Goal: Task Accomplishment & Management: Complete application form

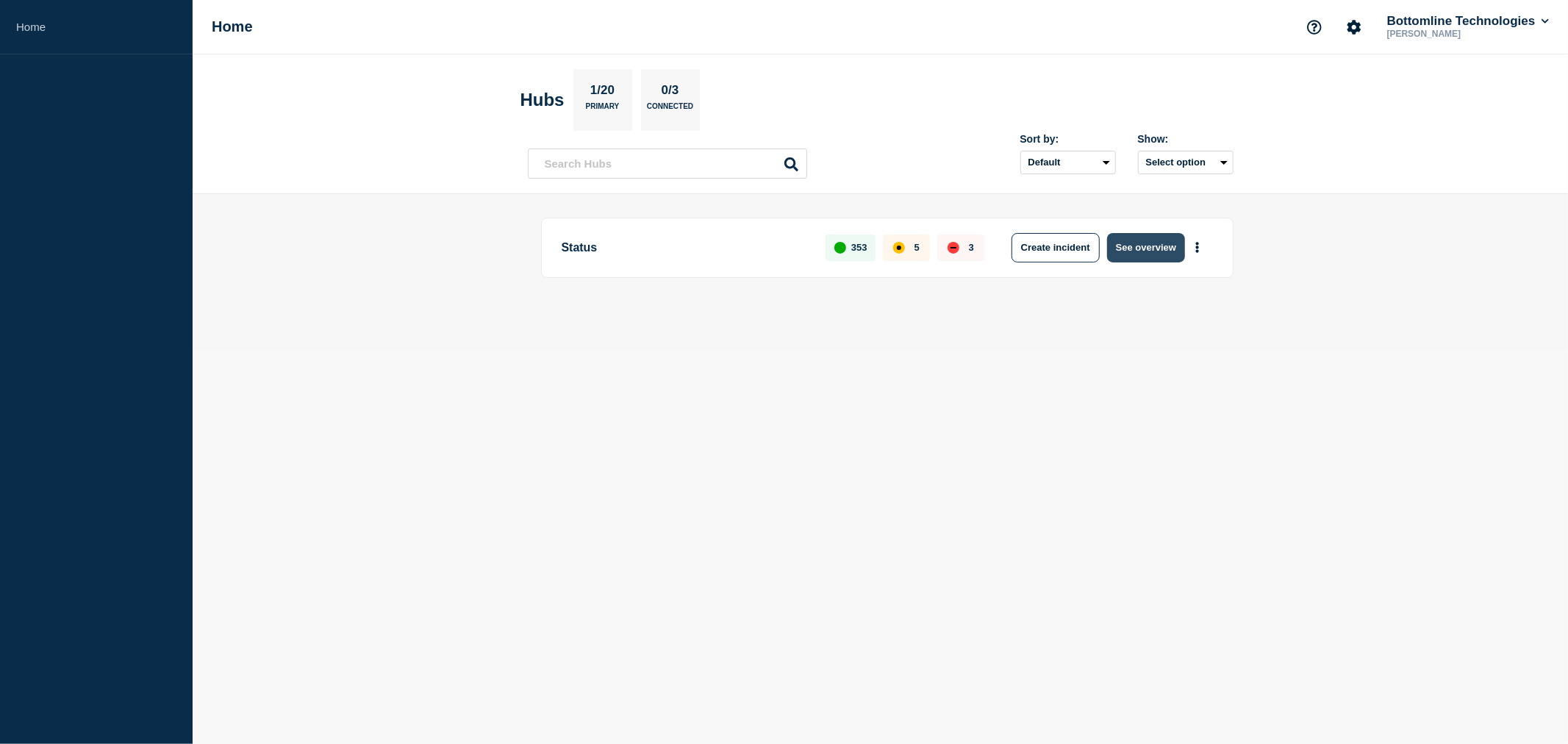
click at [1146, 243] on button "See overview" at bounding box center [1146, 248] width 78 height 29
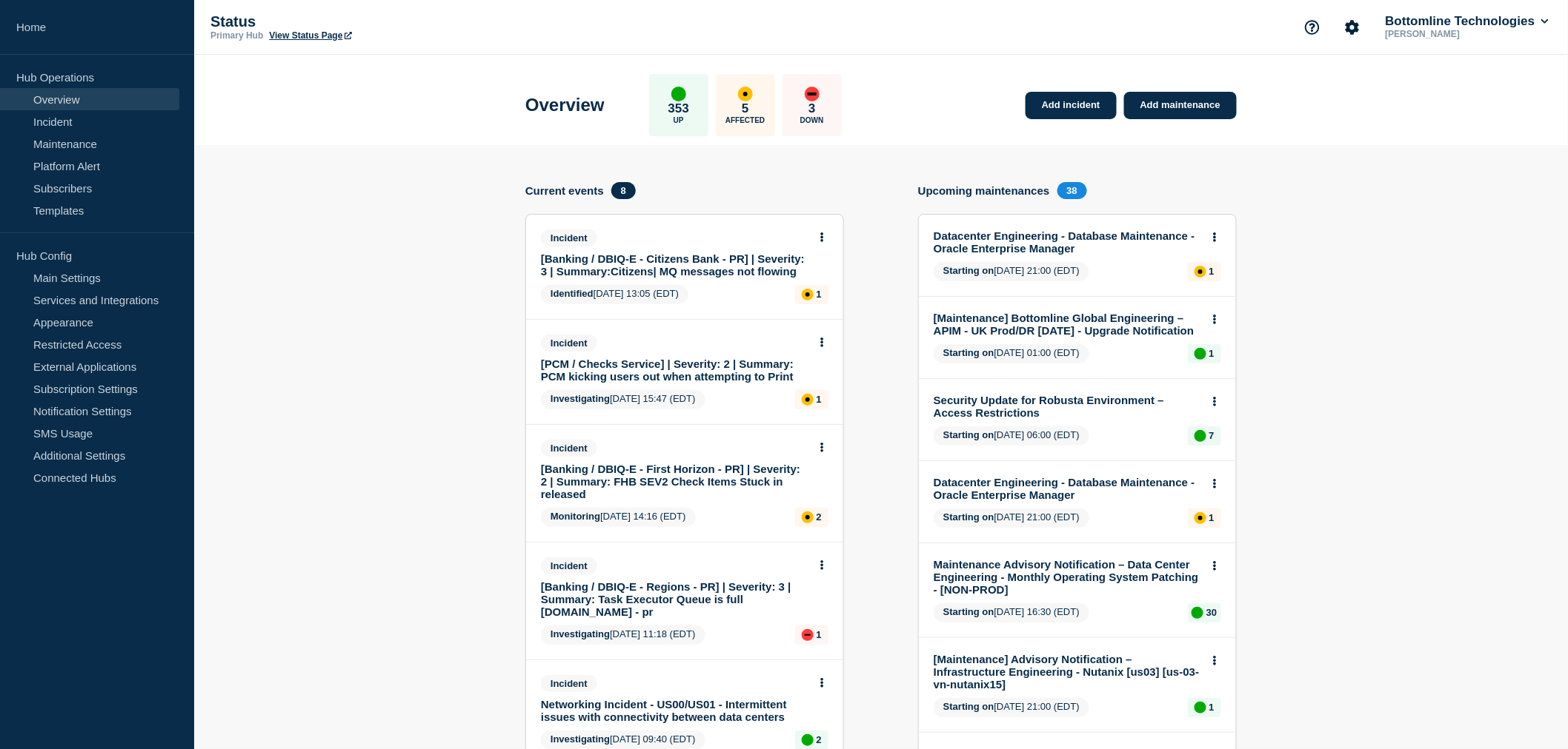
click at [643, 368] on link "[PCM / Checks Service] | Severity: 2 | Summary: PCM kicking users out when atte…" at bounding box center [674, 370] width 267 height 25
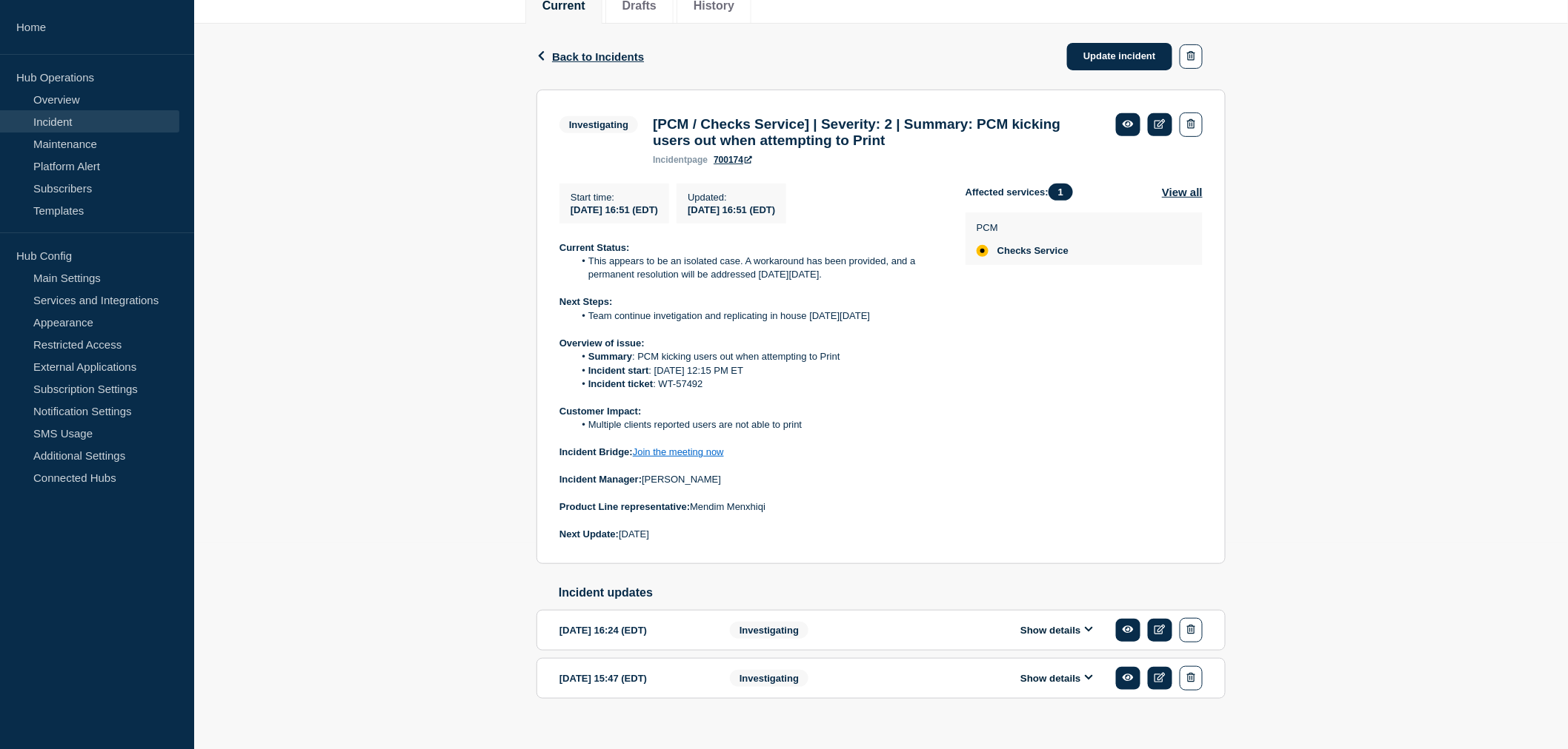
scroll to position [236, 0]
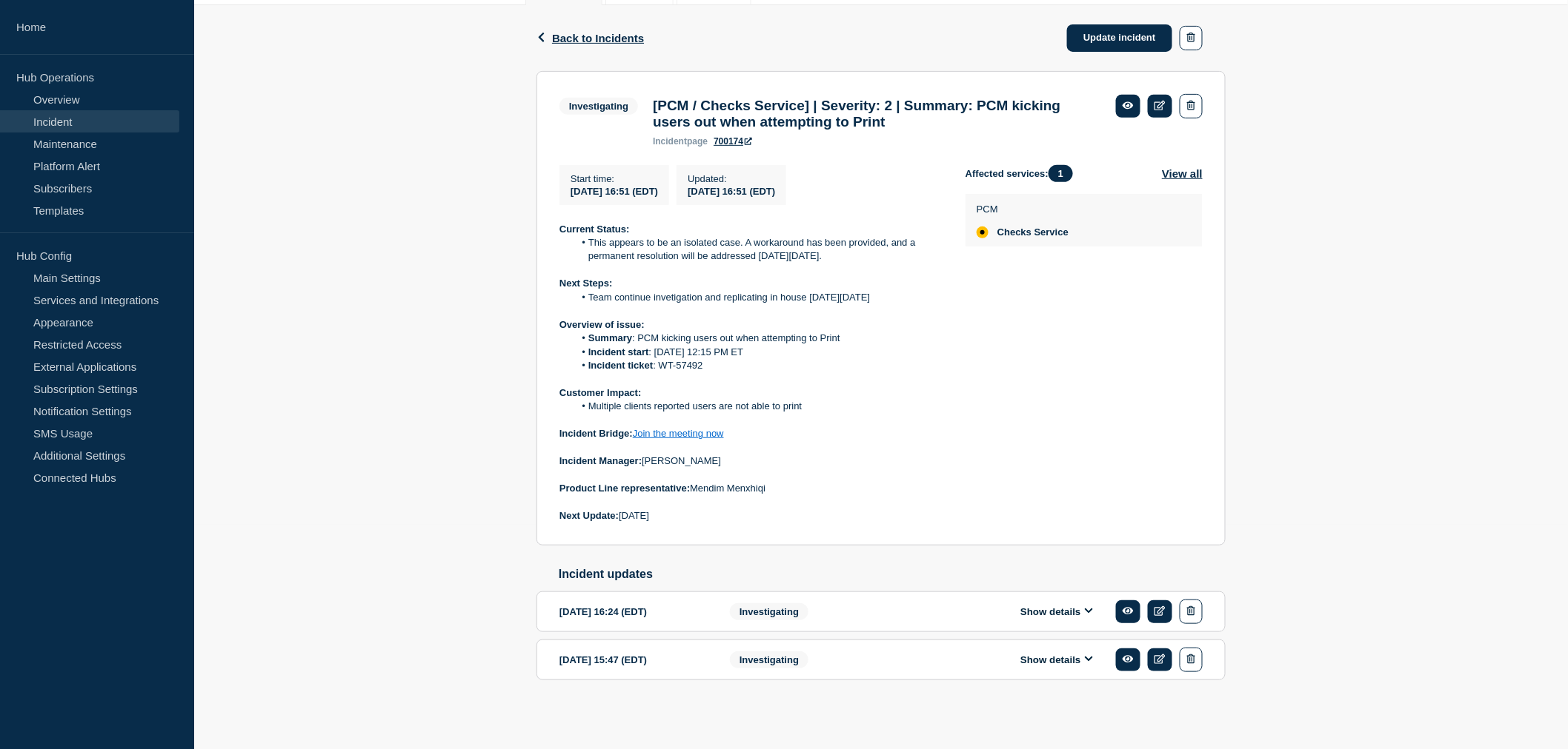
drag, startPoint x: 584, startPoint y: 237, endPoint x: 778, endPoint y: 516, distance: 339.8
click at [778, 516] on div "Current Status: This appears to be an isolated case. A workaround has been prov…" at bounding box center [750, 372] width 382 height 301
copy div "This appears to be an isolated case. A workaround has been provided, and a perm…"
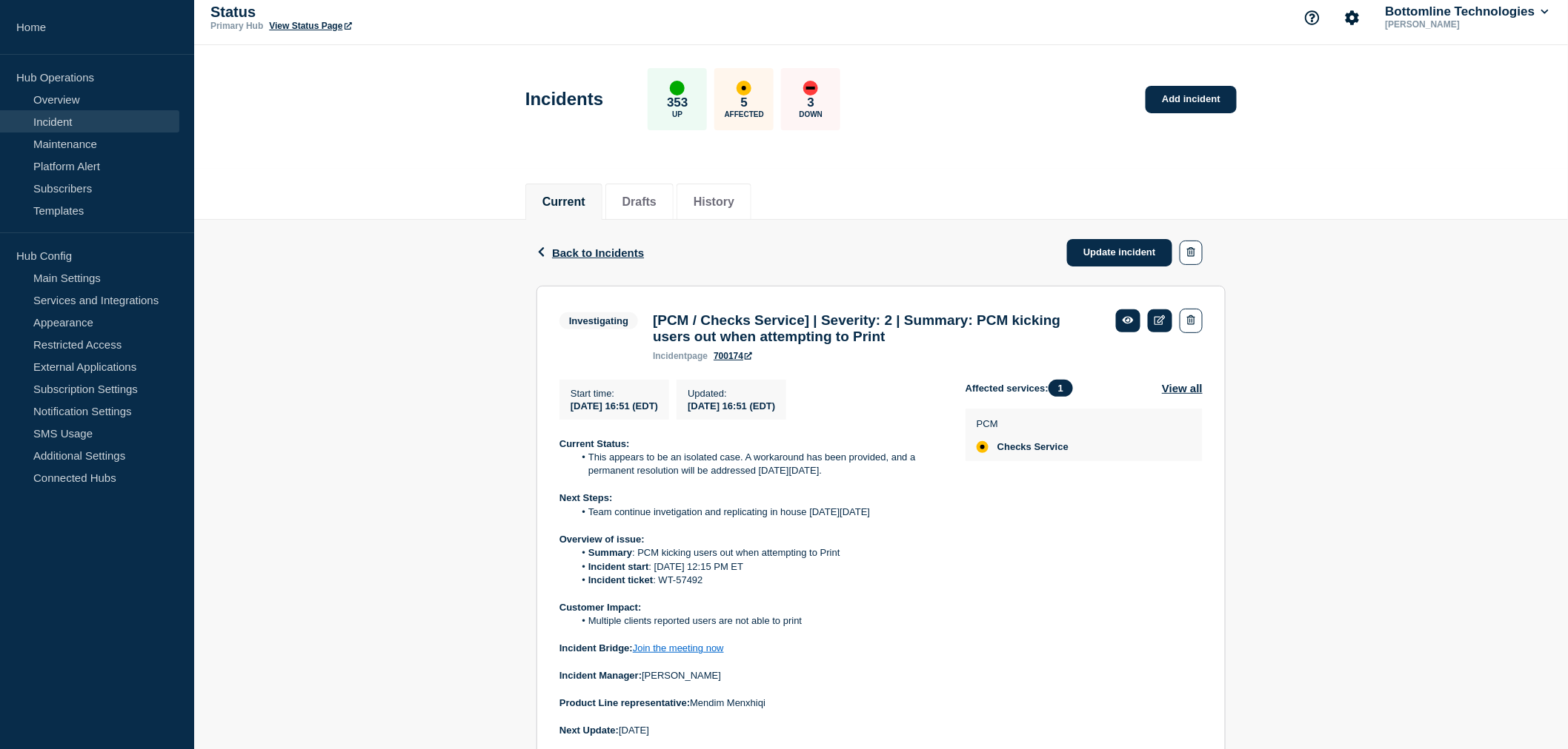
scroll to position [0, 0]
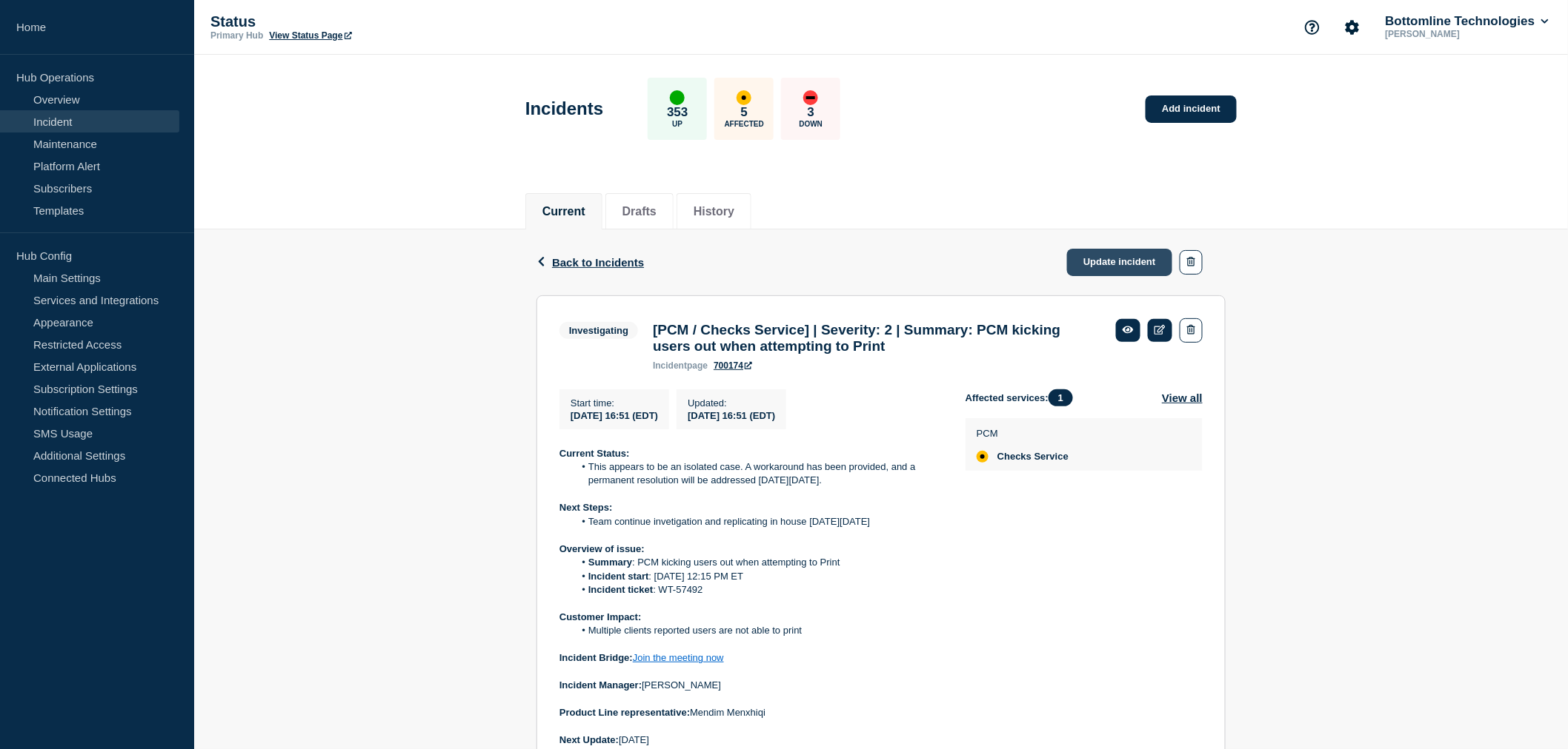
click at [1136, 261] on link "Update incident" at bounding box center [1119, 262] width 105 height 28
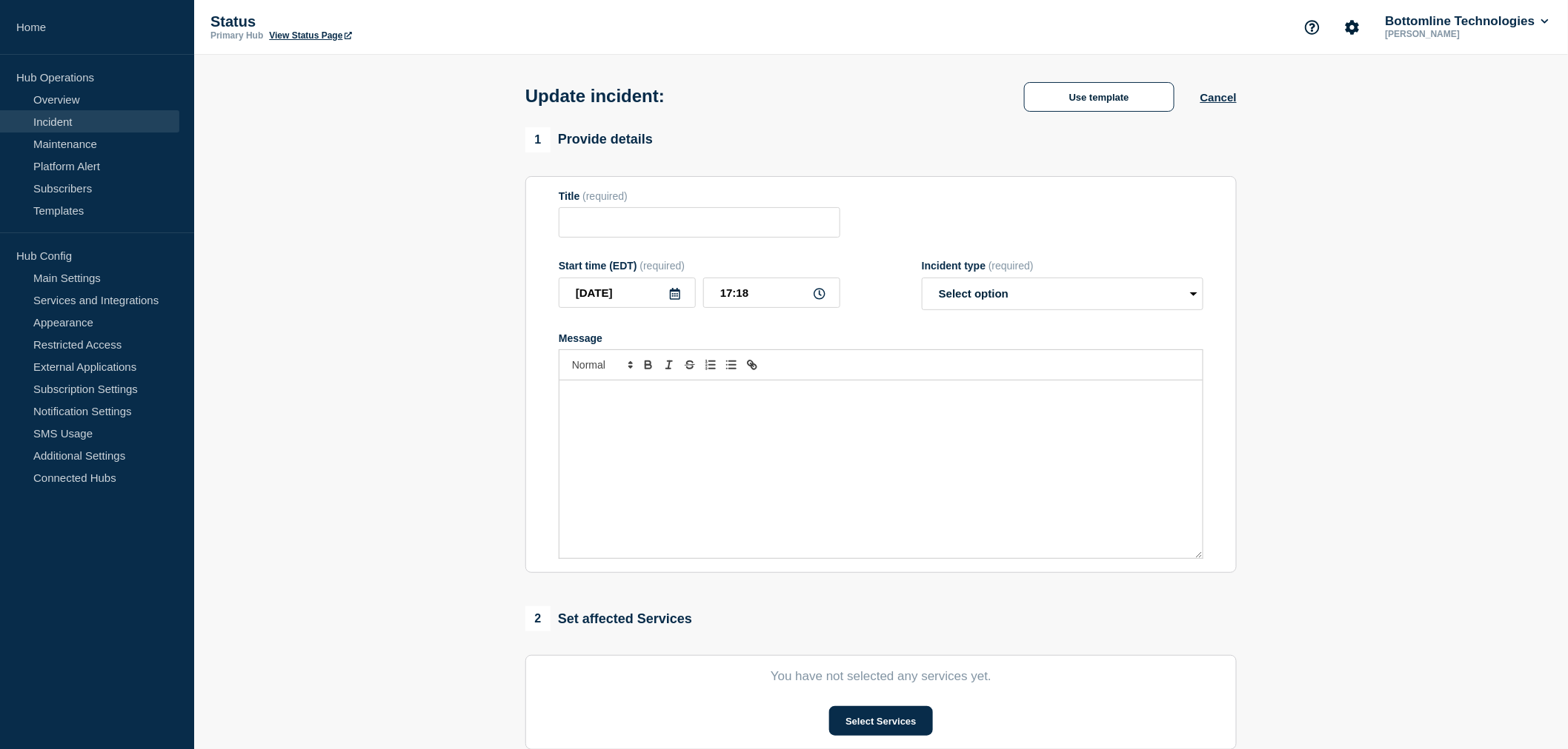
type input "[PCM / Checks Service] | Severity: 2 | Summary: PCM kicking users out when atte…"
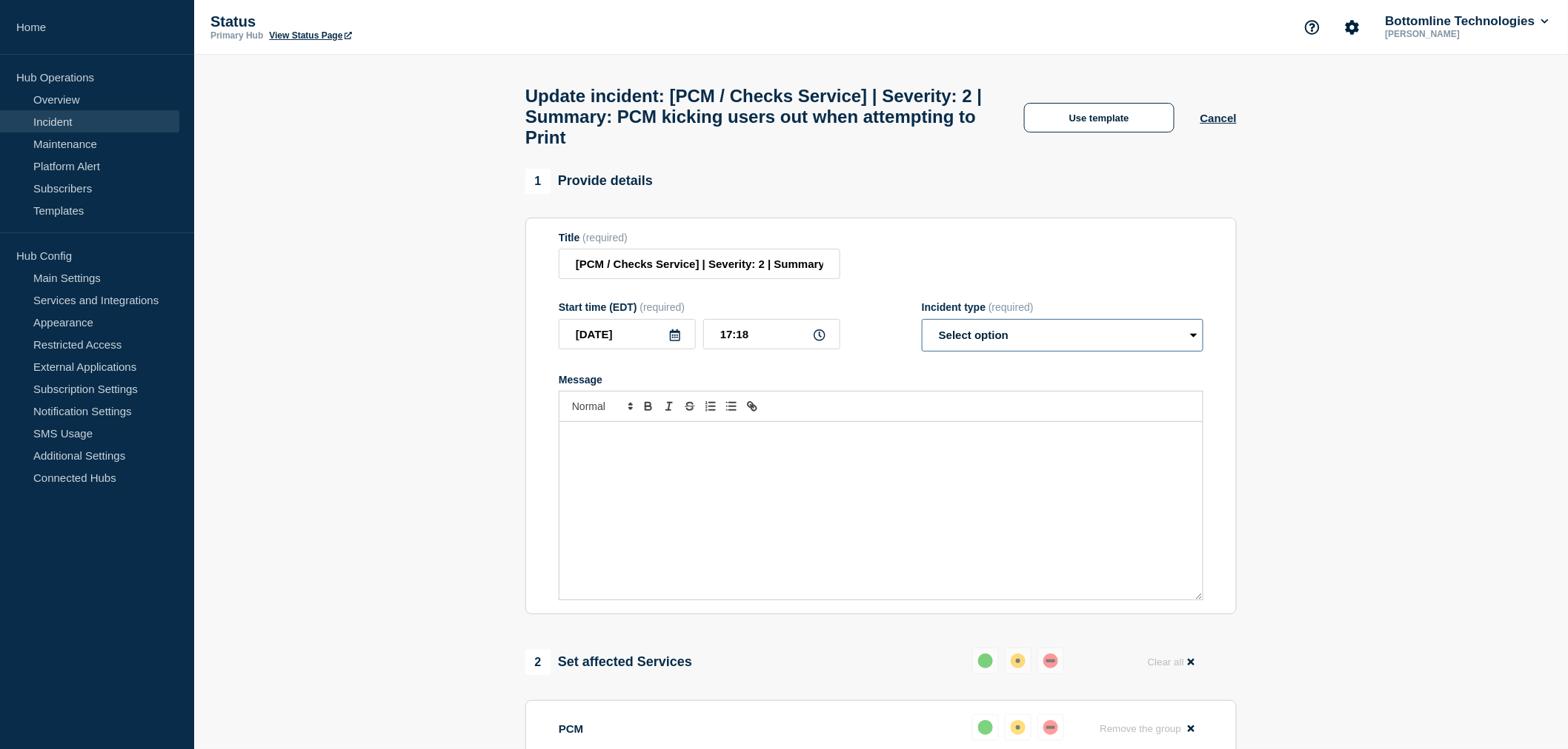
click at [1025, 349] on select "Select option Investigating Identified Monitoring Resolved" at bounding box center [1062, 336] width 281 height 33
select select "resolved"
click at [921, 333] on select "Select option Investigating Identified Monitoring Resolved" at bounding box center [1062, 336] width 281 height 33
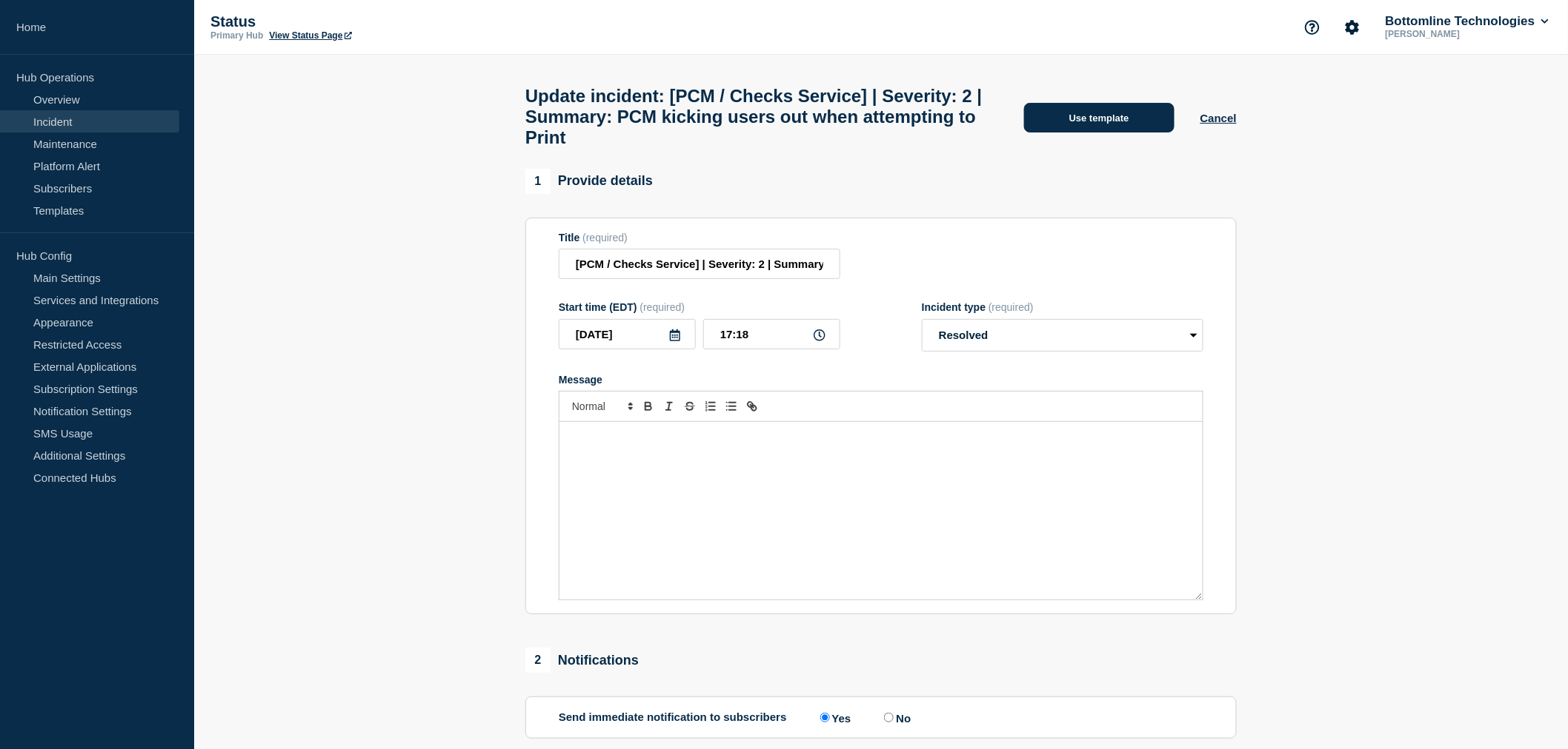
click at [1091, 125] on button "Use template" at bounding box center [1099, 117] width 150 height 29
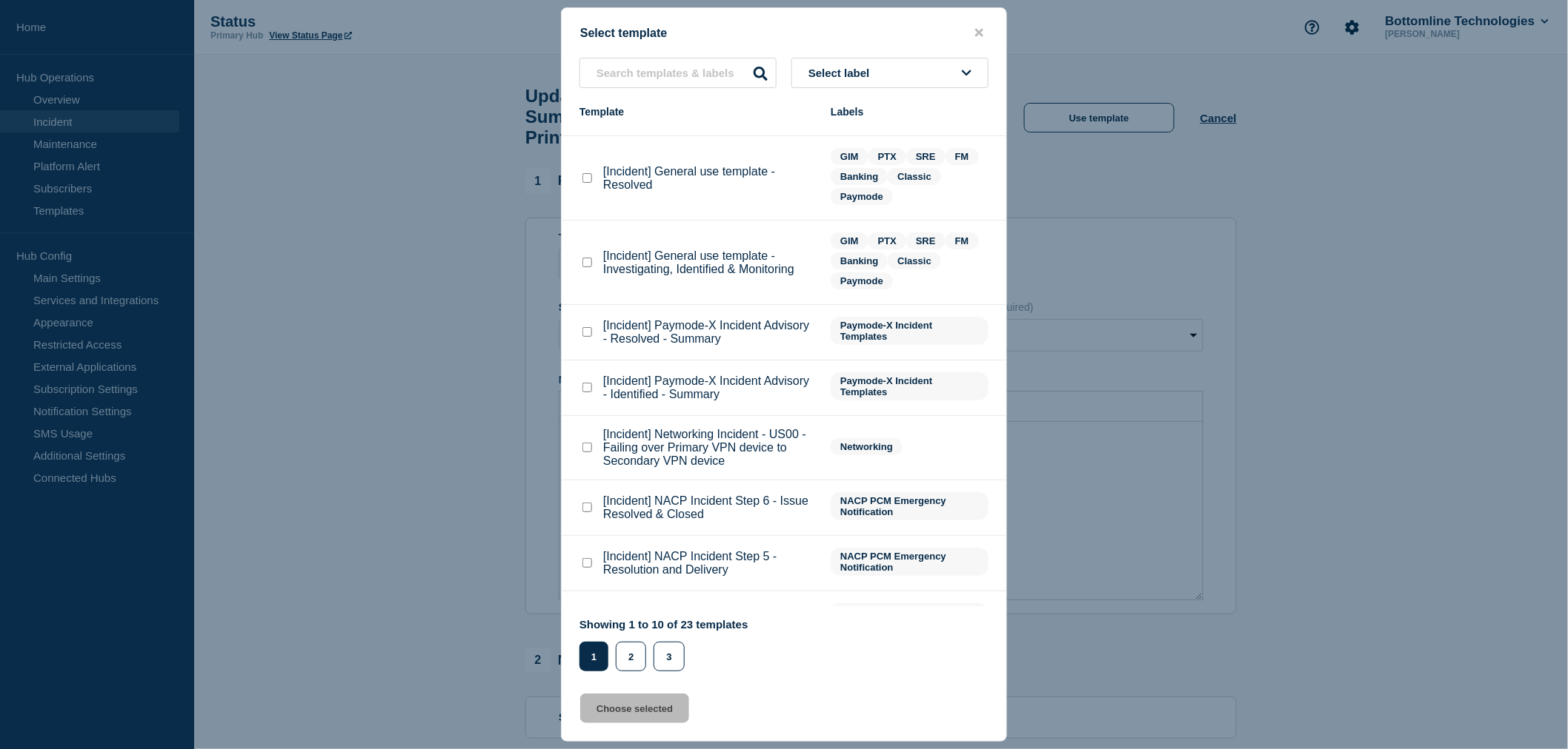
scroll to position [153, 0]
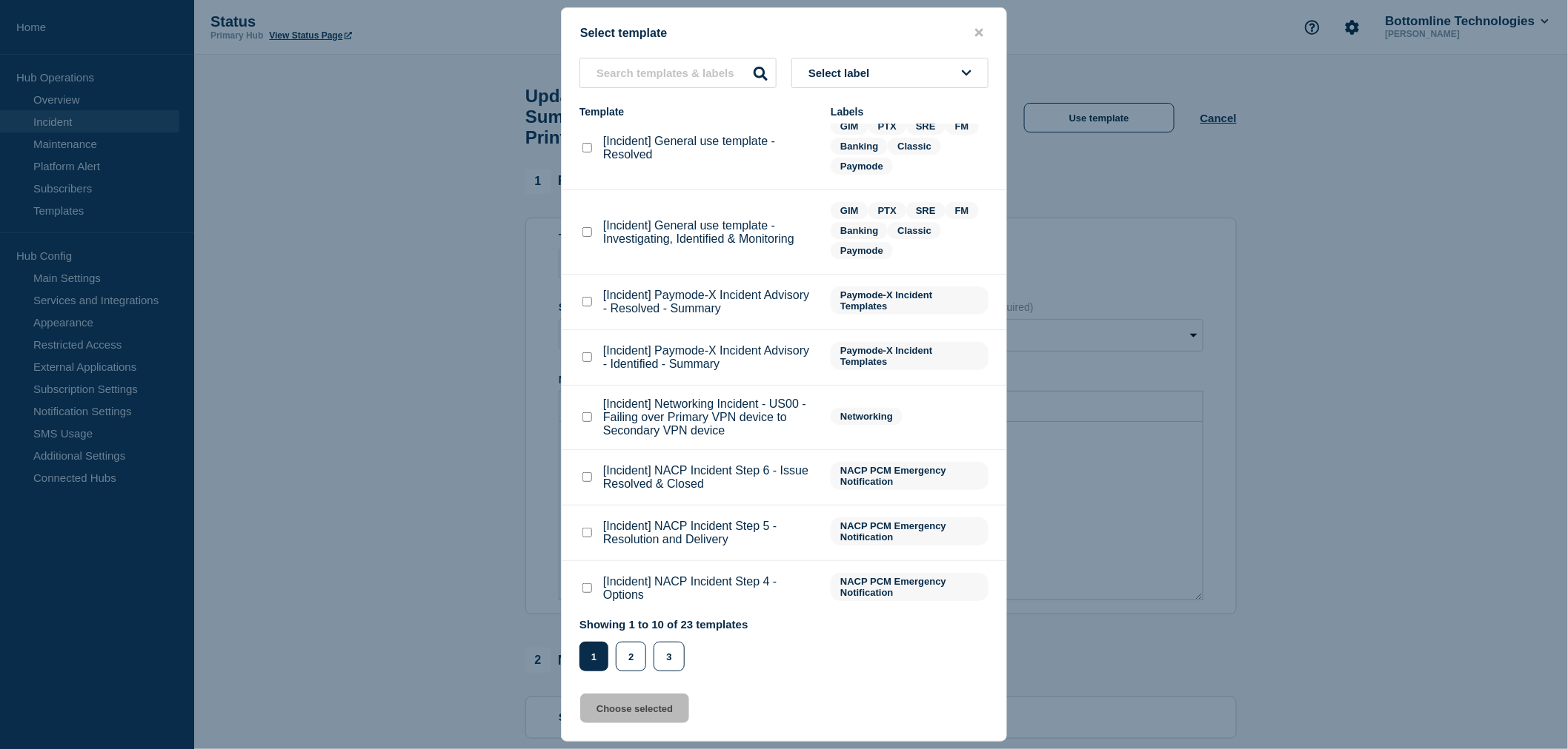
click at [587, 473] on checkbox"] "[Incident] NACP Incident Step 6 - Issue Resolved & Closed checkbox" at bounding box center [587, 478] width 10 height 10
checkbox checkbox"] "true"
click at [648, 711] on button "Choose selected" at bounding box center [634, 708] width 109 height 29
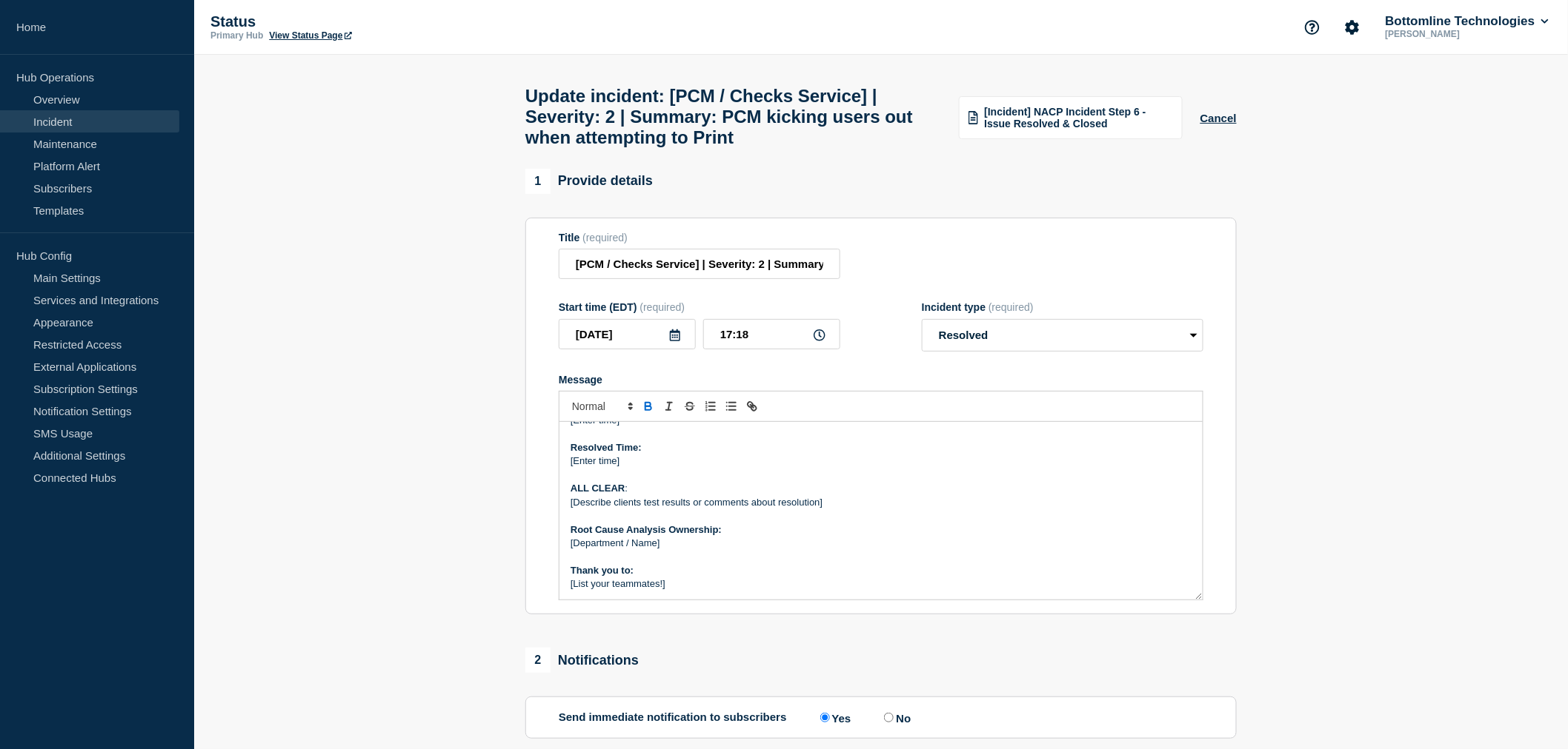
scroll to position [0, 0]
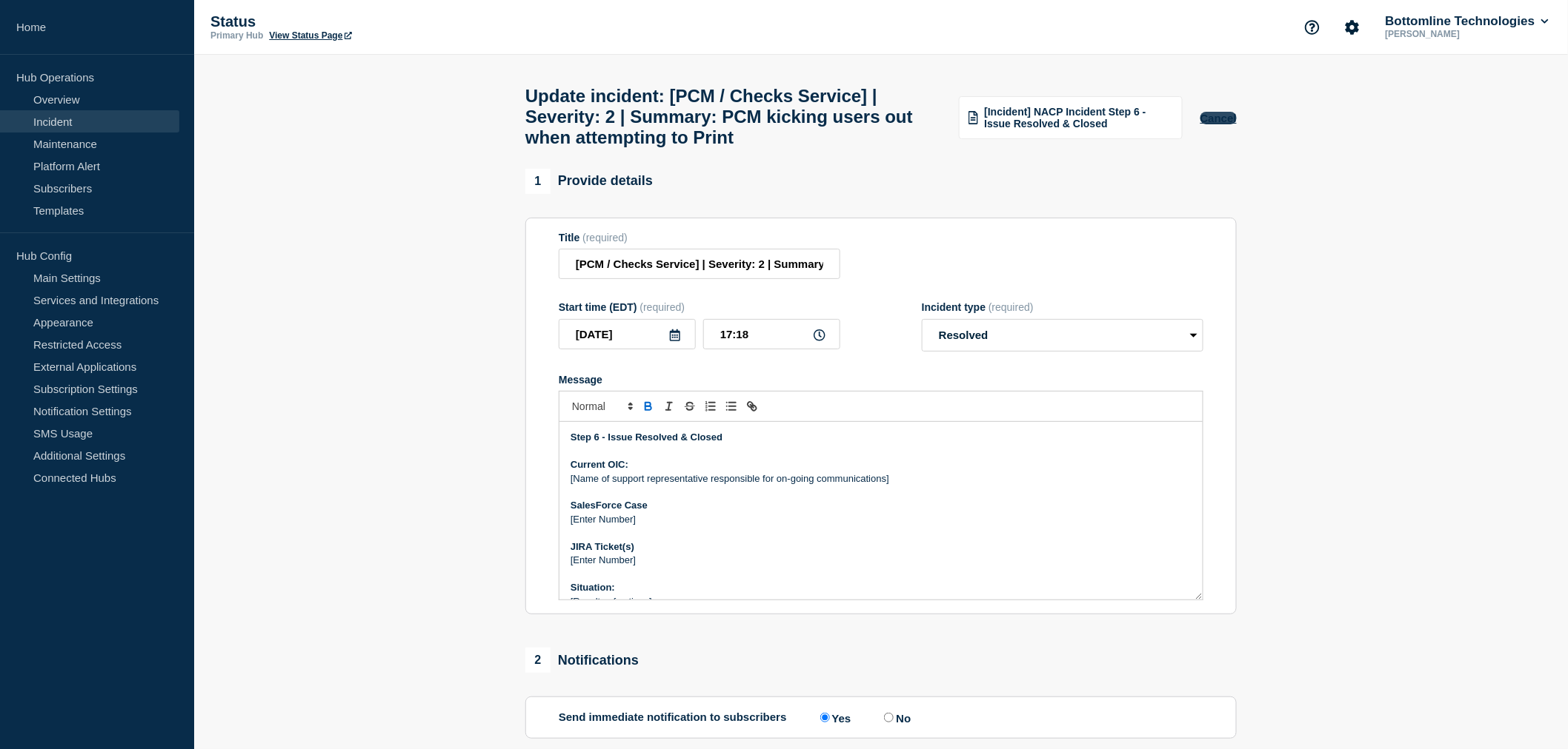
click at [1220, 124] on button "Cancel" at bounding box center [1218, 117] width 37 height 12
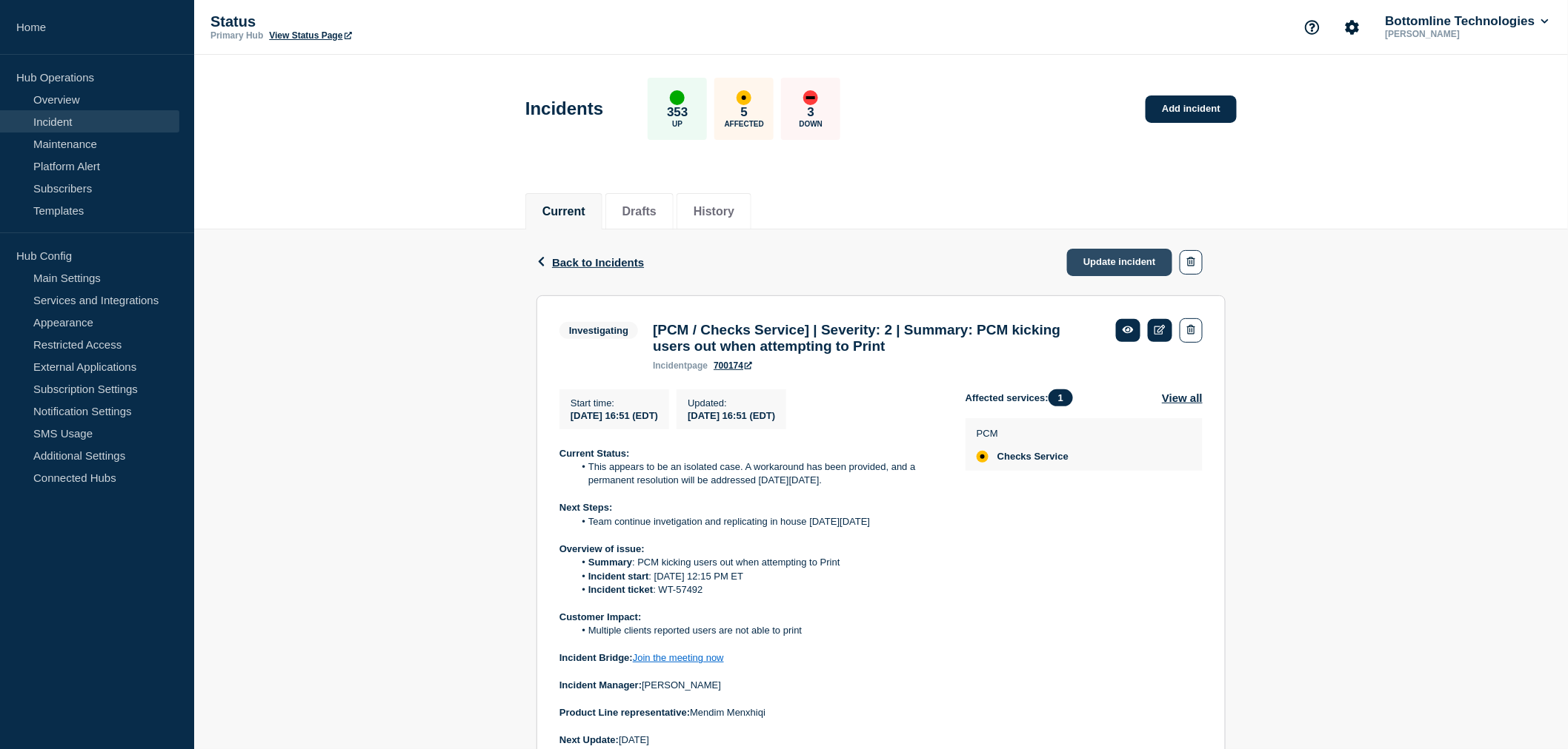
click at [1124, 259] on link "Update incident" at bounding box center [1119, 262] width 105 height 28
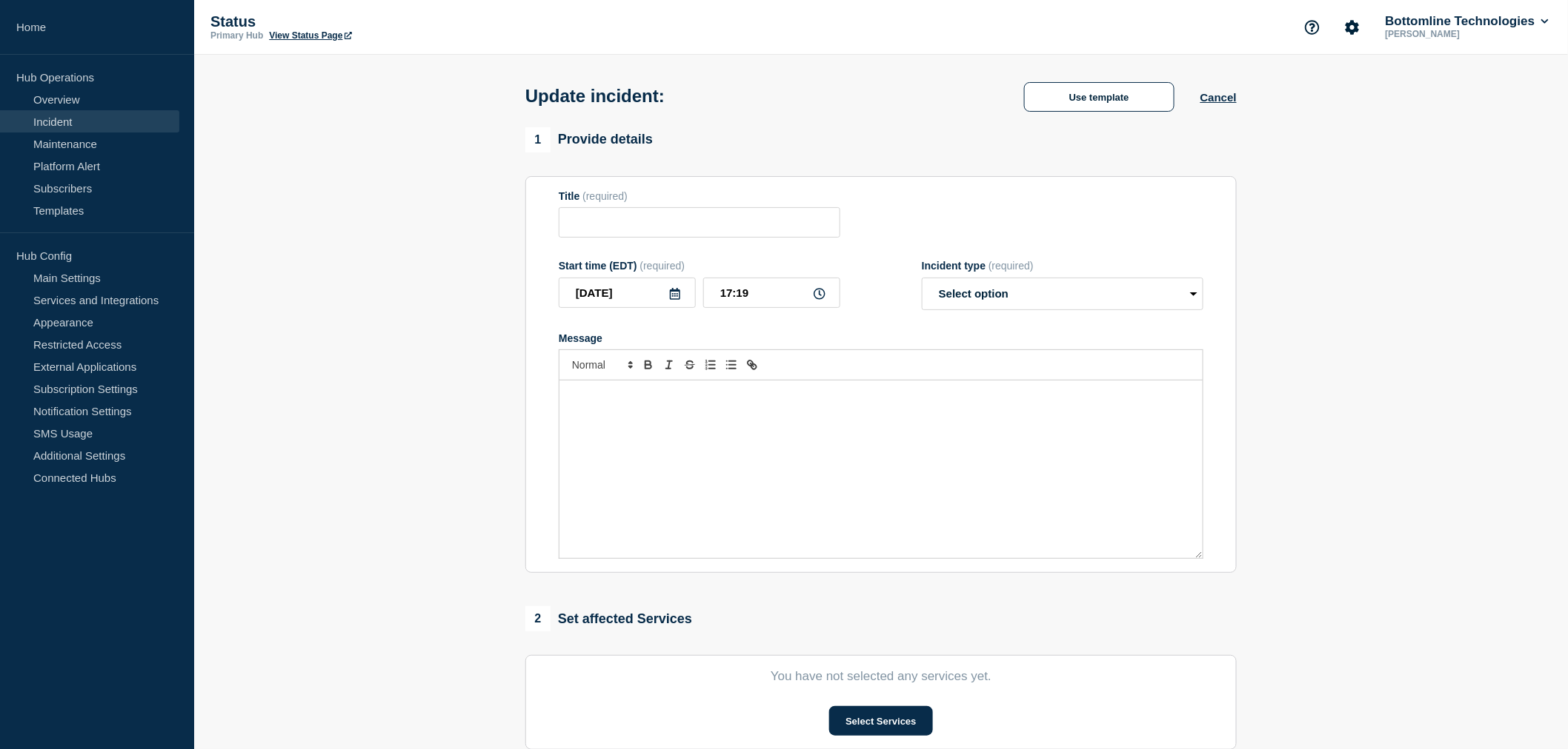
type input "[PCM / Checks Service] | Severity: 2 | Summary: PCM kicking users out when atte…"
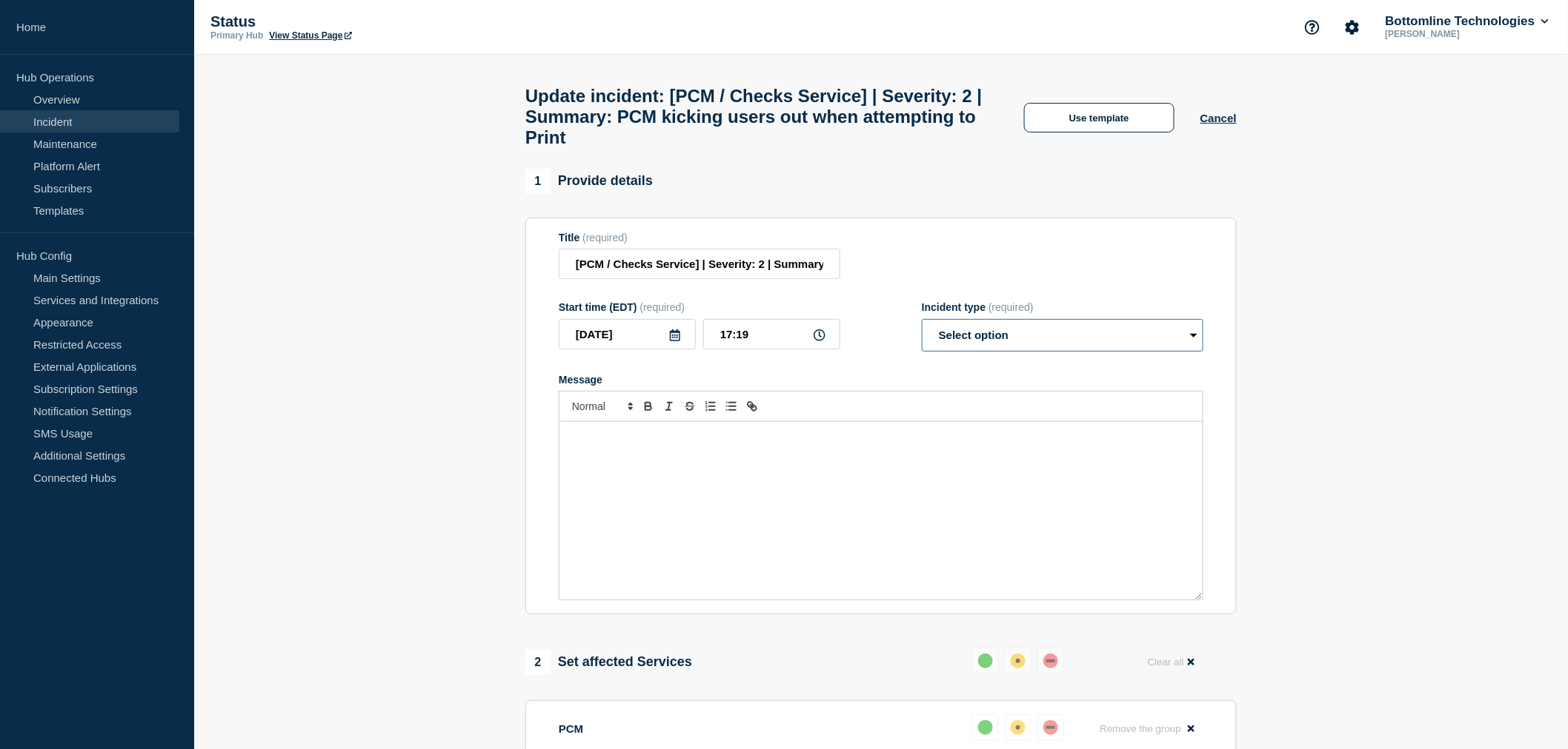
click at [983, 348] on select "Select option Investigating Identified Monitoring Resolved" at bounding box center [1062, 336] width 281 height 33
select select "resolved"
click at [921, 333] on select "Select option Investigating Identified Monitoring Resolved" at bounding box center [1062, 336] width 281 height 33
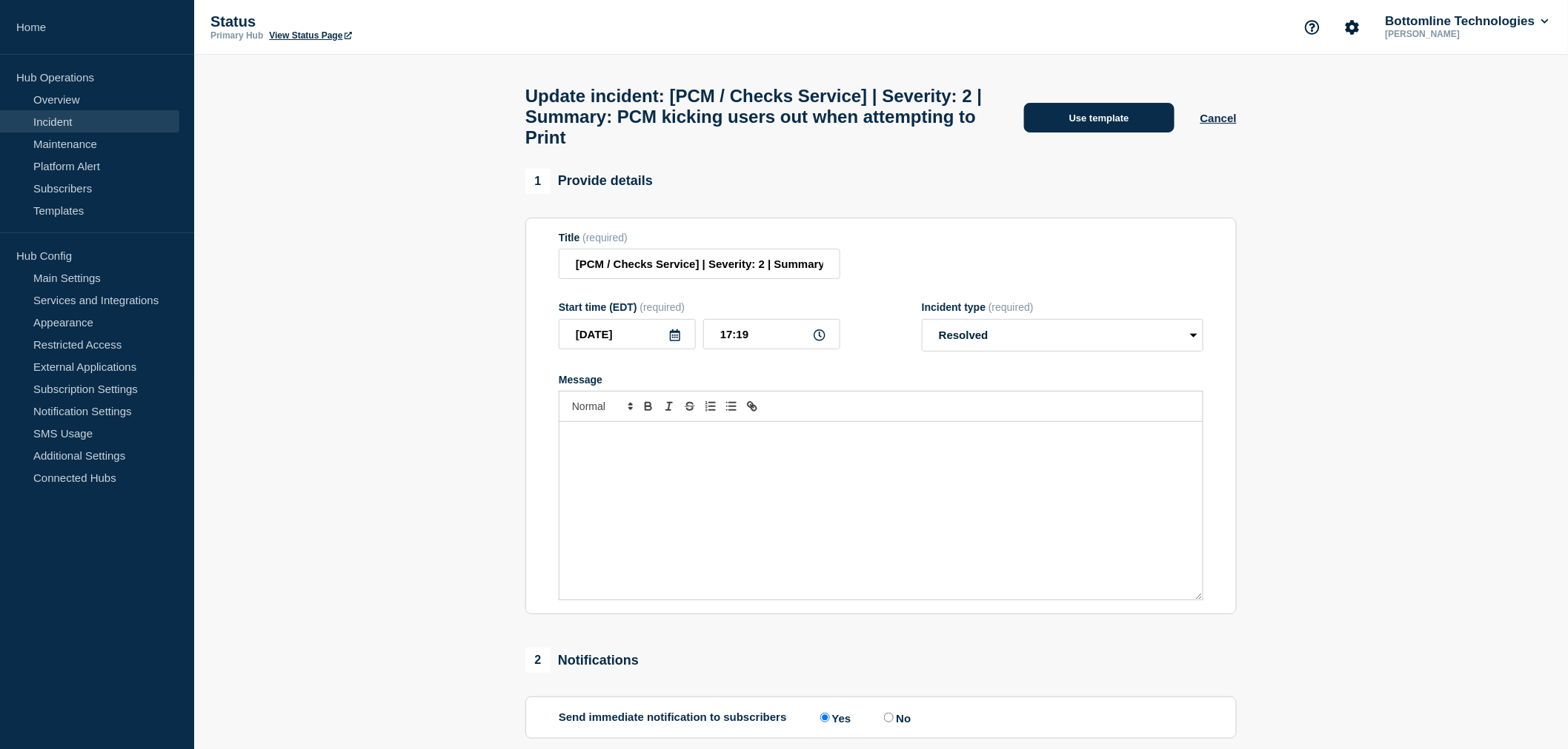
click at [1114, 125] on button "Use template" at bounding box center [1099, 117] width 150 height 29
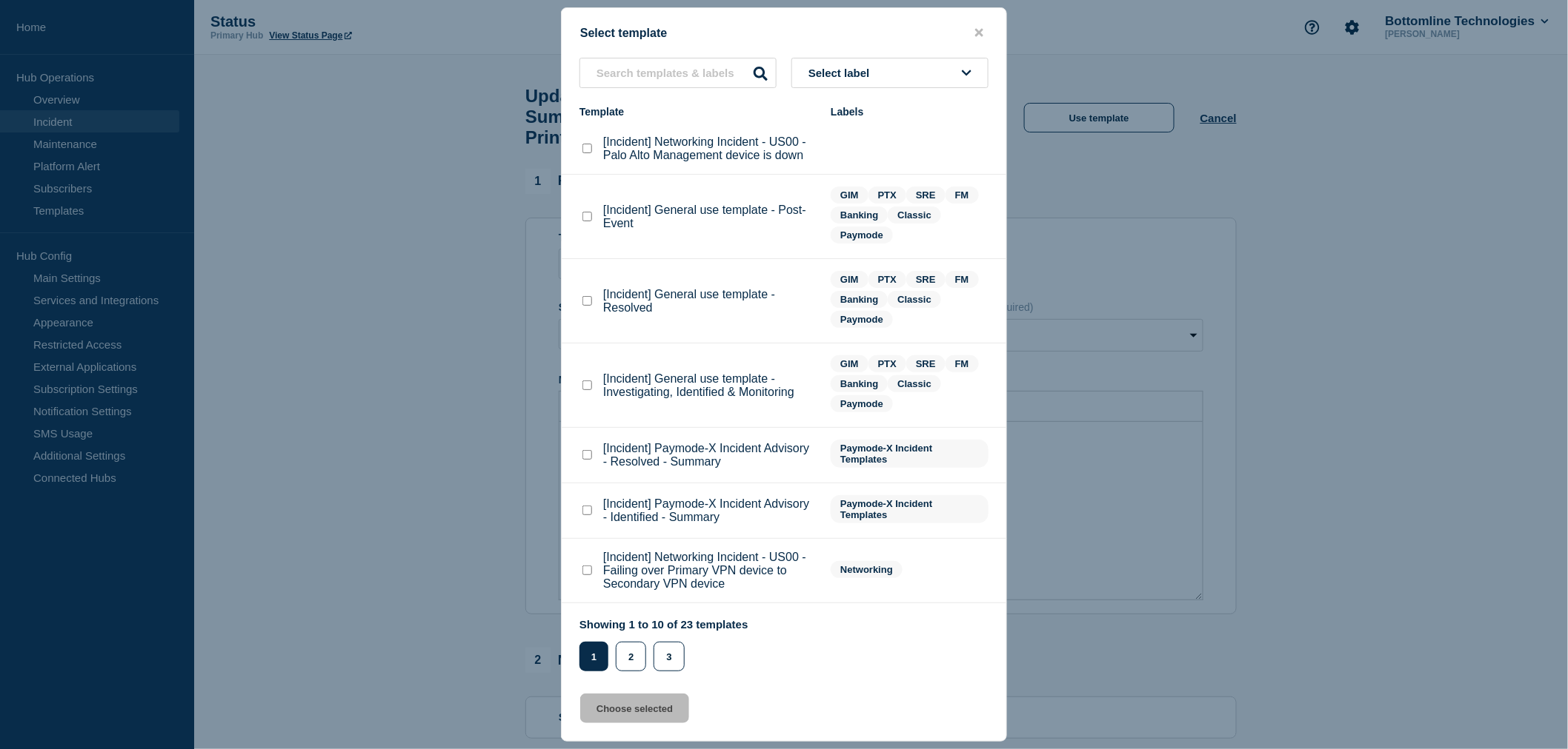
click at [590, 297] on checkbox"] "[Incident] General use template - Resolved checkbox" at bounding box center [587, 301] width 10 height 10
checkbox checkbox"] "true"
click at [656, 711] on button "Choose selected" at bounding box center [634, 708] width 109 height 29
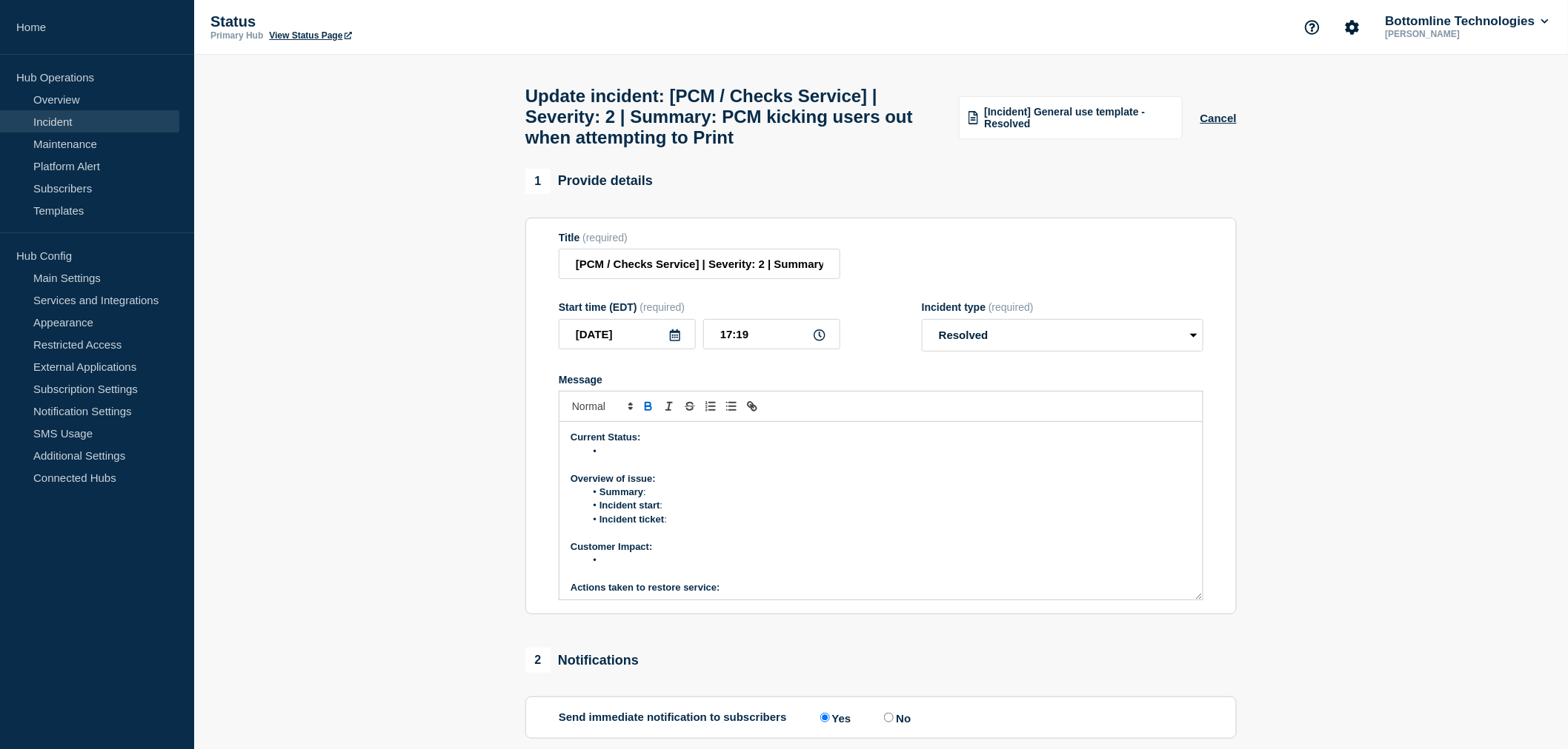
click at [618, 458] on li "Message" at bounding box center [889, 452] width 607 height 13
click at [674, 499] on li "Summary :" at bounding box center [889, 492] width 607 height 13
click at [657, 499] on li "Summary :" at bounding box center [889, 492] width 607 height 13
click at [680, 513] on li "Incident start :" at bounding box center [889, 505] width 607 height 13
click at [674, 527] on li "Incident ticket :" at bounding box center [889, 520] width 607 height 13
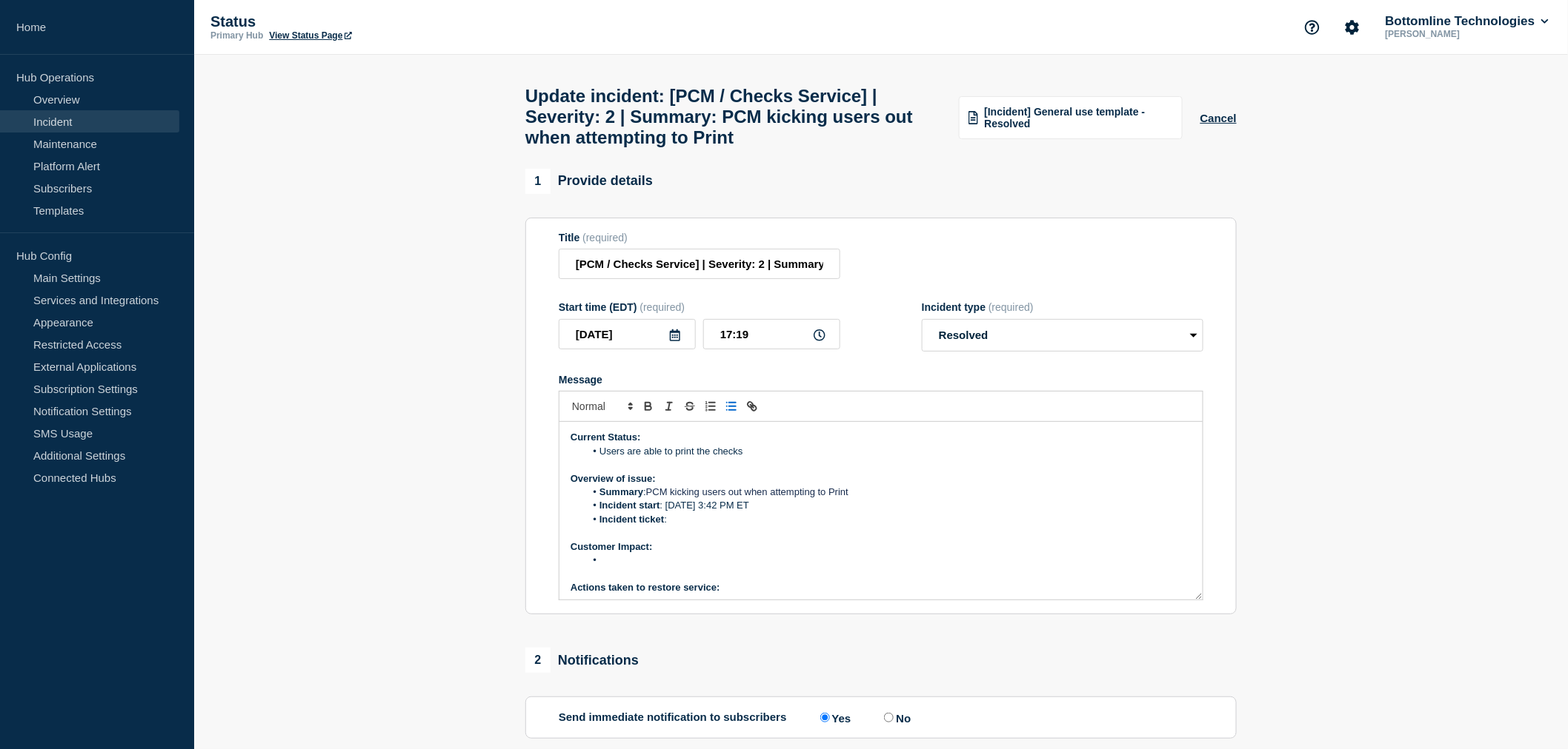
click at [674, 527] on li "Incident ticket :" at bounding box center [889, 520] width 607 height 13
click at [622, 567] on li "Message" at bounding box center [889, 561] width 607 height 13
click at [597, 581] on li "2 clients impacted - [GEOGRAPHIC_DATA] and UMBBANK," at bounding box center [889, 575] width 607 height 13
click at [727, 407] on line "Toggle bulleted list" at bounding box center [727, 407] width 0 height 0
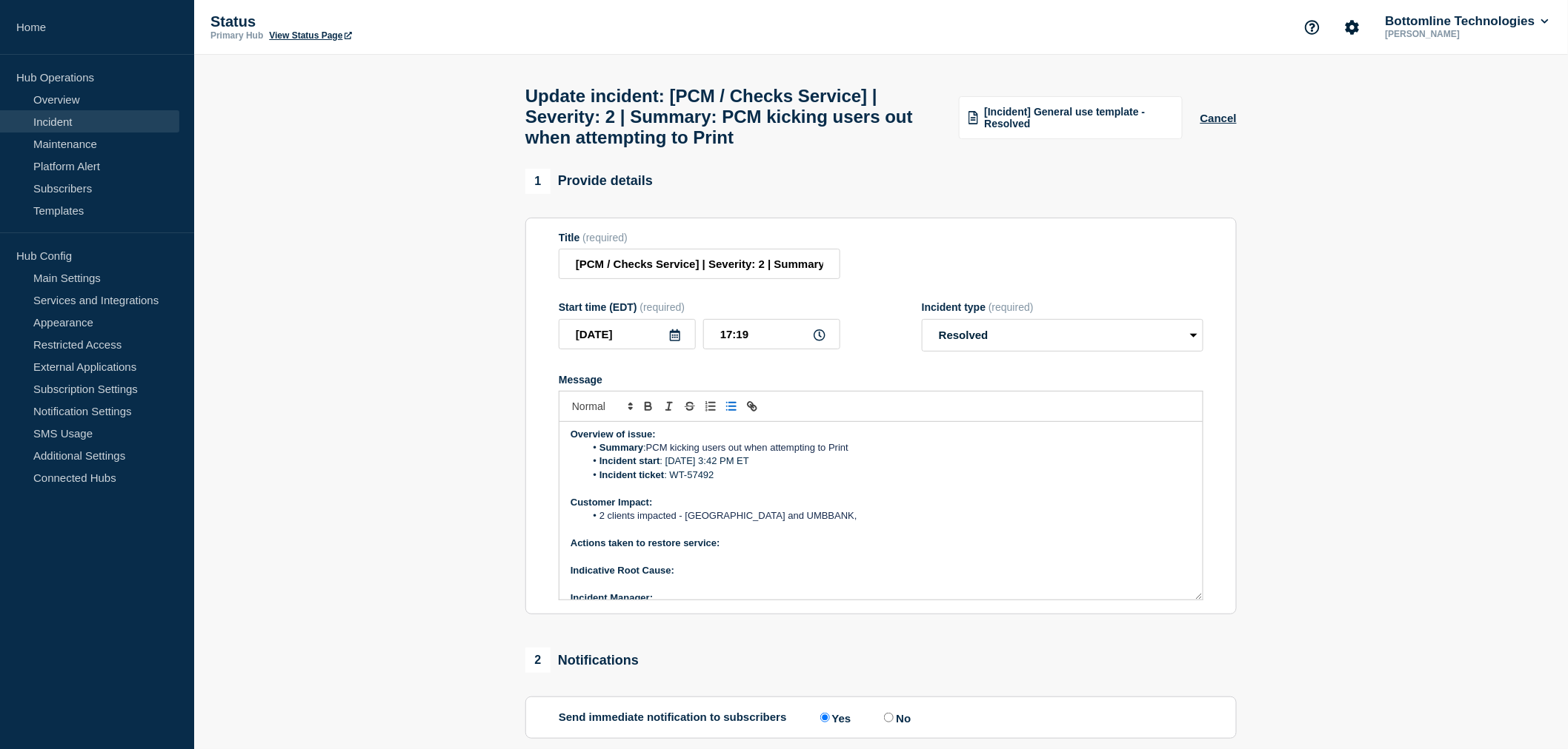
scroll to position [82, 0]
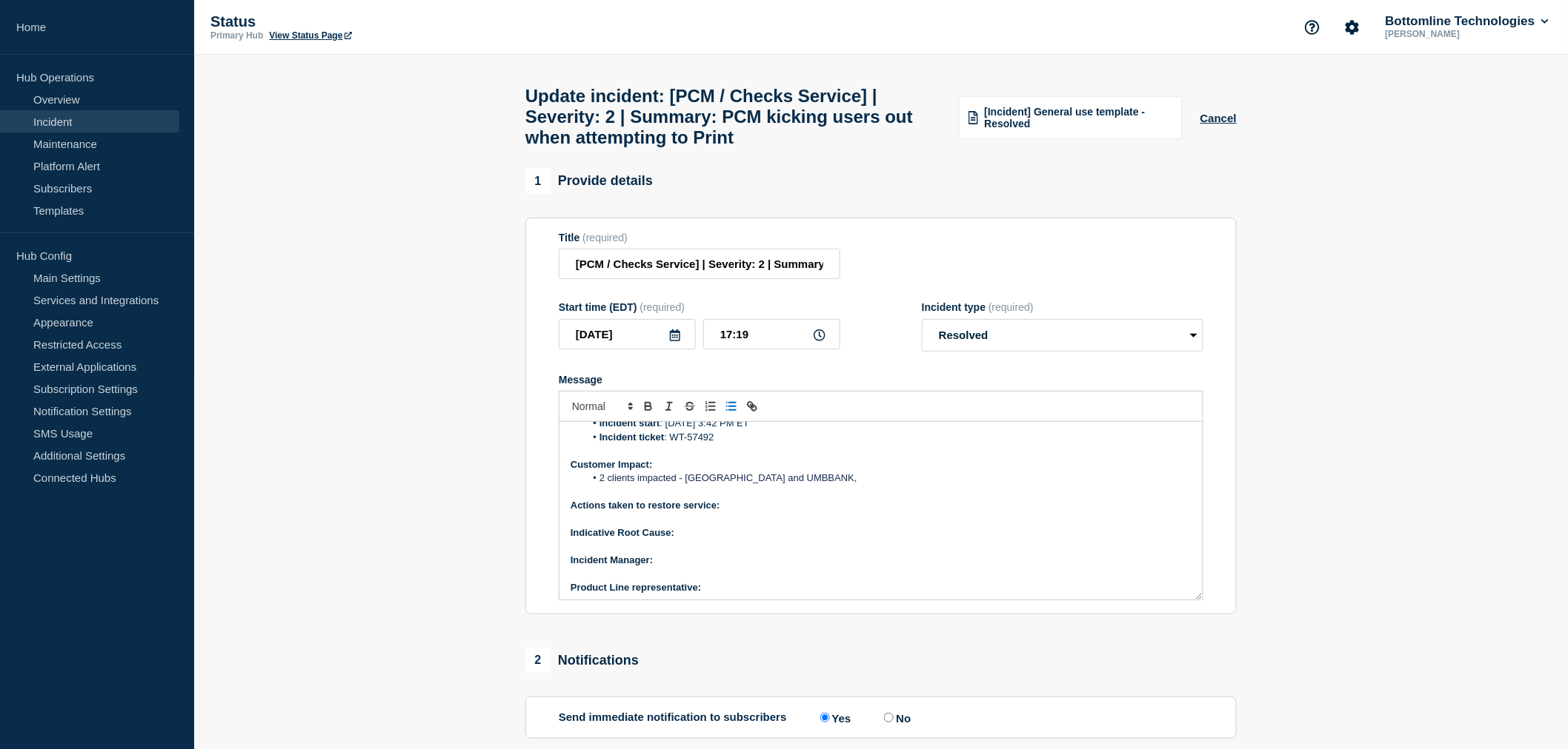
click at [736, 513] on p "Actions taken to restore service:" at bounding box center [881, 505] width 621 height 13
drag, startPoint x: 746, startPoint y: 516, endPoint x: 724, endPoint y: 519, distance: 22.2
click at [724, 513] on p "Actions taken to restore service: TND" at bounding box center [881, 505] width 621 height 13
click at [709, 527] on p "Message" at bounding box center [881, 520] width 621 height 13
click at [697, 540] on p "Indicative Root Cause:" at bounding box center [881, 533] width 621 height 13
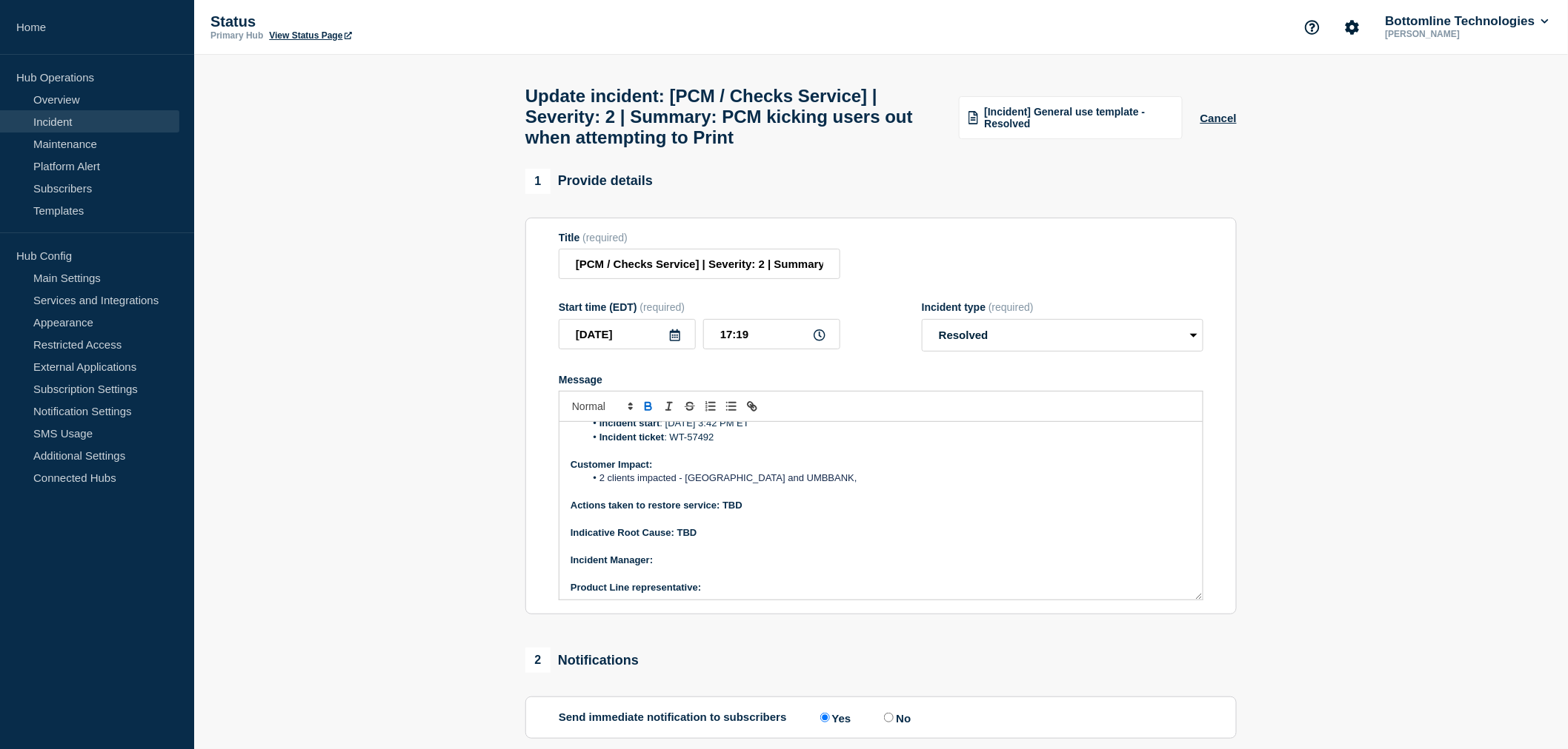
click at [668, 567] on p "﻿Incident Manager:" at bounding box center [881, 561] width 621 height 13
drag, startPoint x: 717, startPoint y: 574, endPoint x: 656, endPoint y: 575, distance: 61.0
click at [656, 567] on p "﻿Incident Manager: [PERSON_NAME]" at bounding box center [881, 561] width 621 height 13
click at [656, 566] on strong "﻿Incident Manager: [PERSON_NAME]" at bounding box center [639, 561] width 138 height 11
drag, startPoint x: 727, startPoint y: 575, endPoint x: 658, endPoint y: 576, distance: 69.0
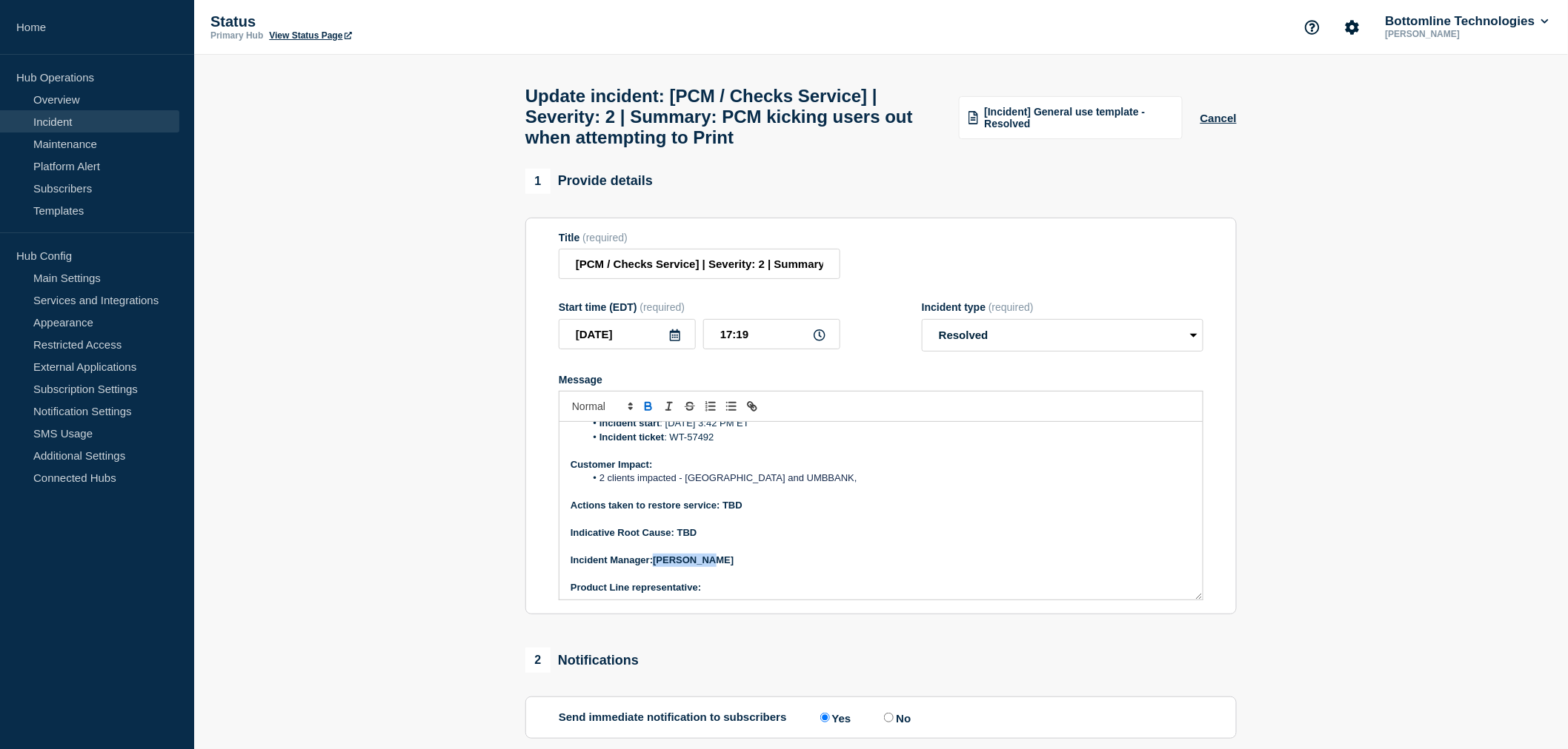
click at [658, 567] on p "﻿Incident Manager: ﻿ [PERSON_NAME]" at bounding box center [881, 561] width 621 height 13
click at [709, 595] on p "Product Line representative:" at bounding box center [881, 588] width 621 height 13
drag, startPoint x: 793, startPoint y: 597, endPoint x: 704, endPoint y: 598, distance: 89.0
click at [704, 591] on p "Product Line representative: [PERSON_NAME]" at bounding box center [881, 584] width 621 height 13
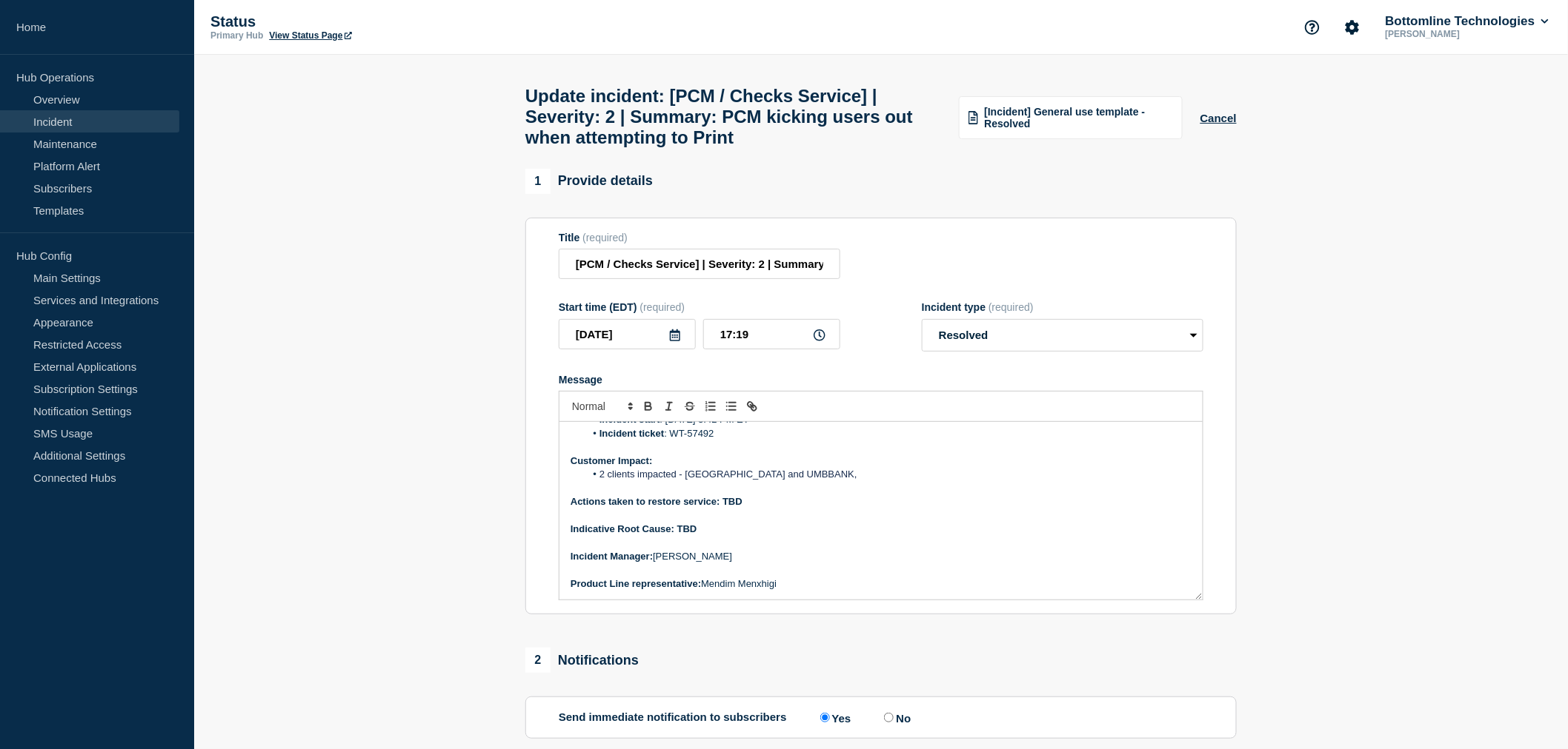
click at [793, 577] on p "Message" at bounding box center [881, 570] width 621 height 13
click at [807, 591] on p "Product Line representative: [PERSON_NAME]" at bounding box center [881, 584] width 621 height 13
click at [776, 591] on p "Product Line representative: [PERSON_NAME]" at bounding box center [881, 584] width 621 height 13
click at [850, 577] on p "Message" at bounding box center [881, 570] width 621 height 13
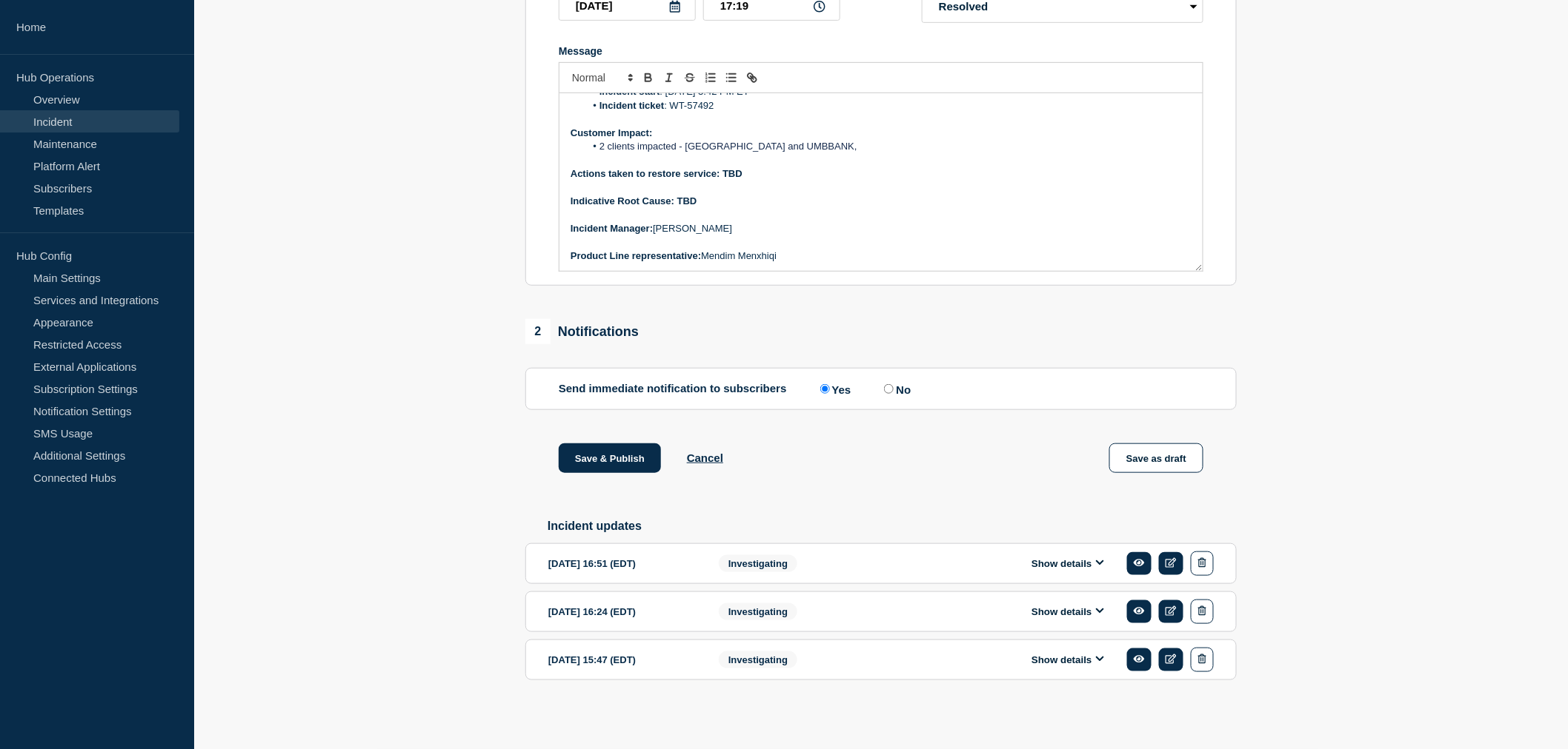
scroll to position [345, 0]
click at [600, 459] on button "Save & Publish" at bounding box center [609, 458] width 102 height 29
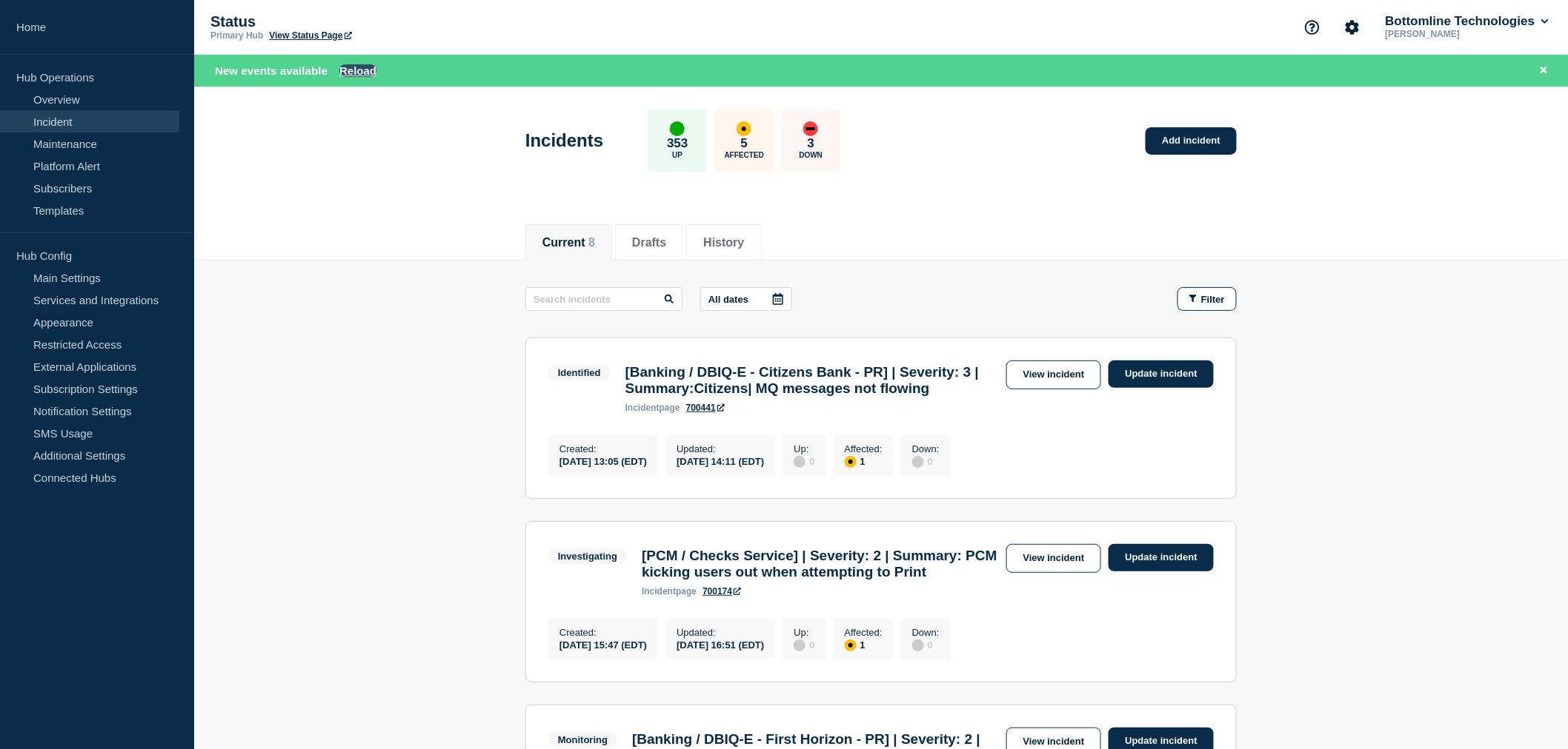
click at [357, 73] on button "Reload" at bounding box center [357, 70] width 37 height 12
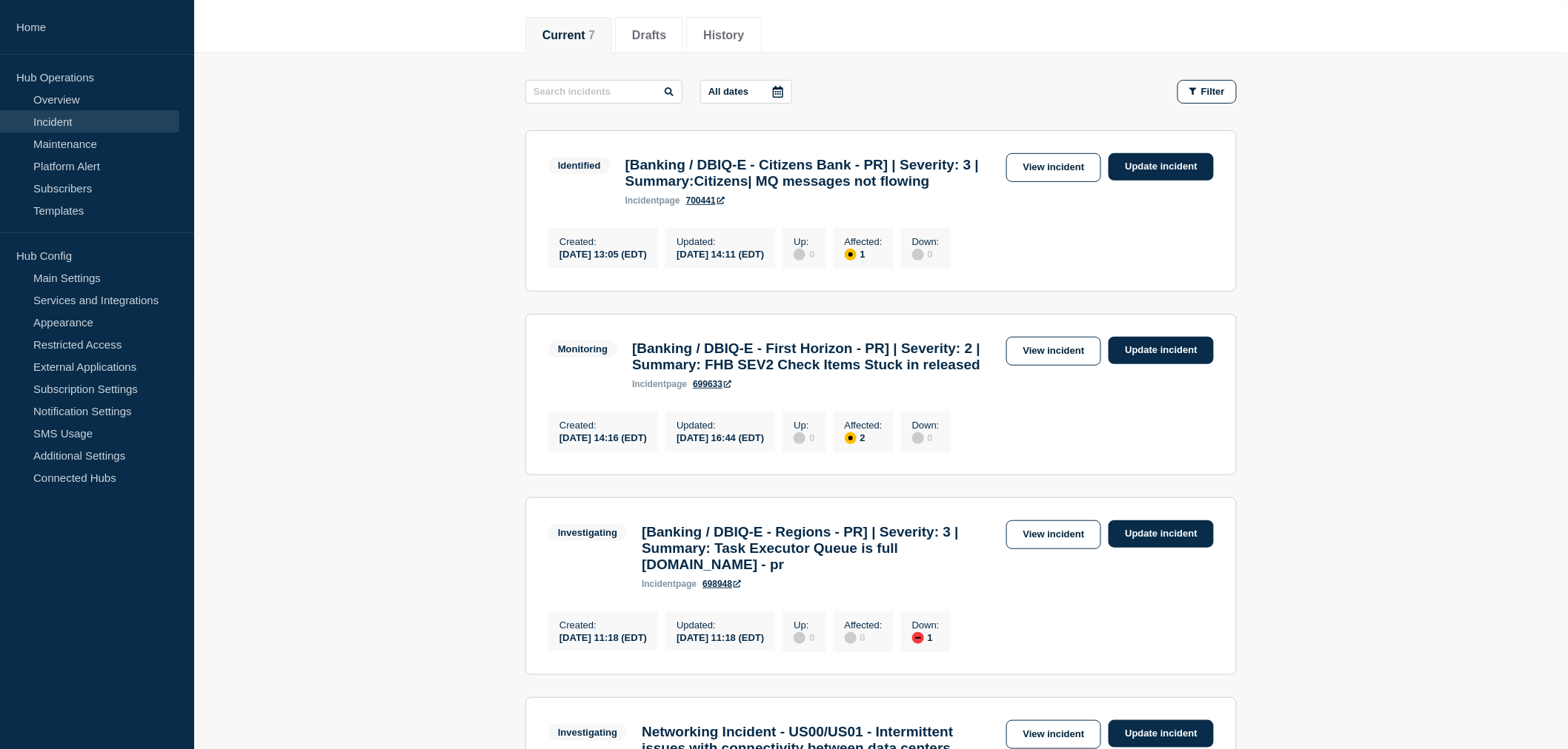
scroll to position [247, 0]
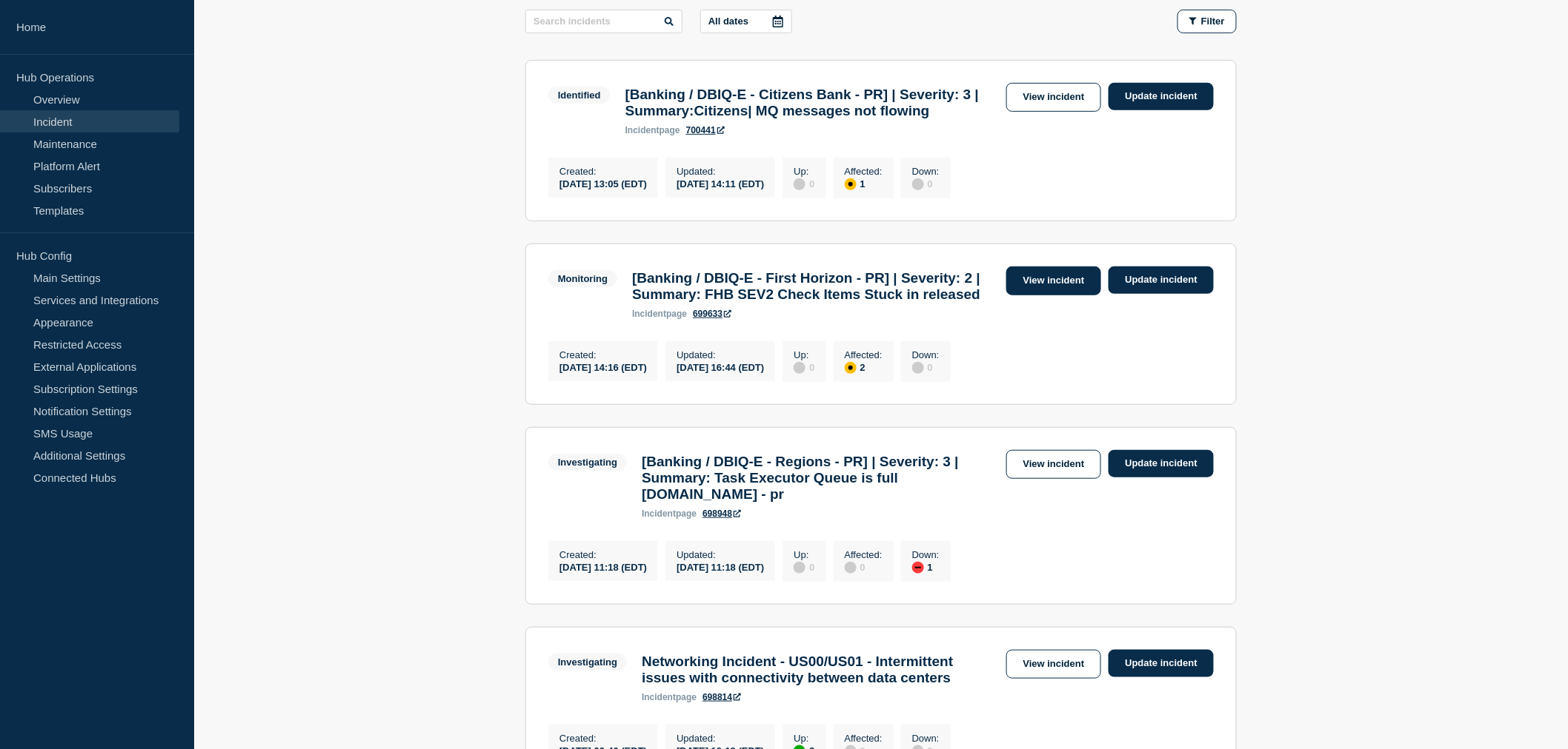
click at [1046, 296] on link "View incident" at bounding box center [1053, 280] width 95 height 29
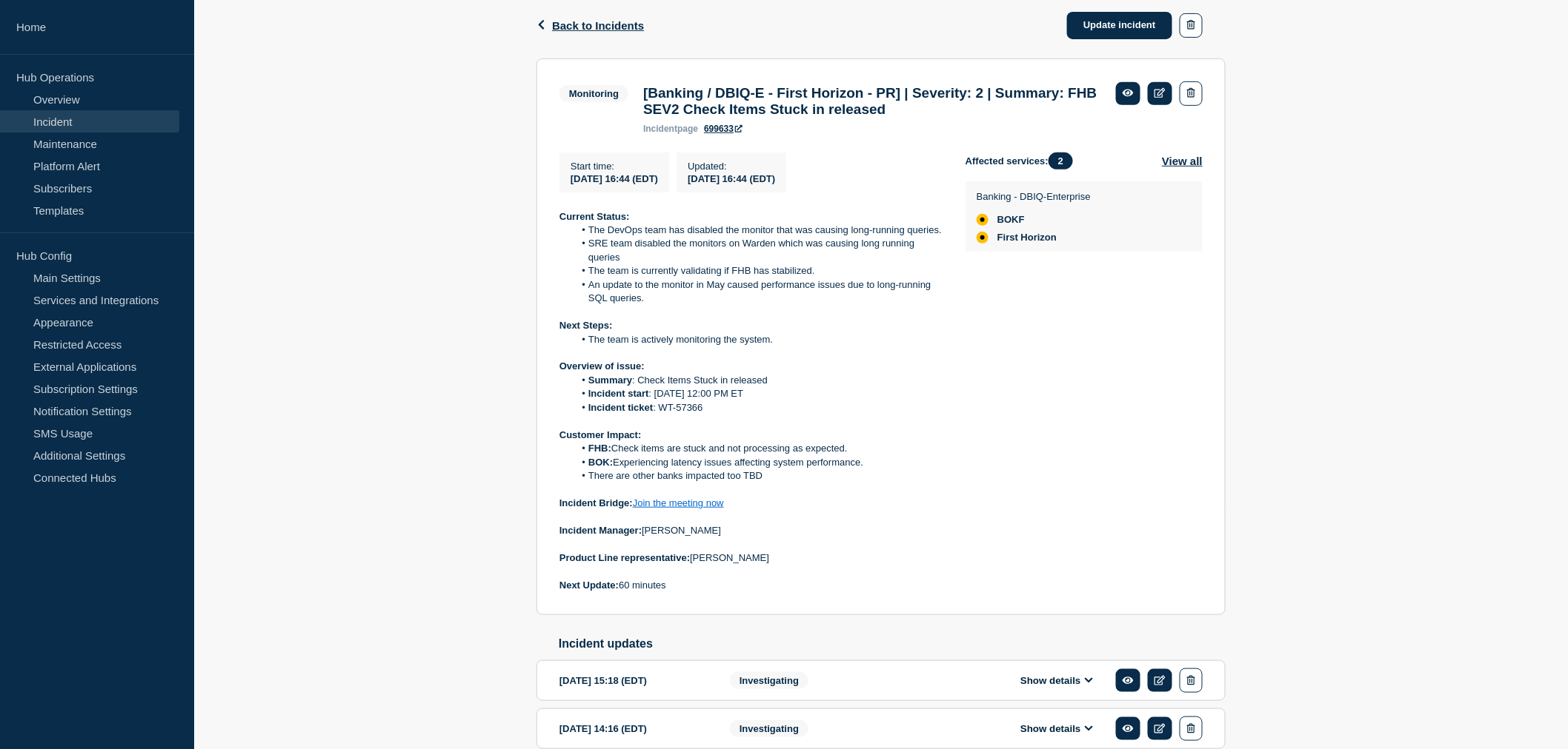
scroll to position [247, 0]
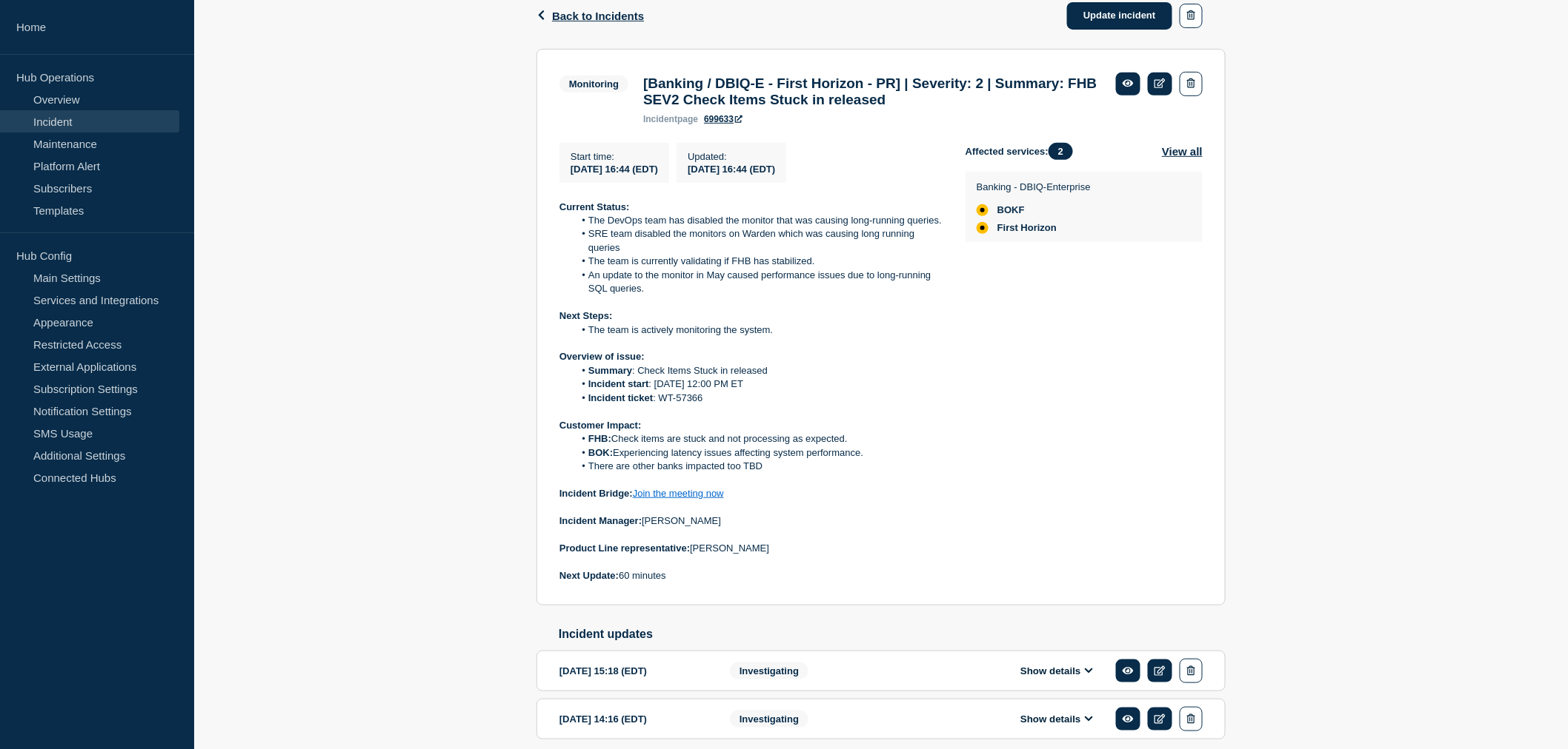
click at [691, 583] on p "Next Update: 60 minutes" at bounding box center [750, 576] width 382 height 13
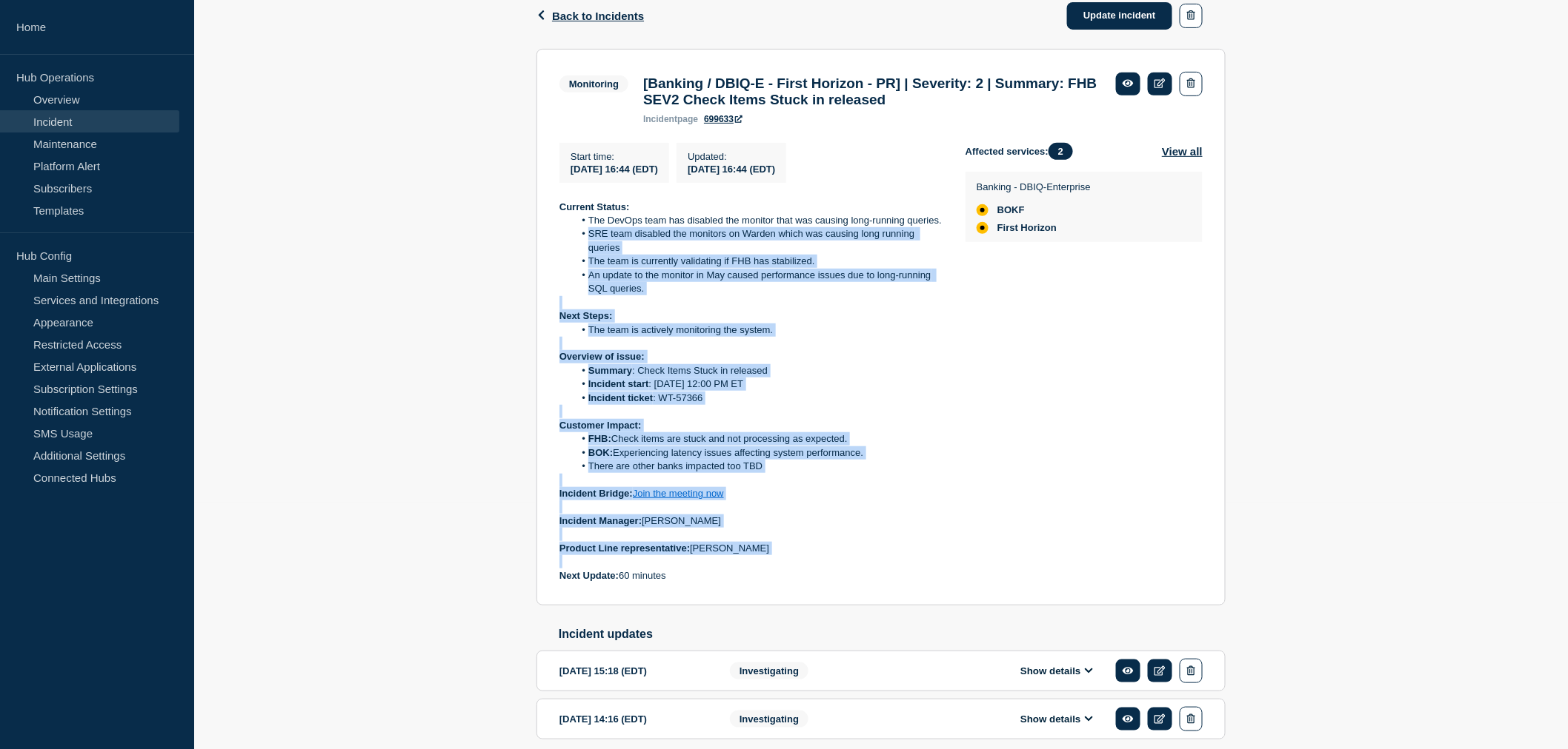
drag, startPoint x: 609, startPoint y: 535, endPoint x: 589, endPoint y: 249, distance: 286.7
click at [589, 249] on div "Current Status: The DevOps team has disabled the monitor that was causing long-…" at bounding box center [750, 392] width 382 height 383
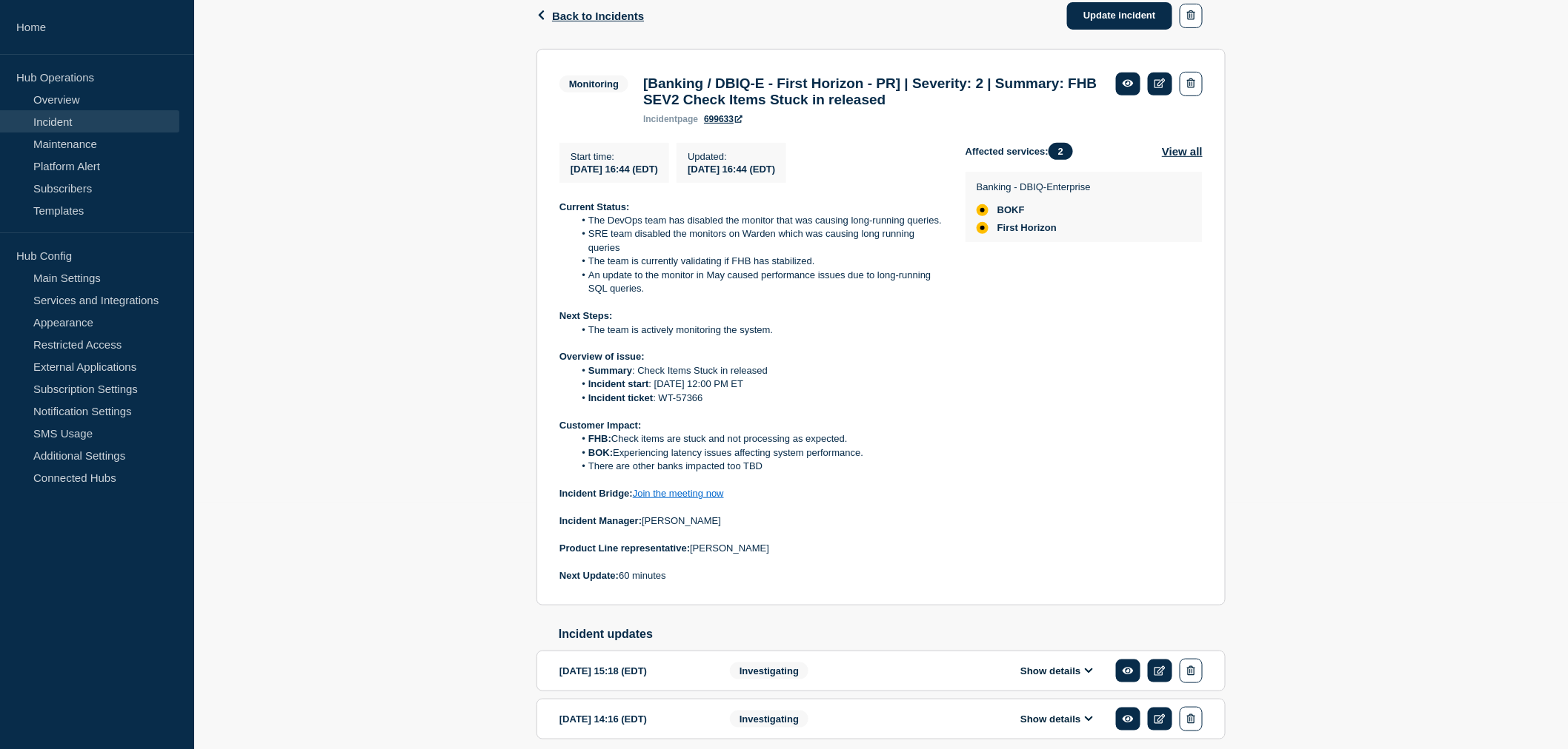
drag, startPoint x: 589, startPoint y: 249, endPoint x: 562, endPoint y: 198, distance: 57.7
click at [562, 198] on div "Start time : [DATE] 16:44 (EDT) Updated : [DATE] 16:44 (EDT) Current Status: Th…" at bounding box center [762, 363] width 406 height 441
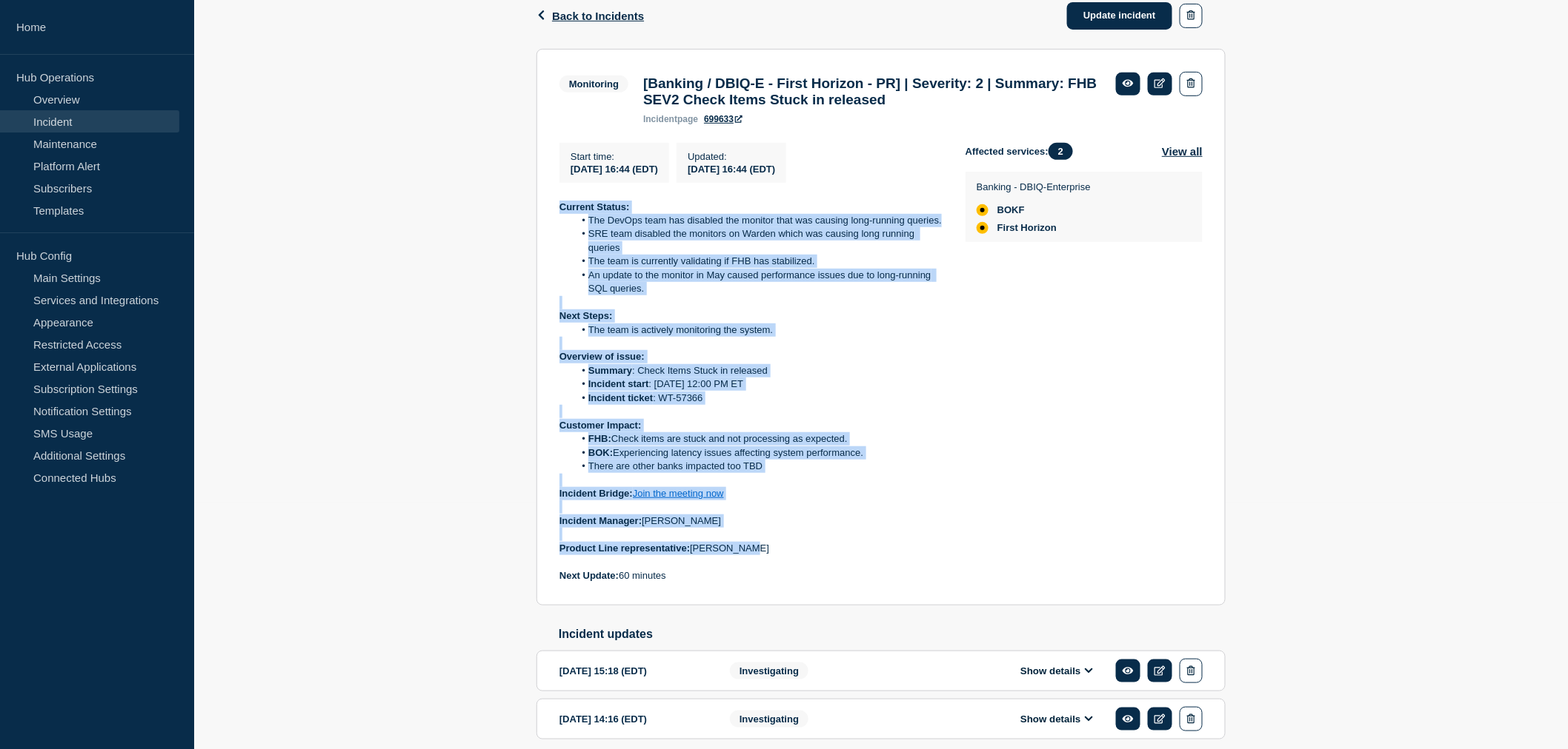
drag, startPoint x: 554, startPoint y: 205, endPoint x: 756, endPoint y: 571, distance: 418.0
click at [756, 571] on section "Monitoring [Banking / DBIQ-E - First Horizon - PR] | Severity: 2 | Summary: FHB…" at bounding box center [881, 328] width 689 height 557
click at [756, 555] on p "Product Line representative: [PERSON_NAME]" at bounding box center [750, 549] width 382 height 13
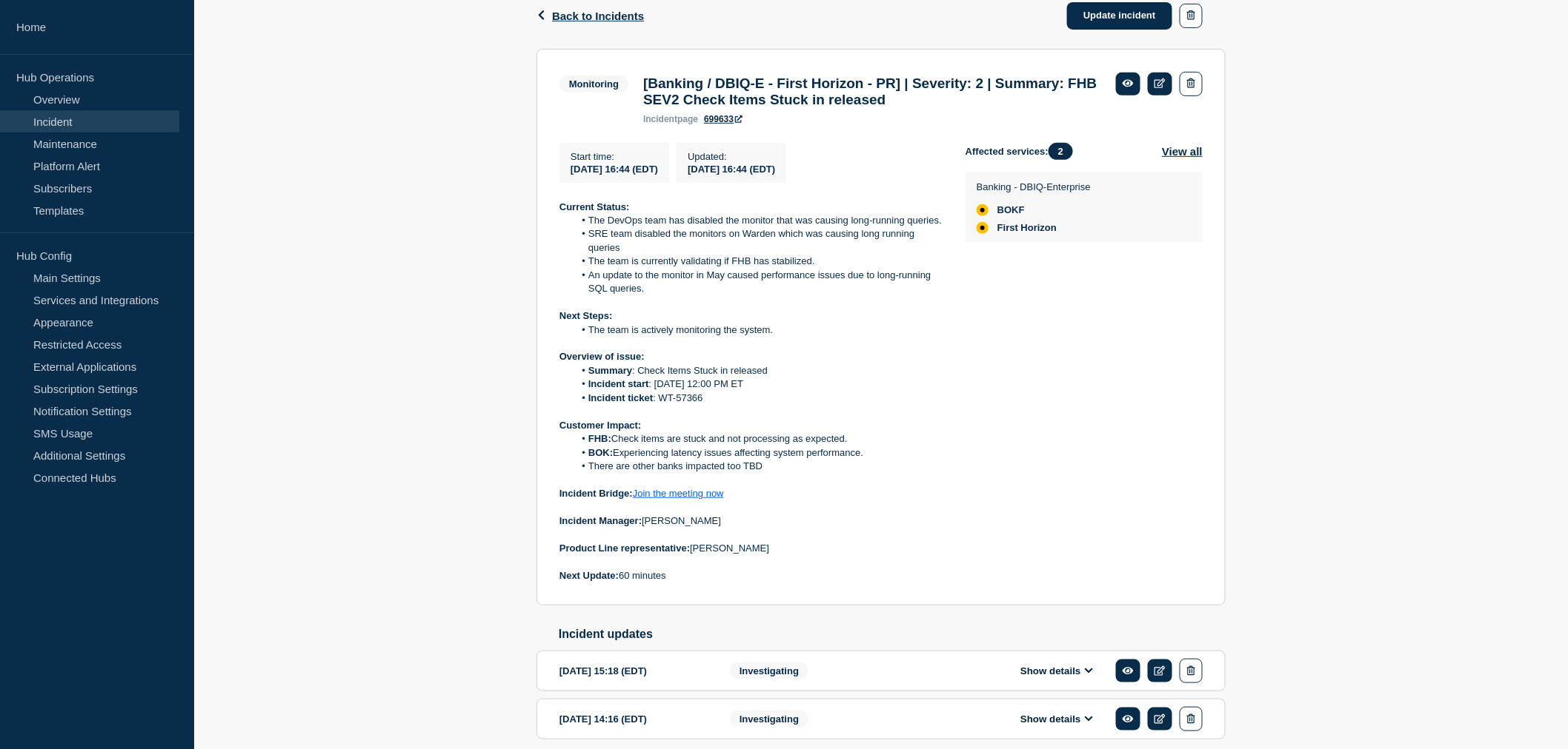
click at [763, 555] on p "Product Line representative: [PERSON_NAME]" at bounding box center [750, 549] width 382 height 13
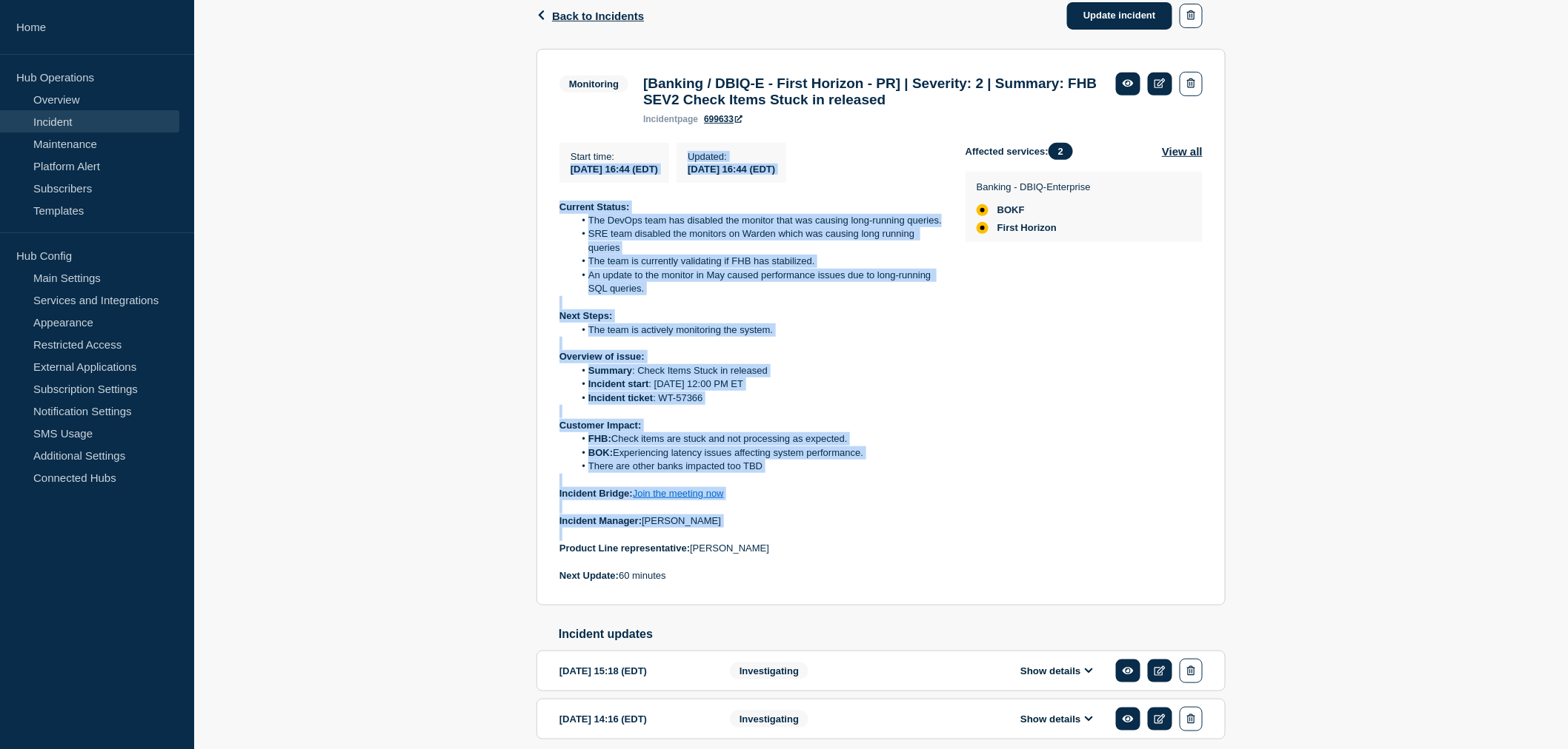
drag, startPoint x: 774, startPoint y: 561, endPoint x: 563, endPoint y: 178, distance: 437.3
click at [563, 178] on div "Start time : [DATE] 16:44 (EDT) Updated : [DATE] 16:44 (EDT) Current Status: Th…" at bounding box center [762, 363] width 406 height 441
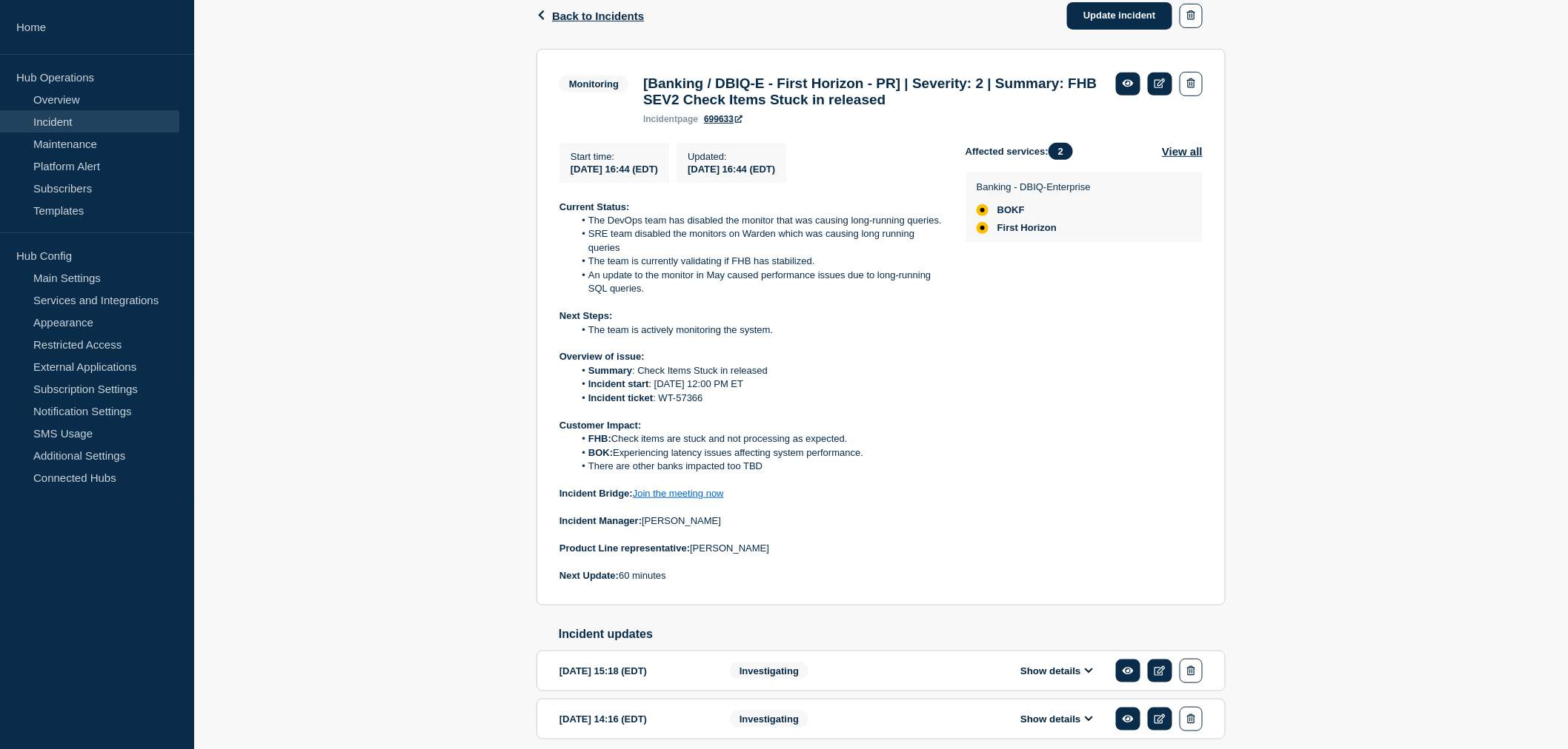
click at [863, 584] on div "Current Status: The DevOps team has disabled the monitor that was causing long-…" at bounding box center [750, 392] width 382 height 383
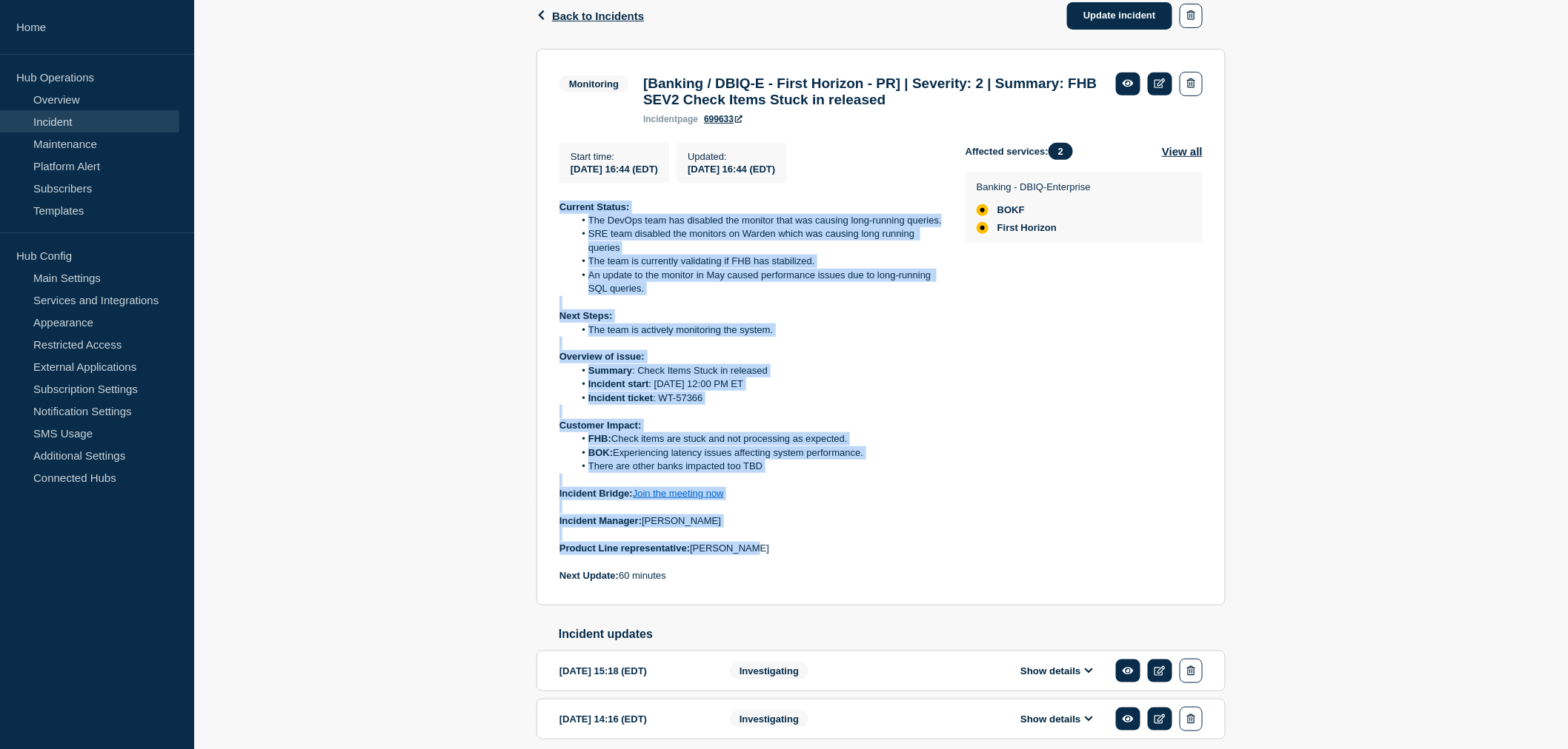
drag, startPoint x: 558, startPoint y: 210, endPoint x: 757, endPoint y: 576, distance: 416.6
click at [757, 576] on section "Monitoring [Banking / DBIQ-E - First Horizon - PR] | Severity: 2 | Summary: FHB…" at bounding box center [881, 328] width 689 height 557
click at [757, 555] on p "Product Line representative: [PERSON_NAME]" at bounding box center [750, 549] width 382 height 13
drag, startPoint x: 757, startPoint y: 576, endPoint x: 514, endPoint y: 221, distance: 430.2
click at [514, 221] on div "Back Back to Incidents Update incident Monitoring [Banking / DBIQ-E - First Hor…" at bounding box center [881, 385] width 1373 height 804
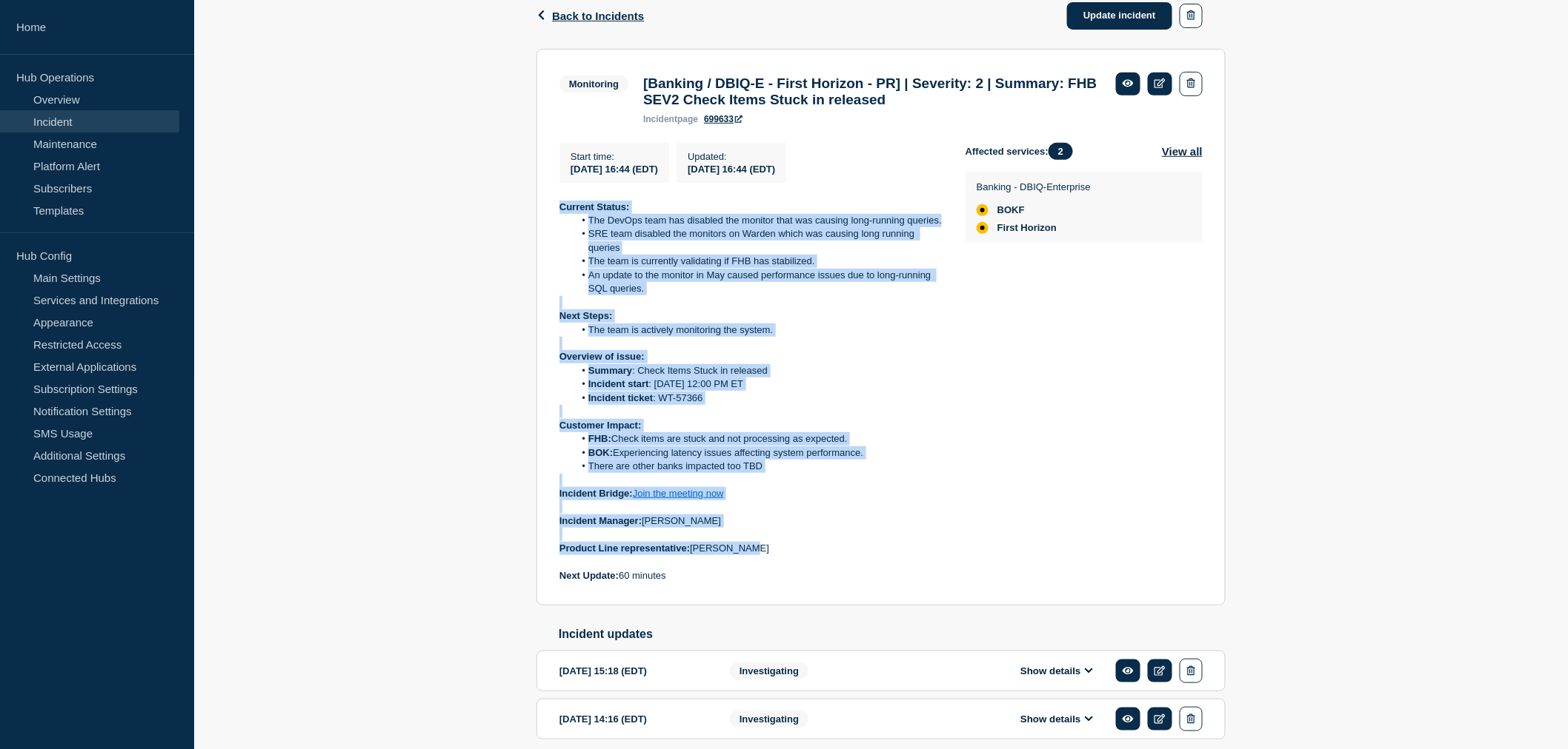
copy div "Current Status: The DevOps team has disabled the monitor that was causing long-…"
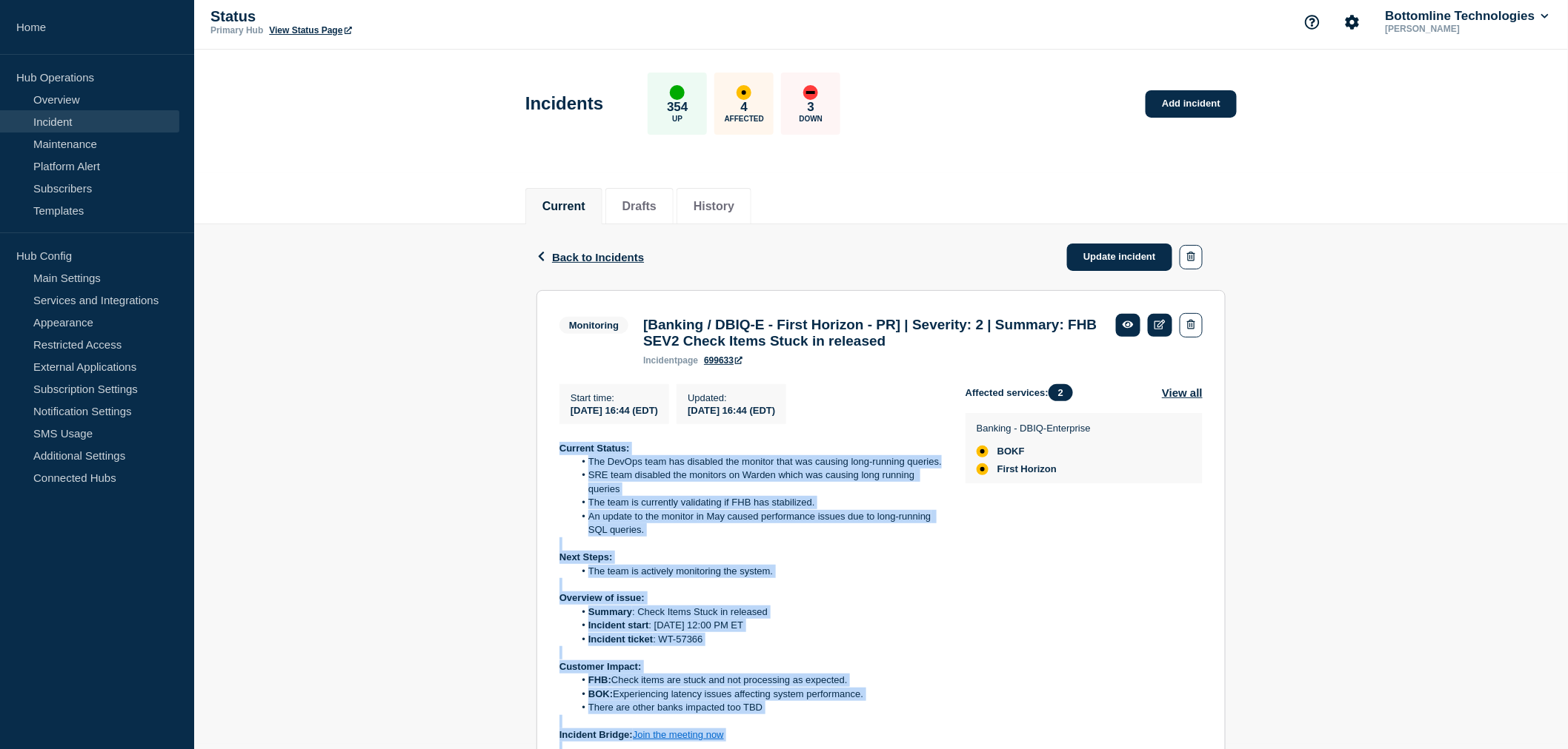
scroll to position [0, 0]
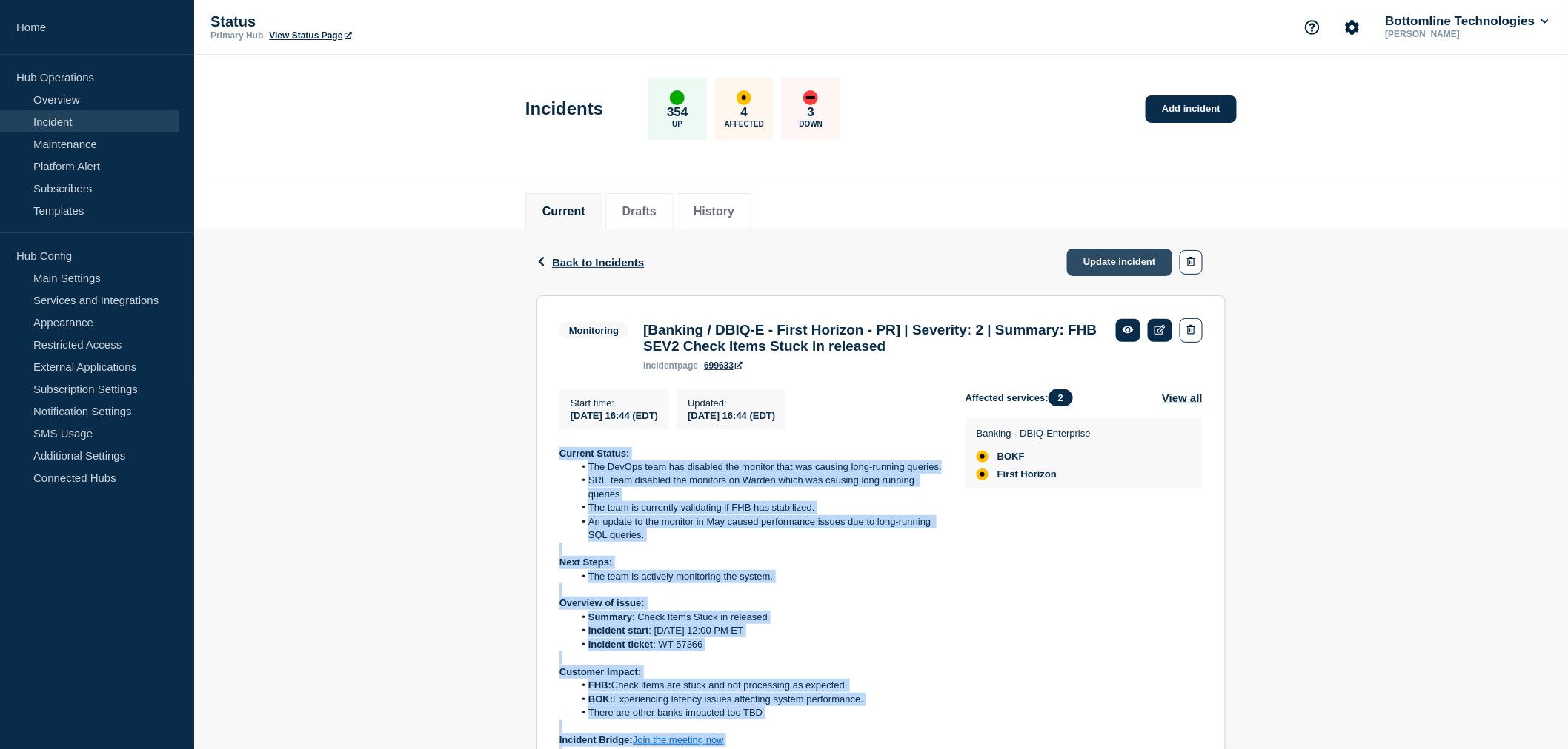
click at [1124, 256] on link "Update incident" at bounding box center [1119, 262] width 105 height 28
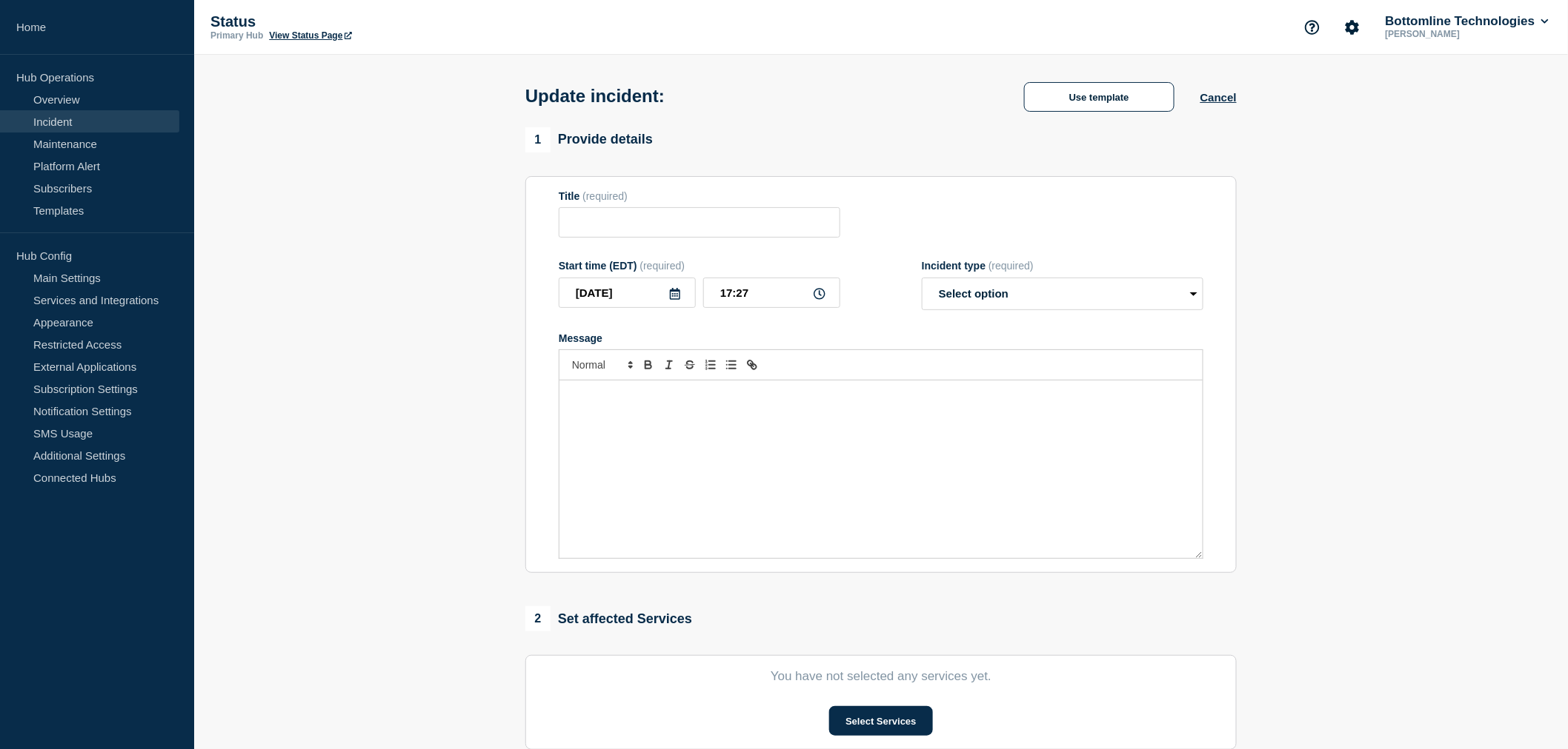
type input "[Banking / DBIQ-E - First Horizon - PR] | Severity: 2 | Summary: FHB SEV2 Check…"
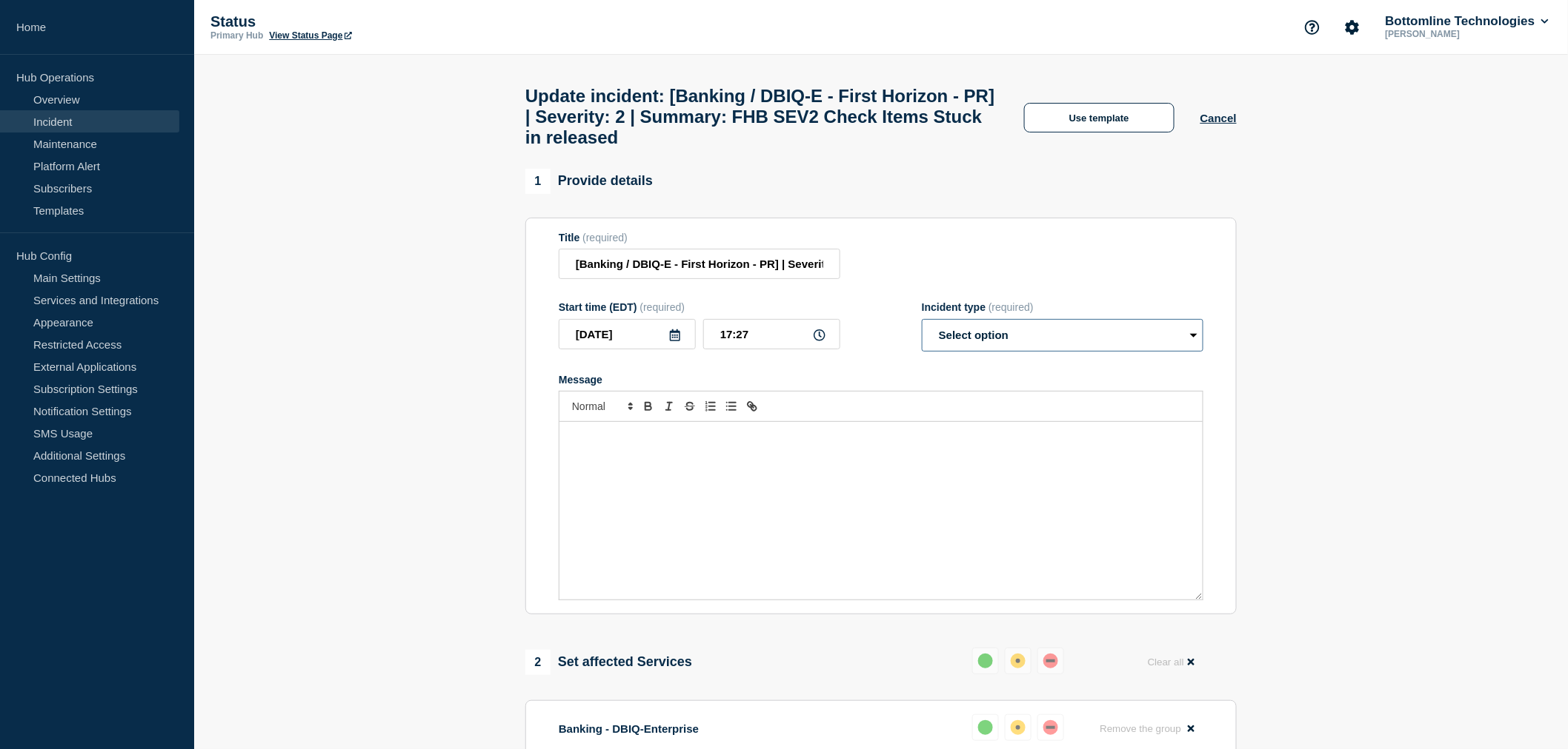
click at [952, 348] on select "Select option Investigating Identified Monitoring Resolved" at bounding box center [1062, 336] width 281 height 33
select select "resolved"
click at [921, 333] on select "Select option Investigating Identified Monitoring Resolved" at bounding box center [1062, 336] width 281 height 33
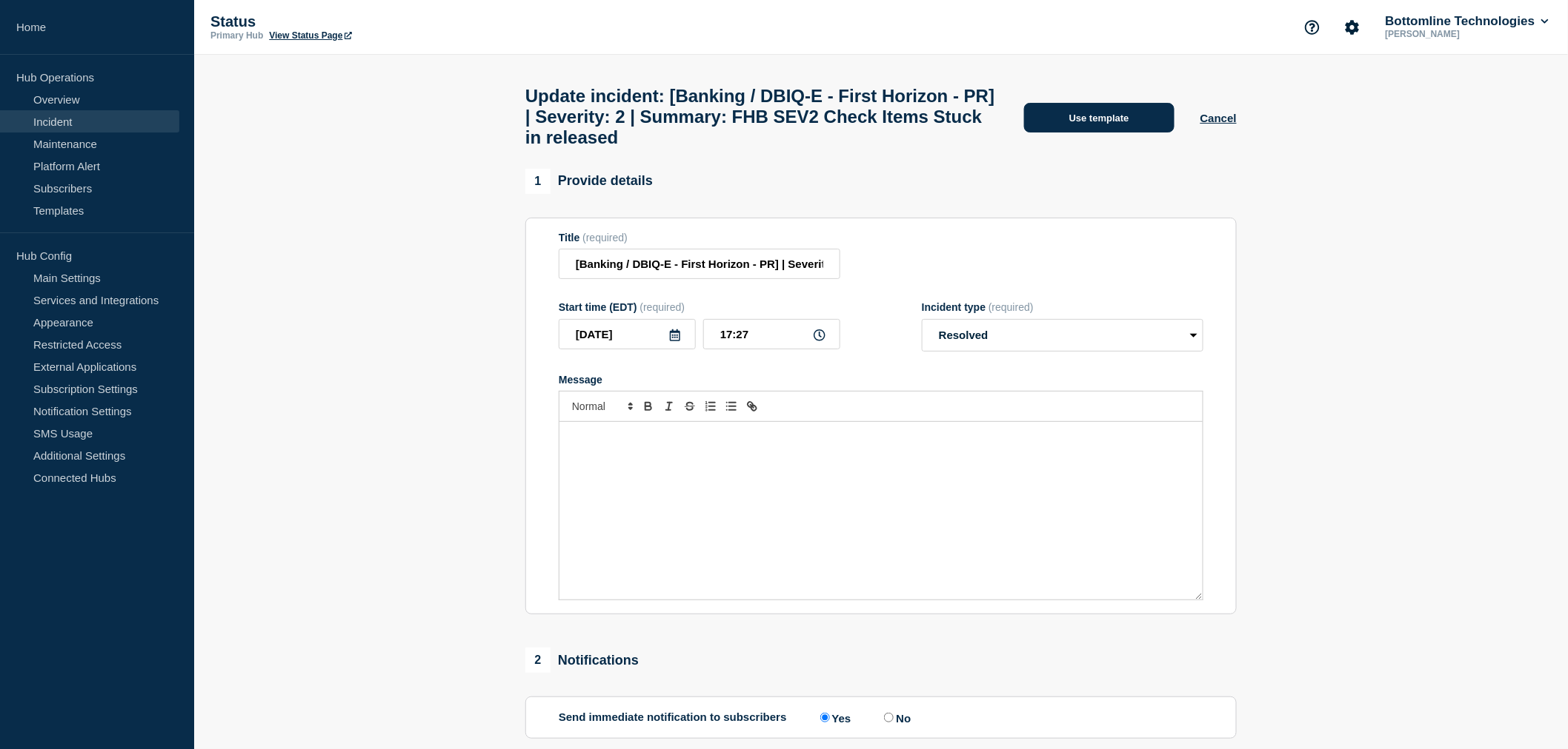
click at [1082, 117] on button "Use template" at bounding box center [1099, 117] width 150 height 29
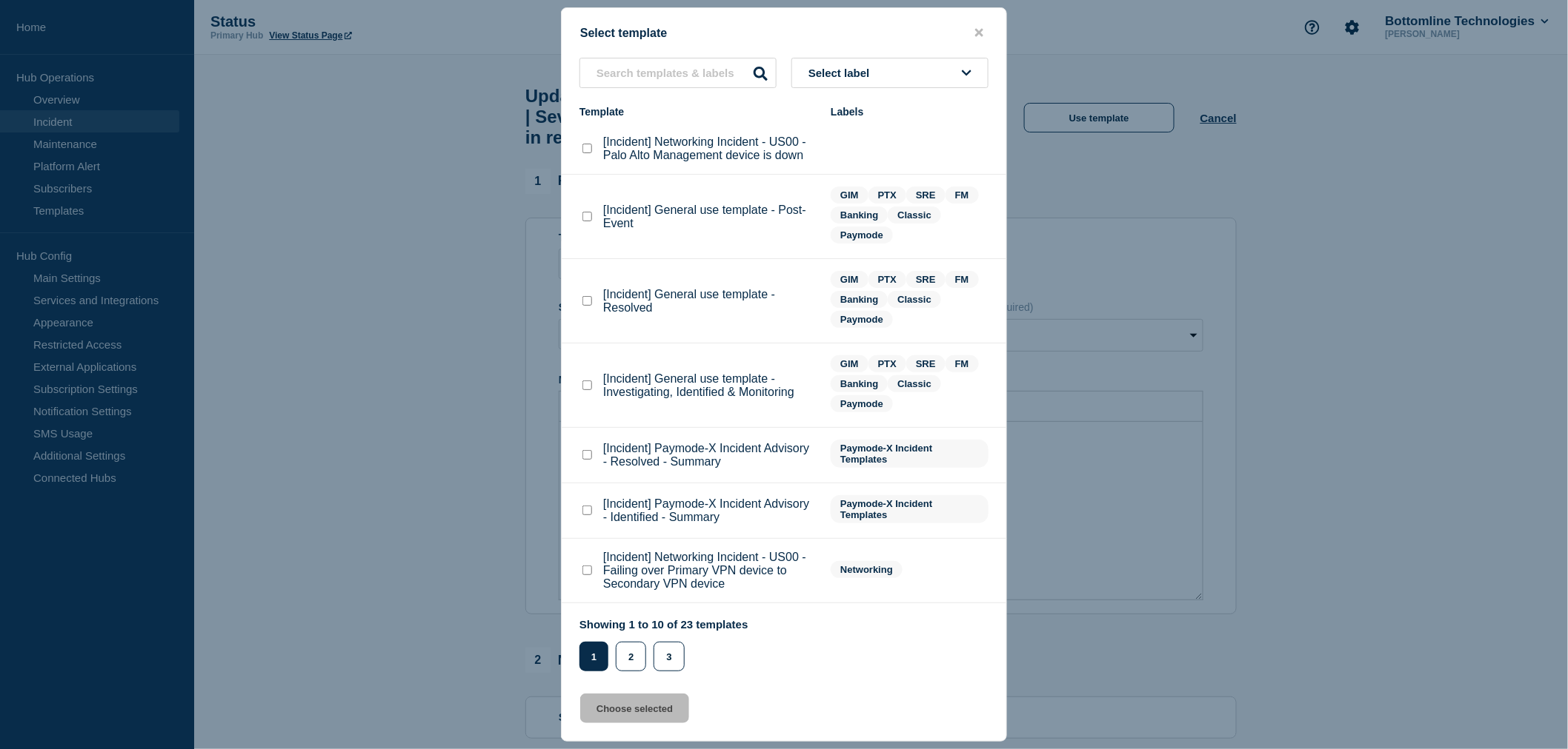
click at [585, 298] on checkbox"] "[Incident] General use template - Resolved checkbox" at bounding box center [587, 301] width 10 height 10
checkbox checkbox"] "true"
click at [628, 707] on button "Choose selected" at bounding box center [634, 708] width 109 height 29
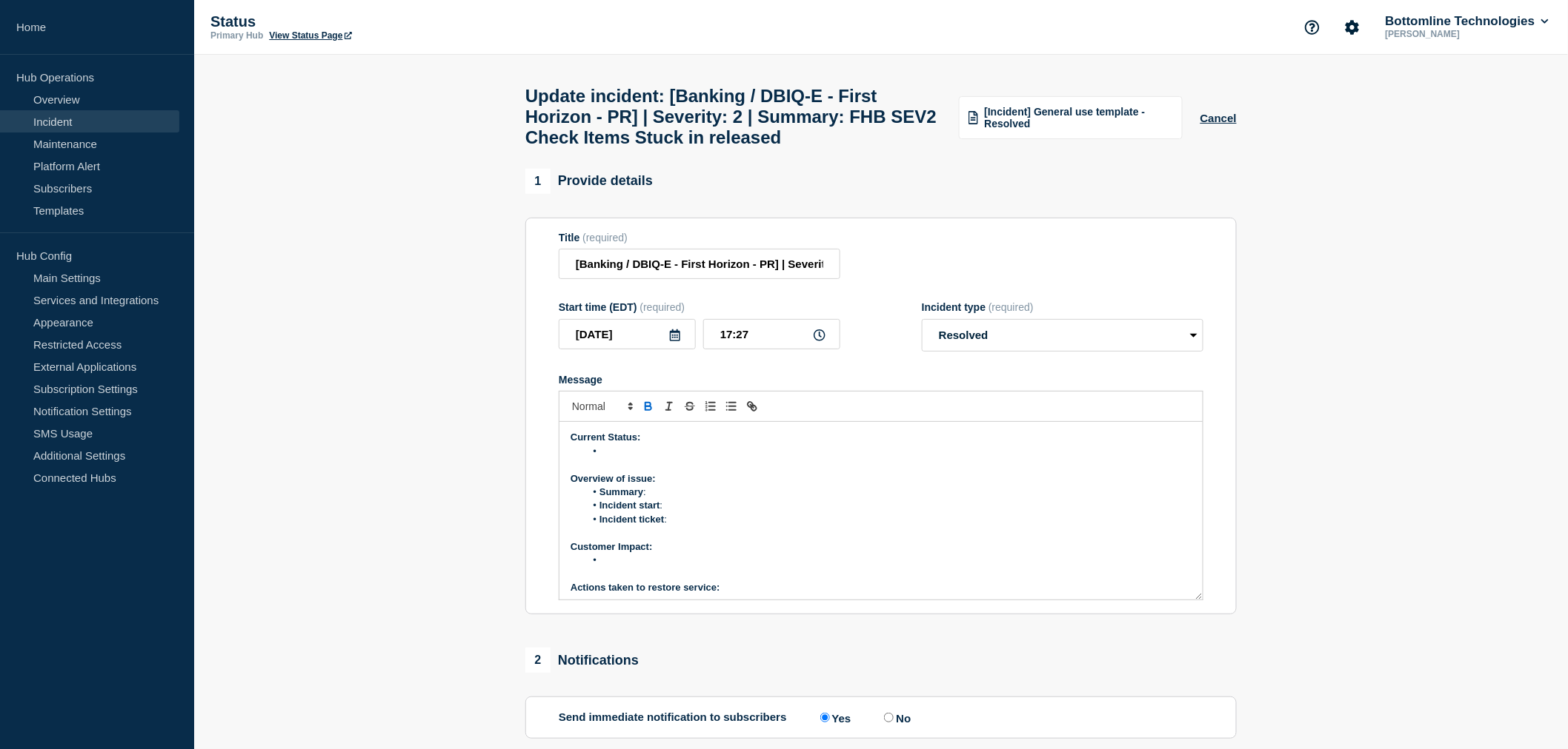
click at [617, 458] on li "Message" at bounding box center [889, 452] width 607 height 13
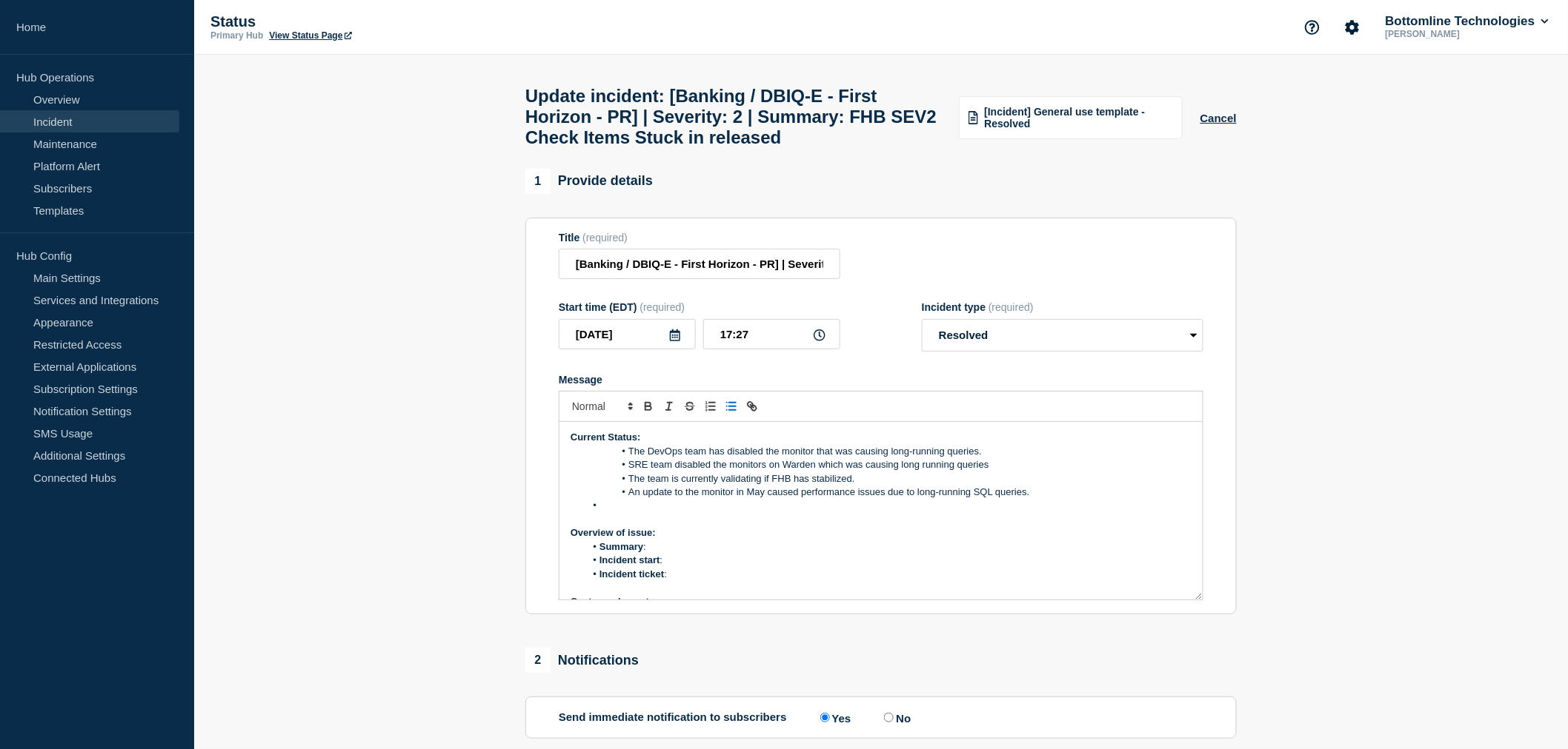
click at [628, 458] on li "The DevOps team has disabled the monitor that was causing long-running queries." at bounding box center [889, 452] width 607 height 13
click at [629, 472] on li "SRE team disabled the monitors on Warden which was causing long running queries" at bounding box center [889, 465] width 607 height 13
click at [855, 486] on li "The team is currently validating if FHB has stabilized." at bounding box center [889, 479] width 607 height 13
drag, startPoint x: 1045, startPoint y: 501, endPoint x: 620, endPoint y: 487, distance: 425.2
click at [620, 487] on ol "The DevOps team has disabled the monitor that was causing long-running queries.…" at bounding box center [881, 479] width 621 height 68
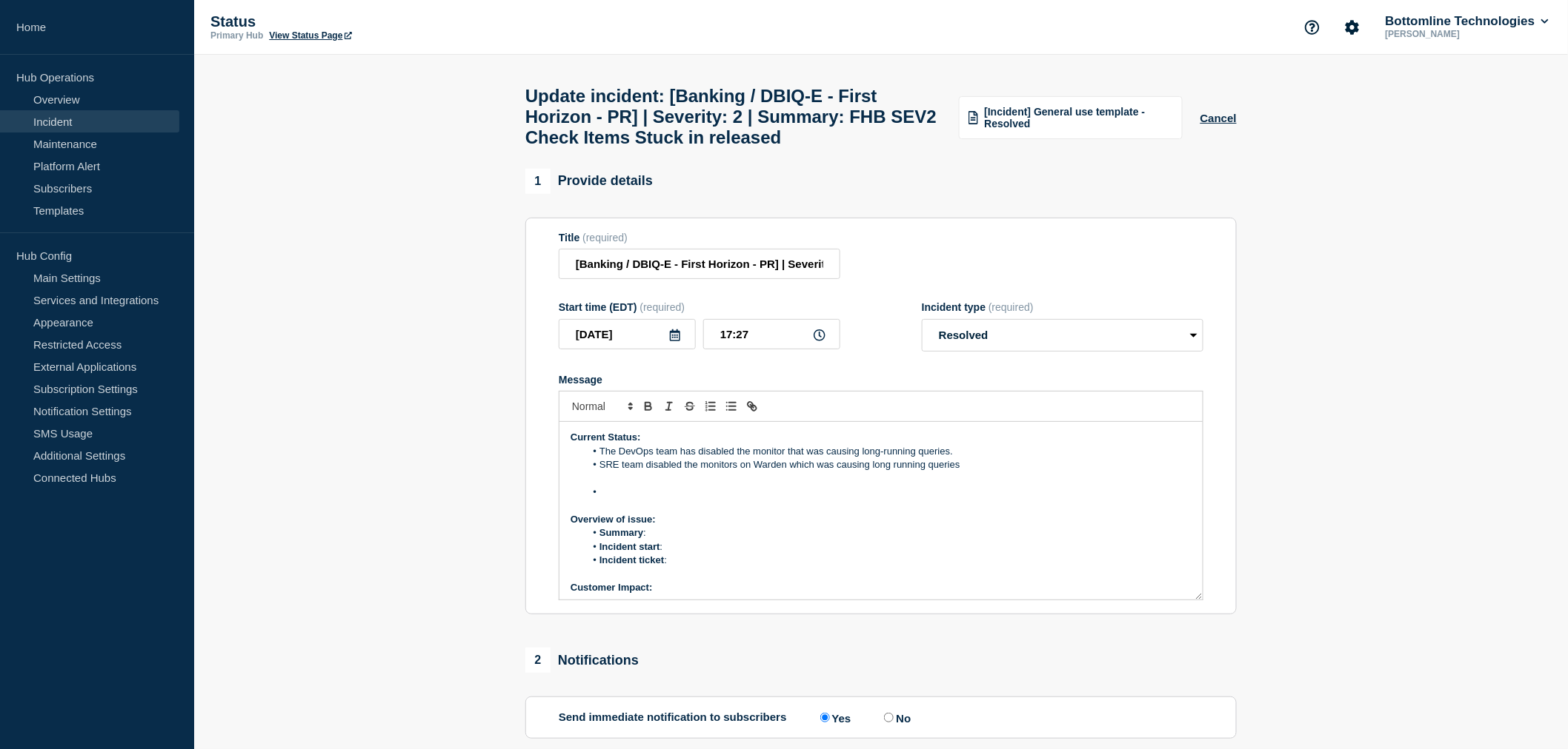
click at [604, 499] on li "Message" at bounding box center [889, 492] width 607 height 13
click at [976, 472] on li "SRE team disabled the monitors on Warden which was causing long running queries" at bounding box center [889, 465] width 607 height 13
click at [669, 513] on li "Summary :" at bounding box center [889, 505] width 607 height 13
click at [654, 513] on li "Summary : : Check Items Stuck in released" at bounding box center [889, 505] width 607 height 13
click at [669, 527] on li "Incident start :" at bounding box center [889, 520] width 607 height 13
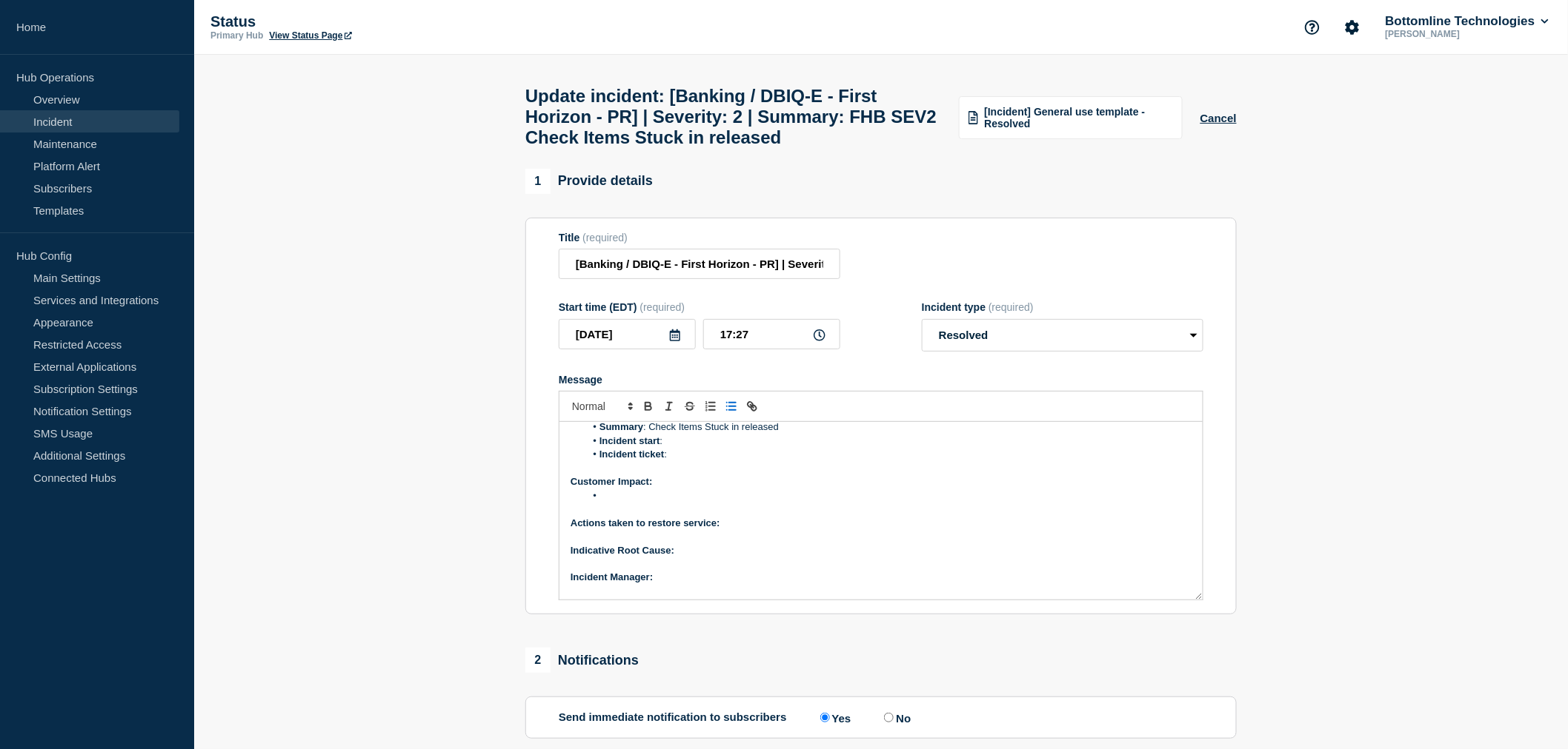
scroll to position [82, 0]
drag, startPoint x: 665, startPoint y: 531, endPoint x: 638, endPoint y: 506, distance: 36.8
click at [638, 506] on div "Current Status: The DevOps team has disabled the monitor that was causing long-…" at bounding box center [881, 511] width 643 height 178
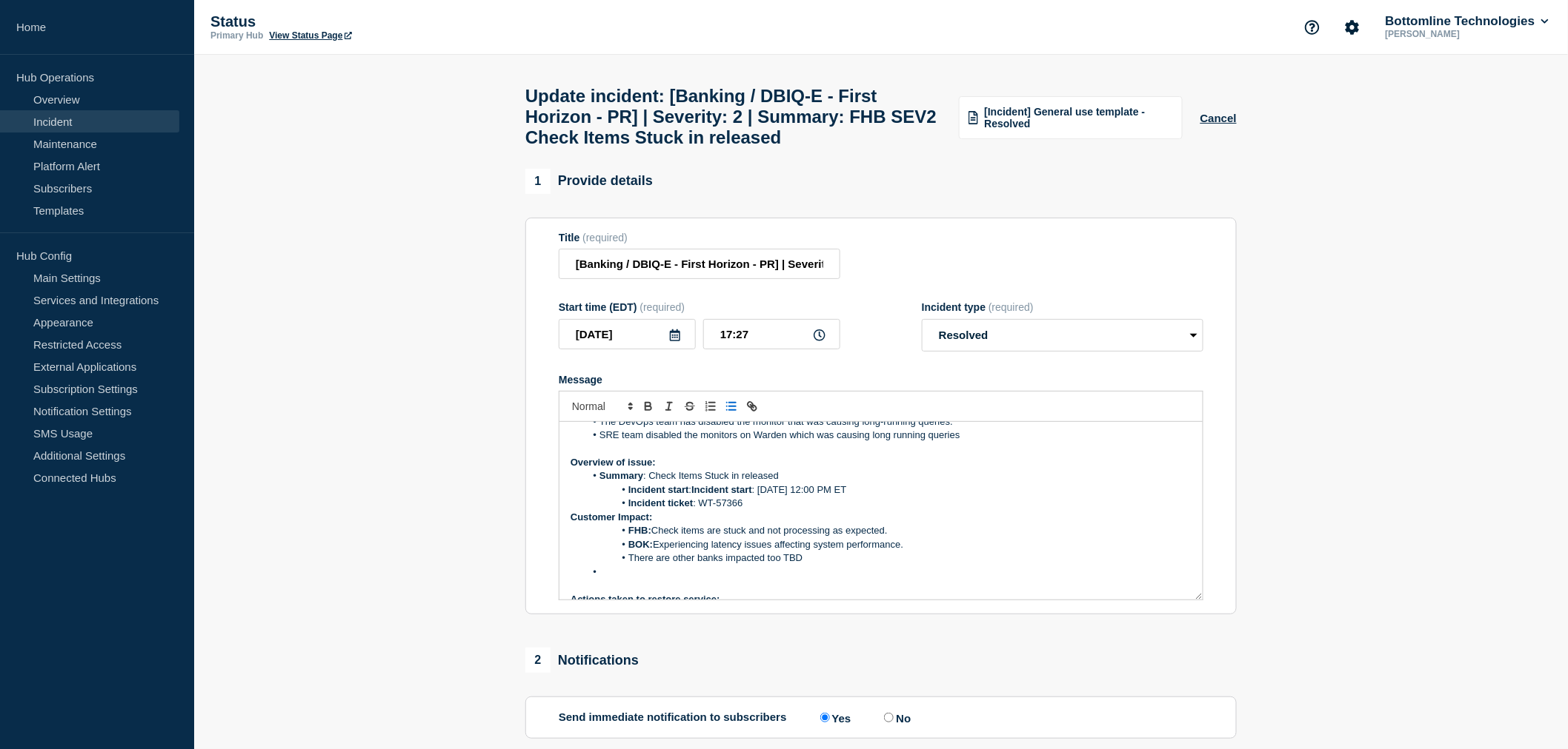
scroll to position [0, 0]
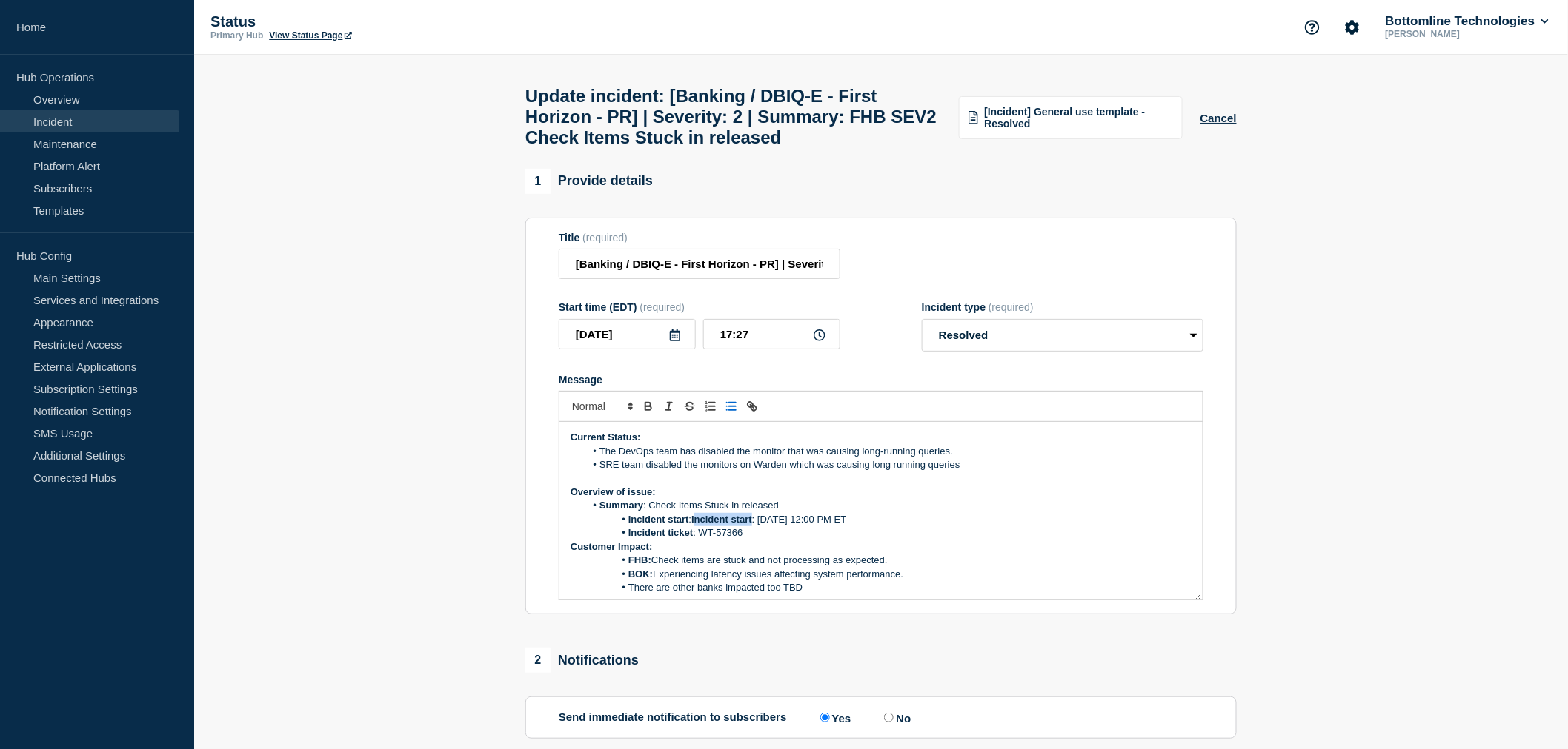
drag, startPoint x: 752, startPoint y: 531, endPoint x: 693, endPoint y: 531, distance: 59.0
click at [693, 527] on li "Incident start : Incident start : [DATE] 12:00 PM ET" at bounding box center [889, 520] width 607 height 13
click at [628, 525] on strong "Incident start" at bounding box center [658, 520] width 61 height 11
click at [627, 540] on li "Incident ticket : WT-57366" at bounding box center [889, 533] width 607 height 13
click at [576, 553] on strong "Customer Impact:" at bounding box center [612, 547] width 82 height 11
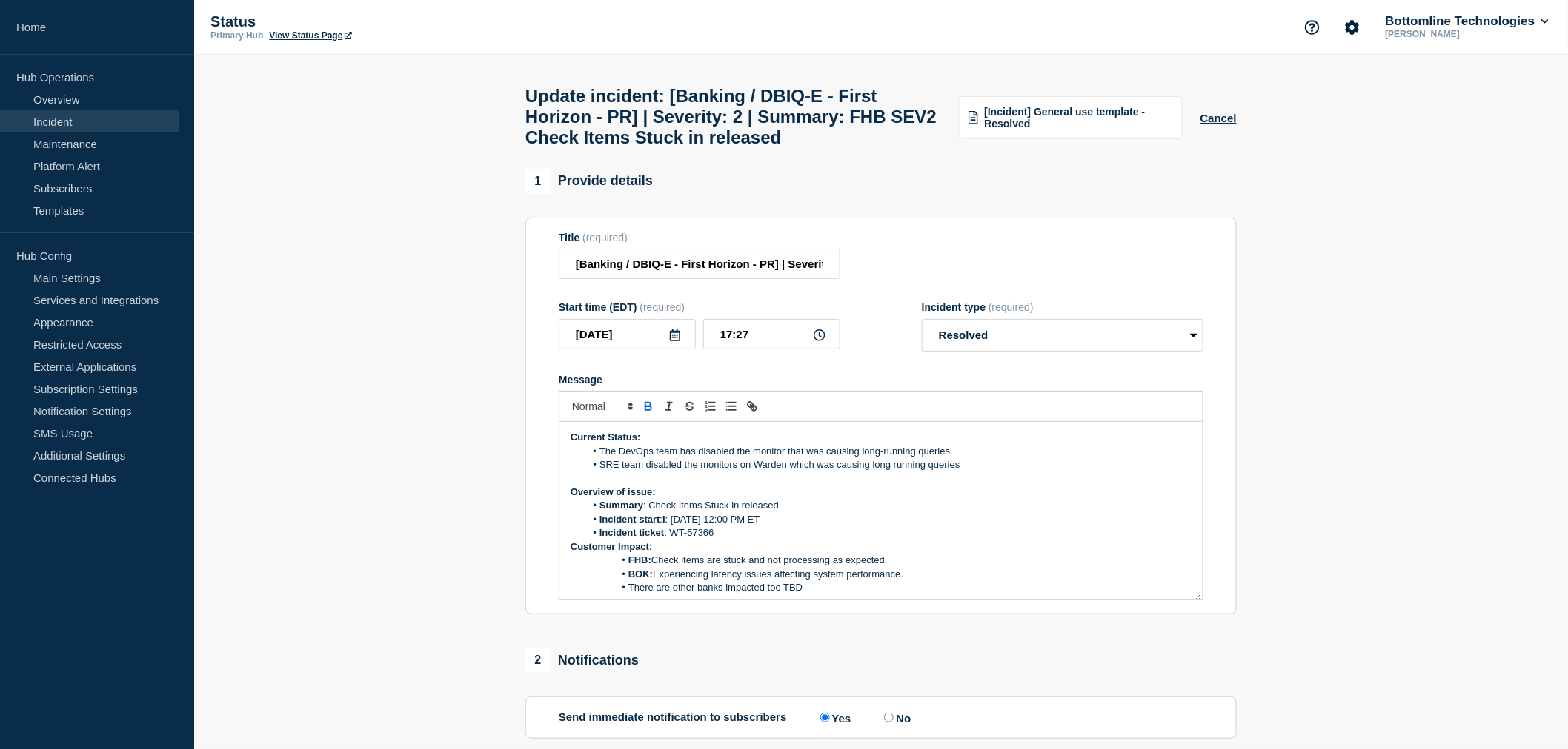
click at [572, 553] on strong "Customer Impact:" at bounding box center [612, 547] width 82 height 11
click at [603, 554] on li "Message" at bounding box center [889, 547] width 607 height 13
click at [600, 566] on strong "Customer Impact:" at bounding box center [640, 561] width 82 height 11
click at [629, 579] on strong "FHB:" at bounding box center [639, 575] width 23 height 11
click at [627, 595] on li "BOK: Experiencing latency issues affecting system performance." at bounding box center [889, 588] width 607 height 13
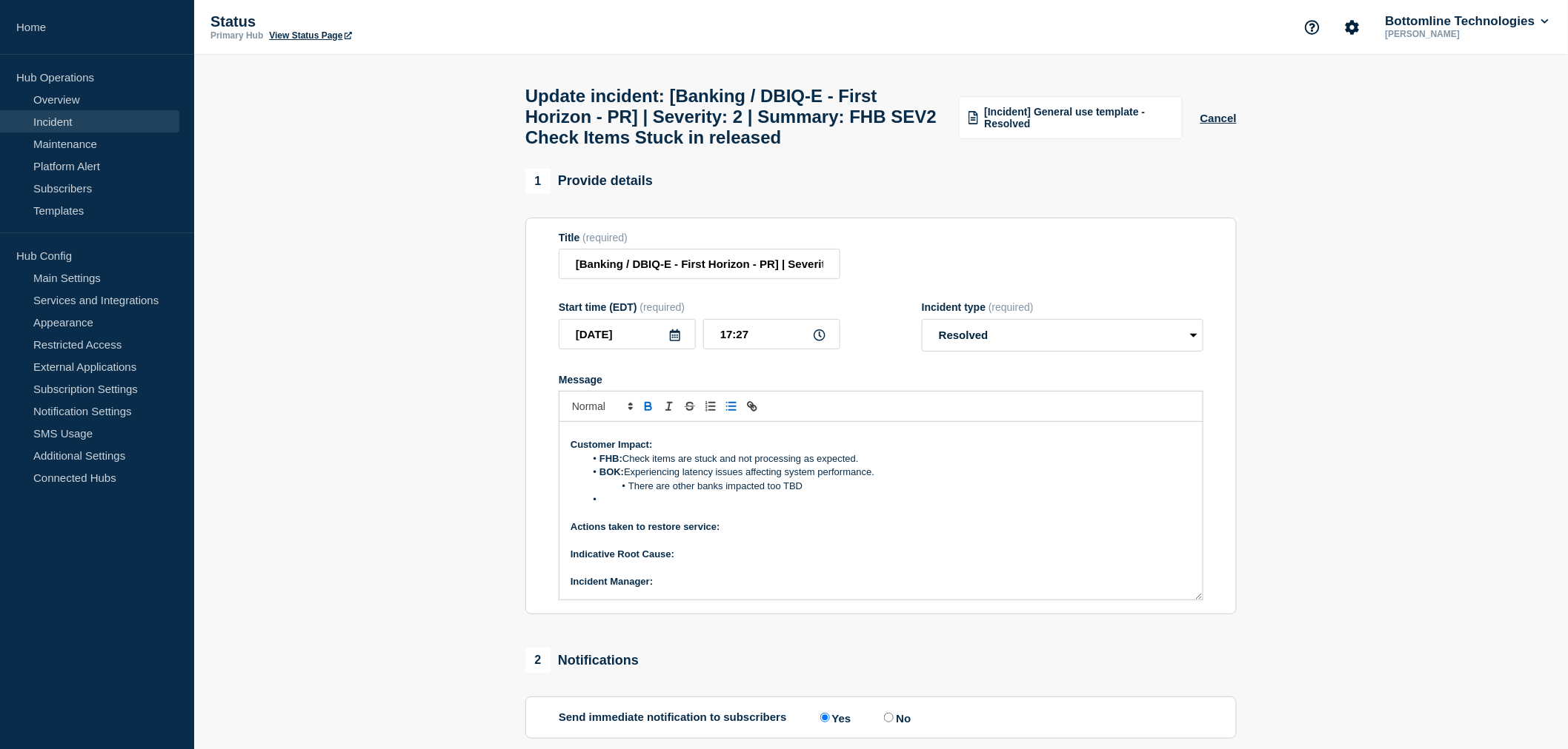
scroll to position [141, 0]
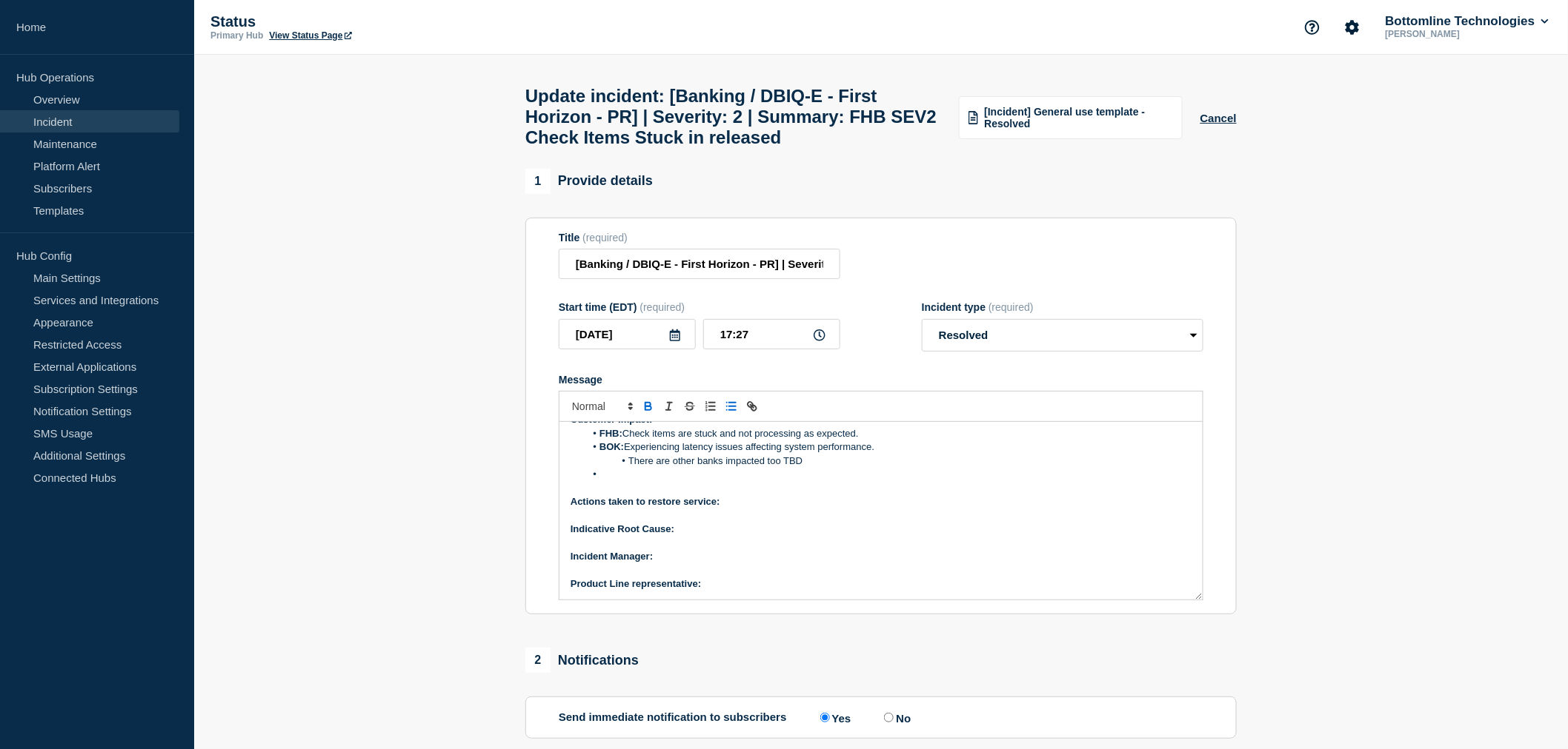
click at [630, 468] on li "There are other banks impacted too TBD" at bounding box center [889, 461] width 607 height 13
click at [603, 482] on li "Message" at bounding box center [889, 474] width 607 height 13
click at [749, 509] on p "Actions taken to restore service:" at bounding box center [881, 502] width 621 height 13
drag, startPoint x: 976, startPoint y: 513, endPoint x: 721, endPoint y: 521, distance: 255.1
click at [721, 509] on p "Actions taken to restore service: Disabled the monitors and killied the long ru…" at bounding box center [881, 502] width 621 height 13
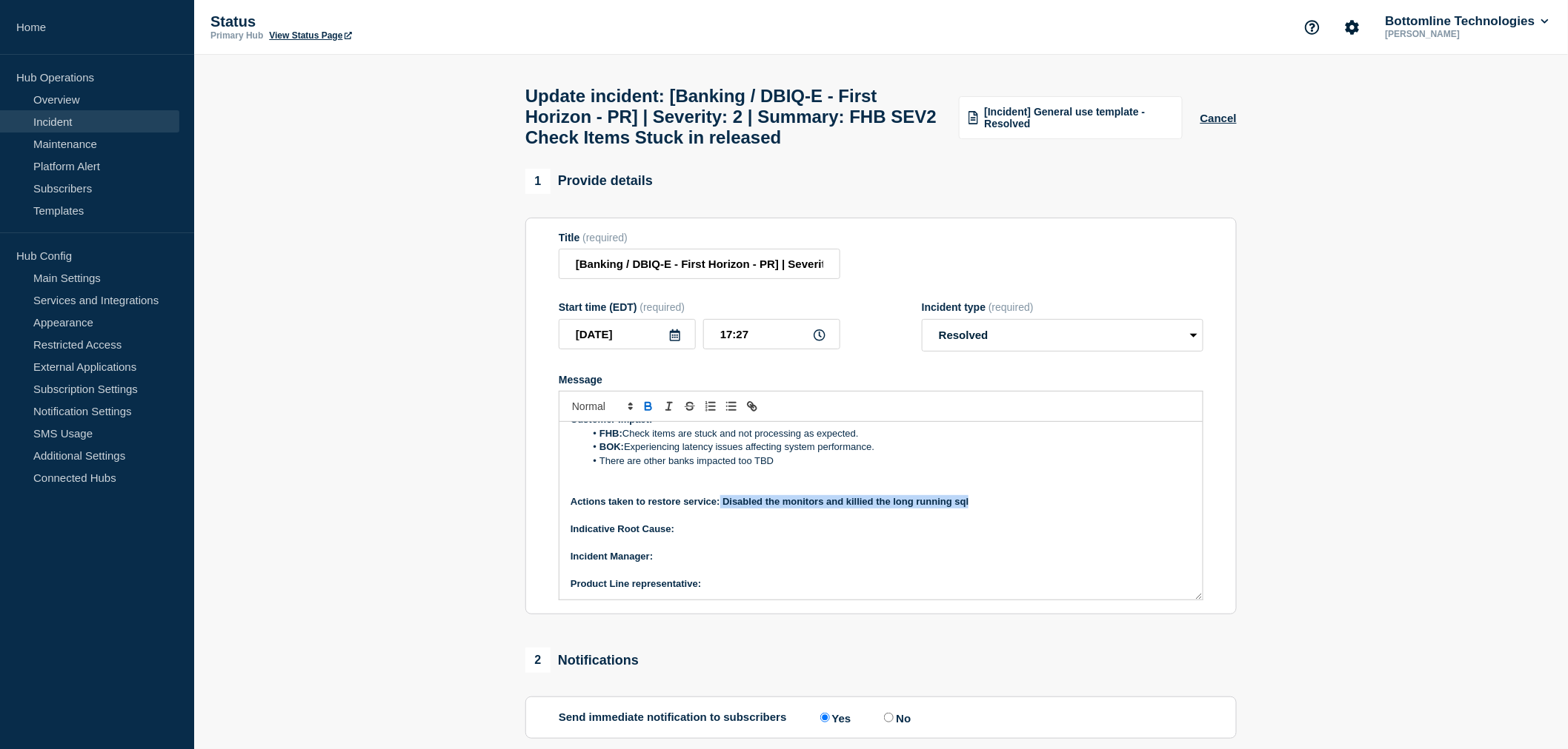
click at [721, 509] on p "Actions taken to restore service: Disabled the monitors and killied the long ru…" at bounding box center [881, 502] width 621 height 13
drag, startPoint x: 990, startPoint y: 514, endPoint x: 725, endPoint y: 511, distance: 265.0
click at [725, 509] on p "Actions taken to restore service: ﻿ Disabled the monitors and killied the long …" at bounding box center [881, 502] width 621 height 13
click at [692, 536] on p "Indicative Root Cause:" at bounding box center [881, 529] width 621 height 13
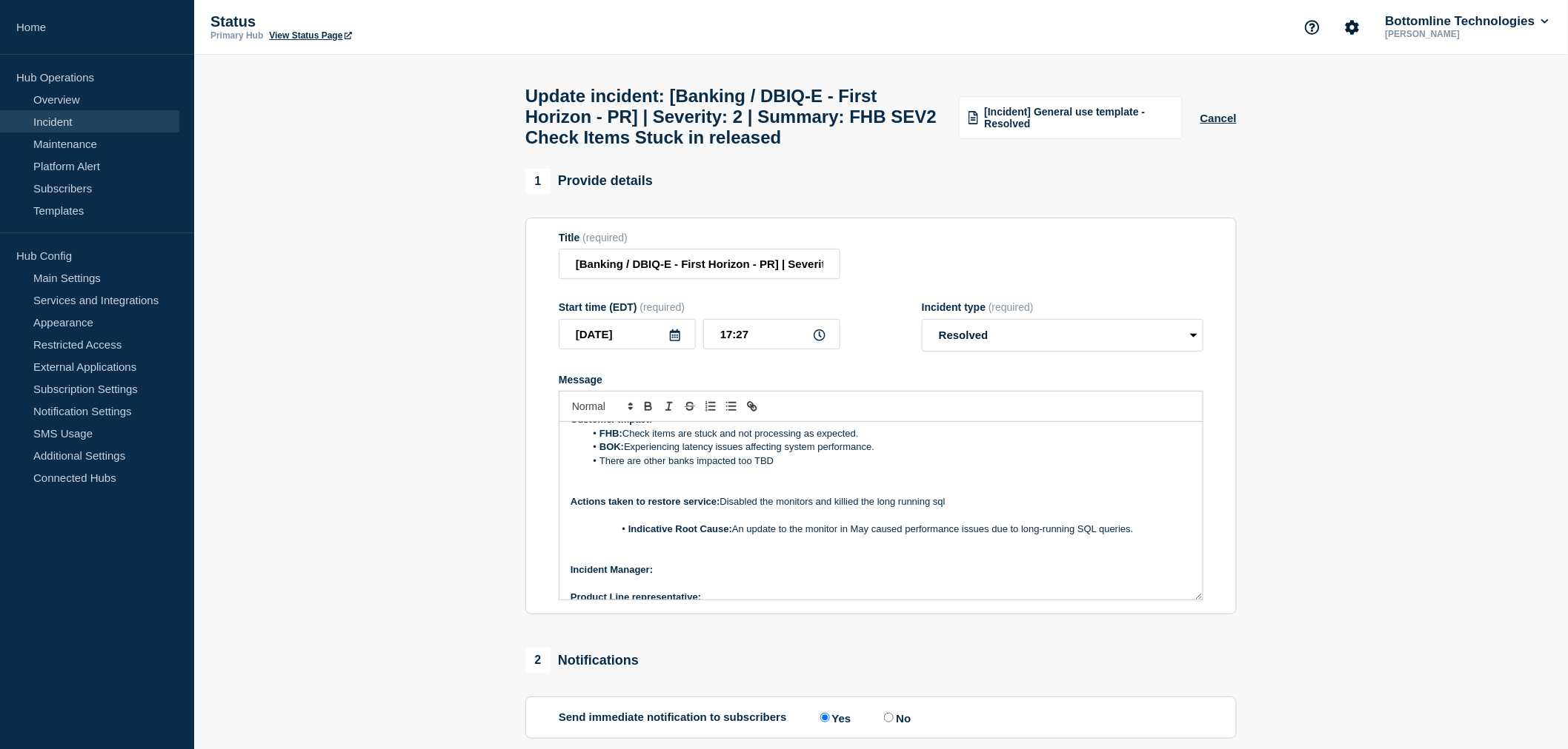
click at [628, 535] on strong "Indicative Root Cause:" at bounding box center [679, 529] width 104 height 11
click at [598, 563] on p "Message" at bounding box center [881, 557] width 621 height 13
drag, startPoint x: 712, startPoint y: 589, endPoint x: 656, endPoint y: 589, distance: 56.0
click at [595, 577] on p "Message" at bounding box center [881, 570] width 621 height 13
click at [706, 577] on p "Message" at bounding box center [881, 570] width 621 height 13
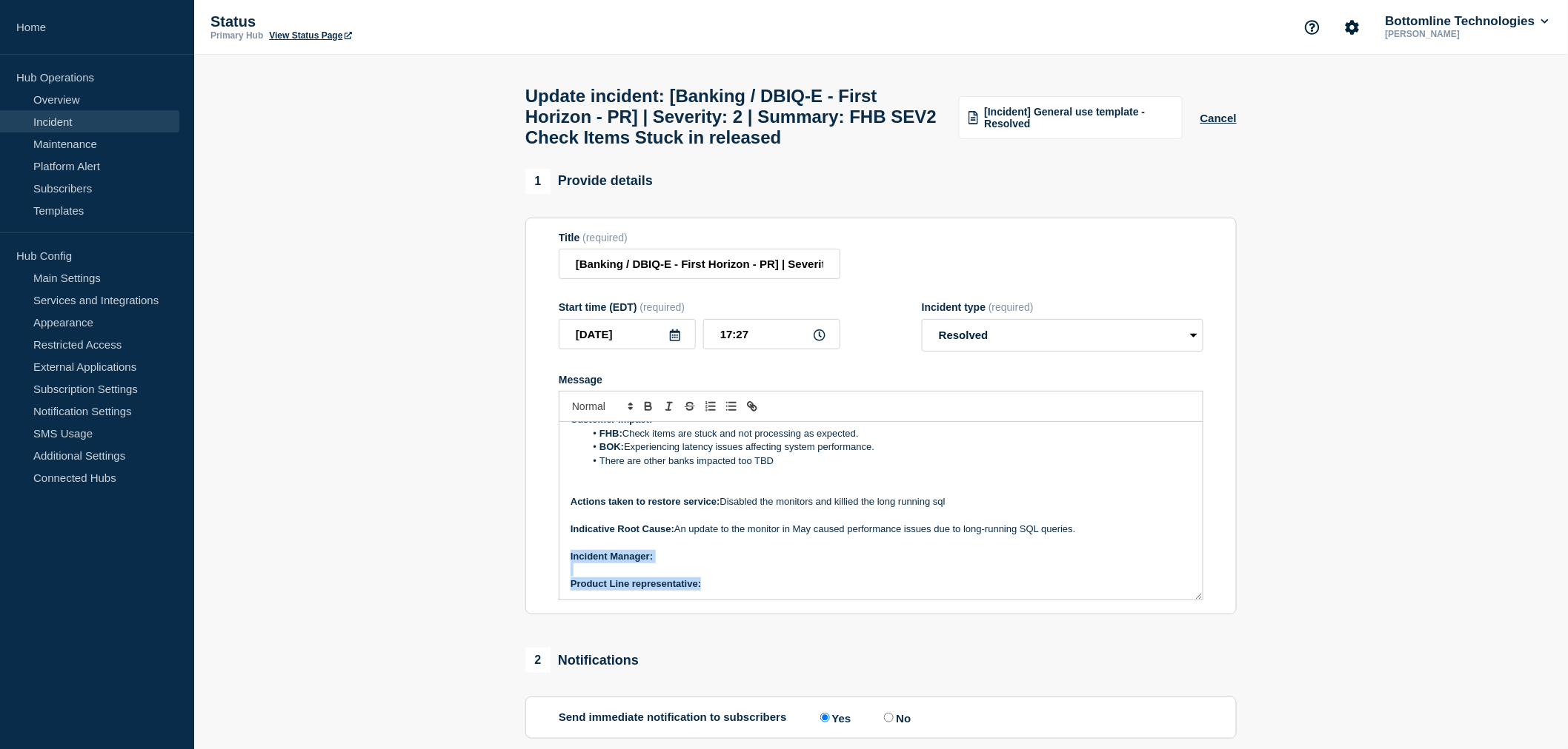
drag, startPoint x: 713, startPoint y: 595, endPoint x: 569, endPoint y: 572, distance: 145.8
click at [569, 572] on div "Current Status: The DevOps team has disabled the monitor that was causing long-…" at bounding box center [881, 511] width 643 height 178
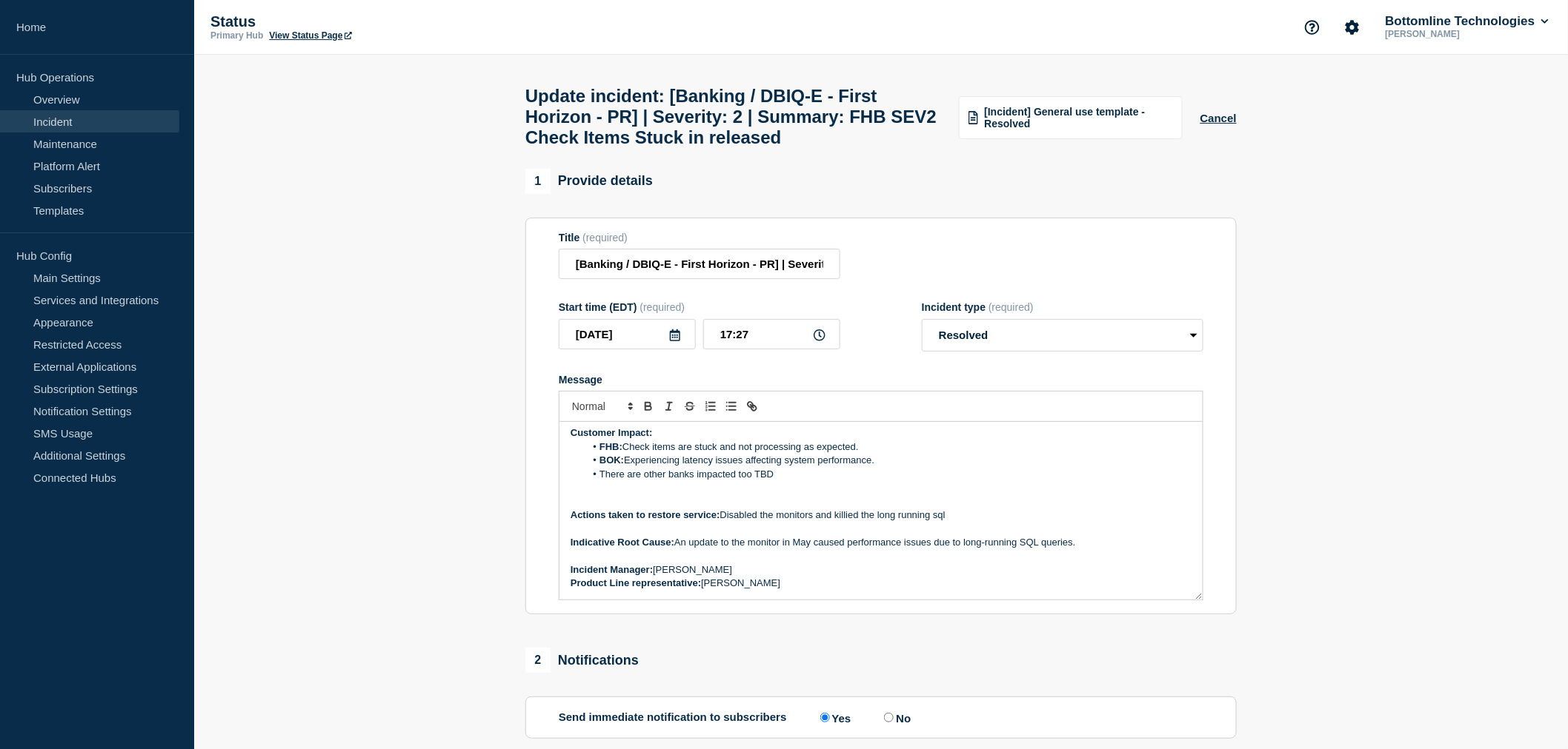
scroll to position [126, 0]
click at [719, 578] on p "Incident Manager: [PERSON_NAME]" at bounding box center [881, 571] width 621 height 13
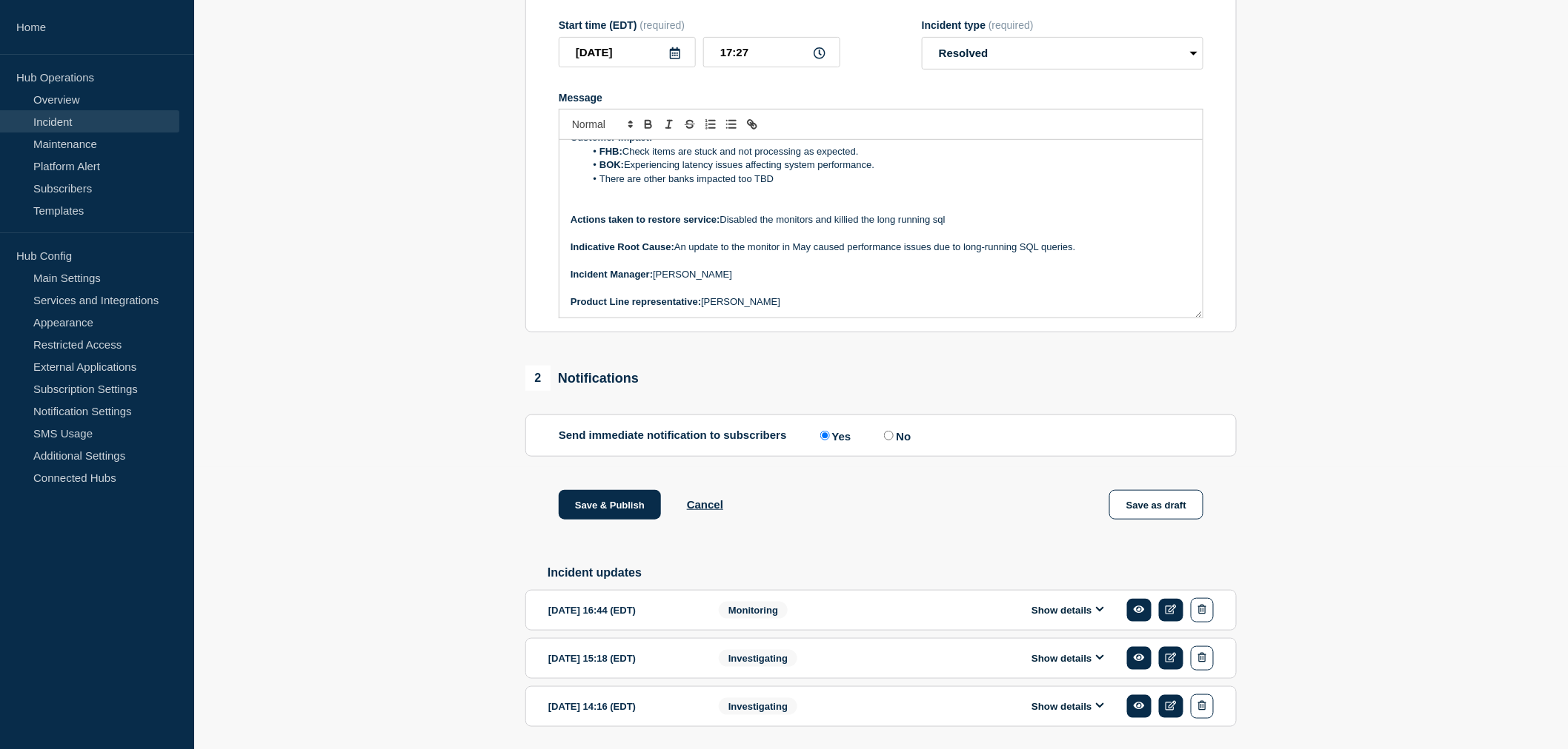
scroll to position [328, 0]
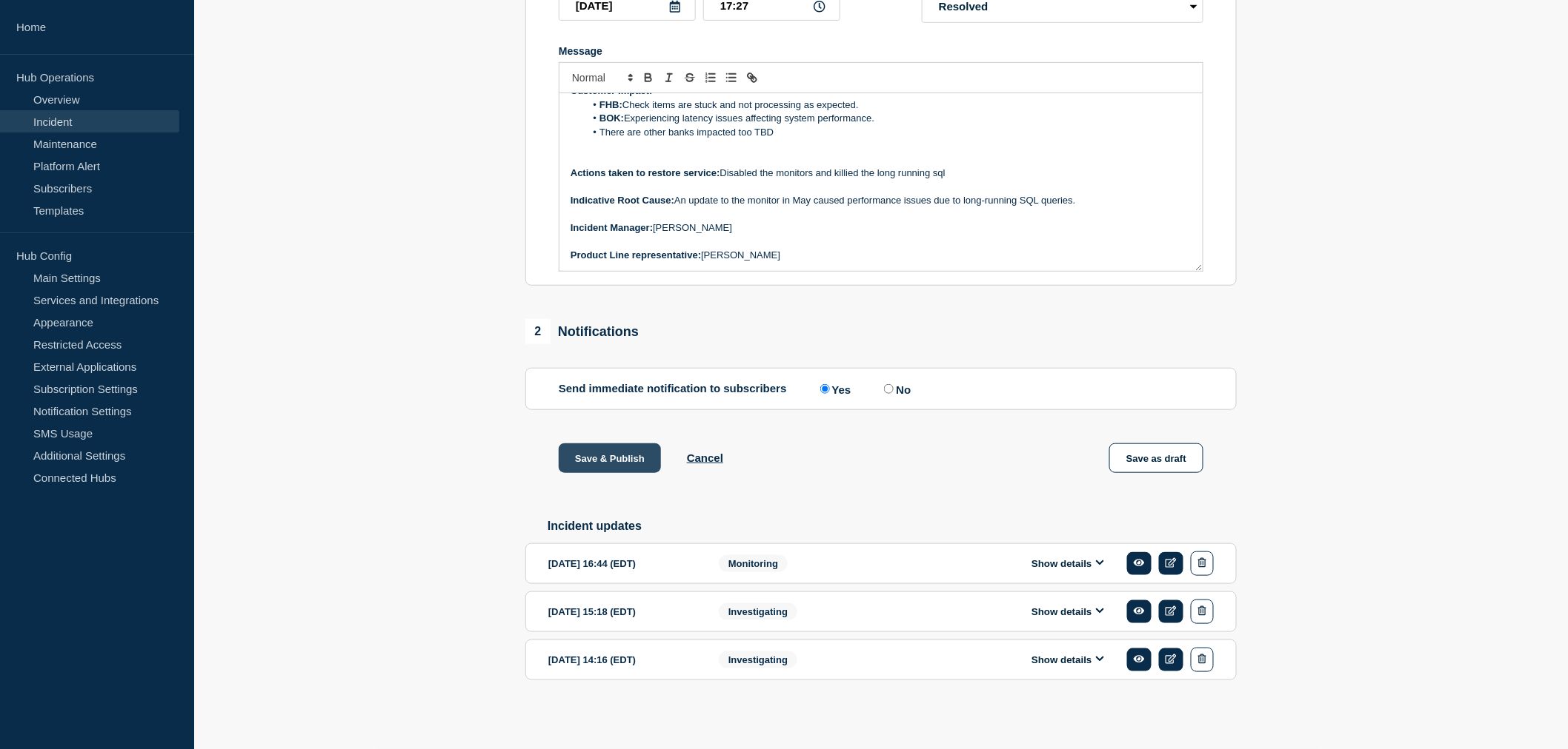
click at [596, 474] on button "Save & Publish" at bounding box center [609, 458] width 102 height 29
